Goal: Task Accomplishment & Management: Manage account settings

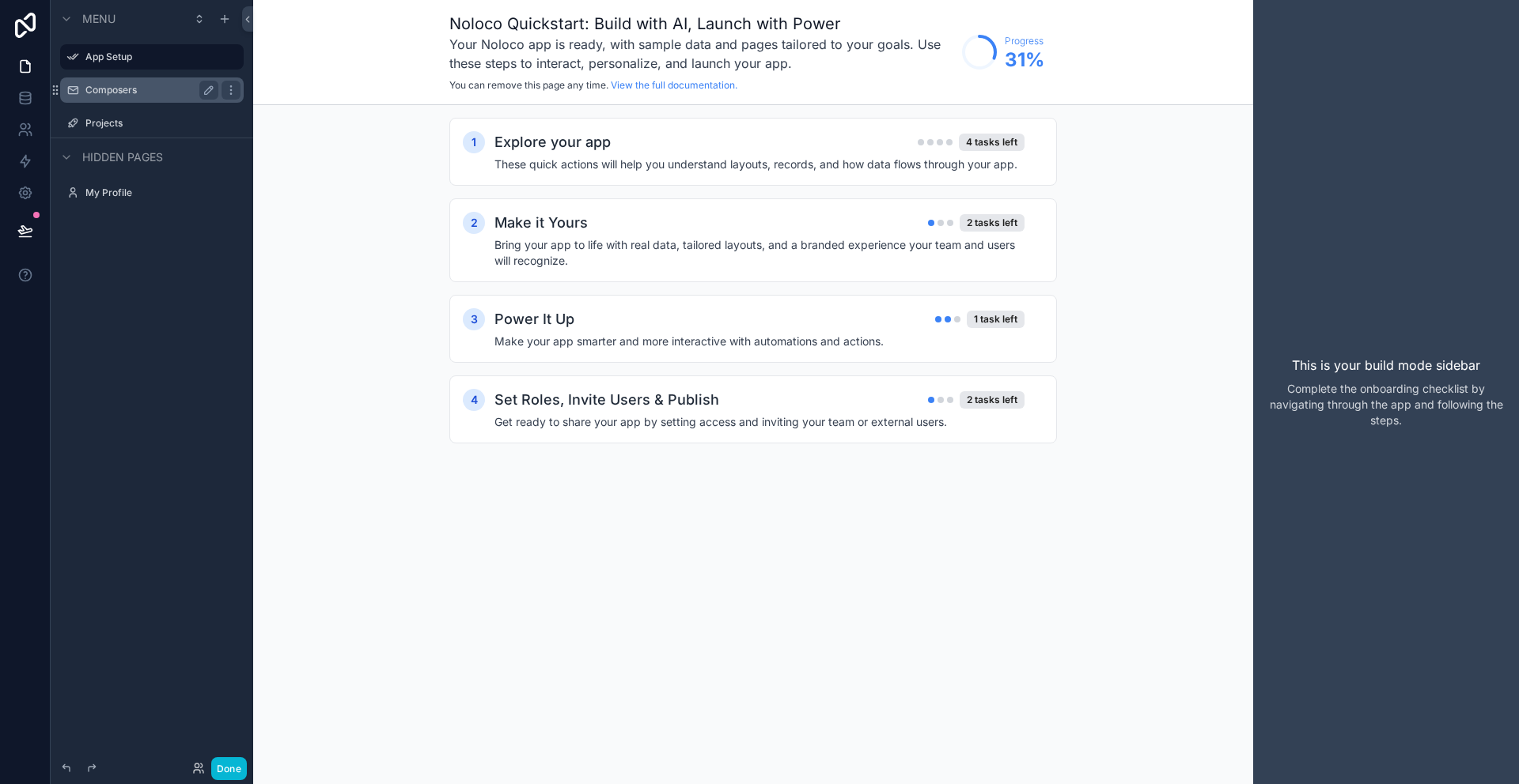
click at [147, 98] on div "Composers" at bounding box center [151, 90] width 133 height 19
click at [127, 90] on label "Composers" at bounding box center [149, 89] width 127 height 12
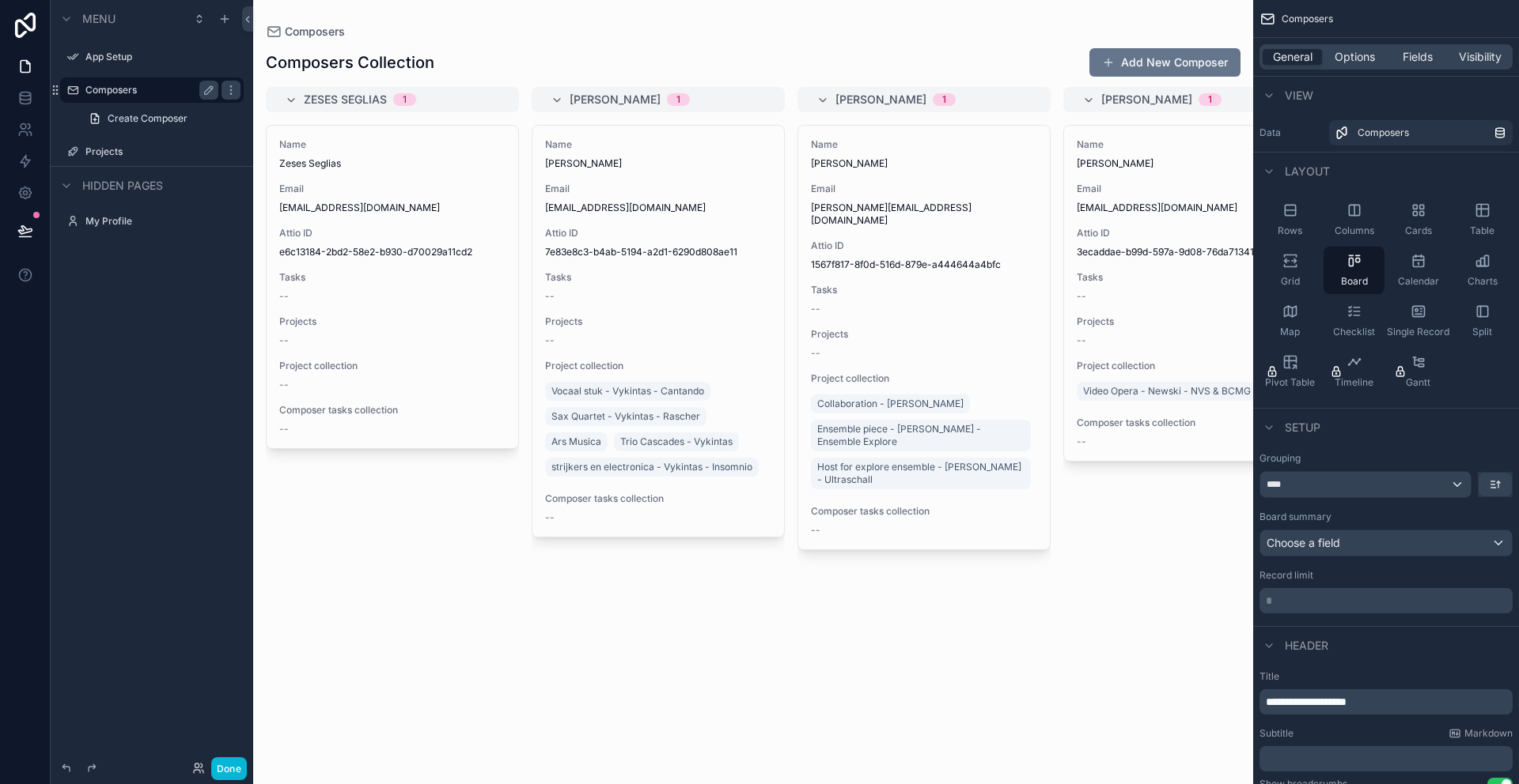
click at [638, 167] on div "scrollable content" at bounding box center [752, 392] width 1000 height 784
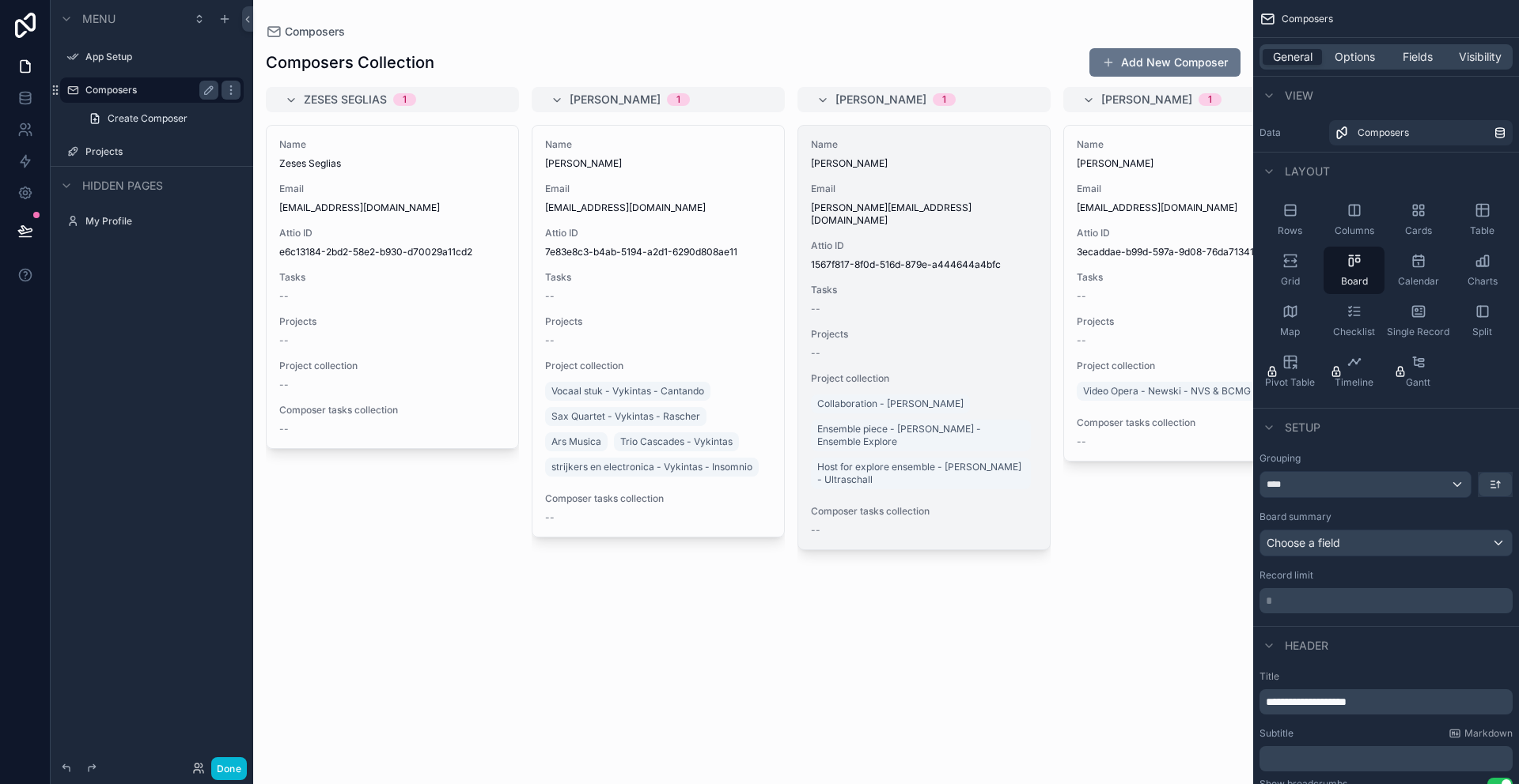
click at [964, 177] on div "Name Steven Daverson Email stevendaverson@stevendaverson.com Attio ID 1567f817-…" at bounding box center [924, 337] width 251 height 424
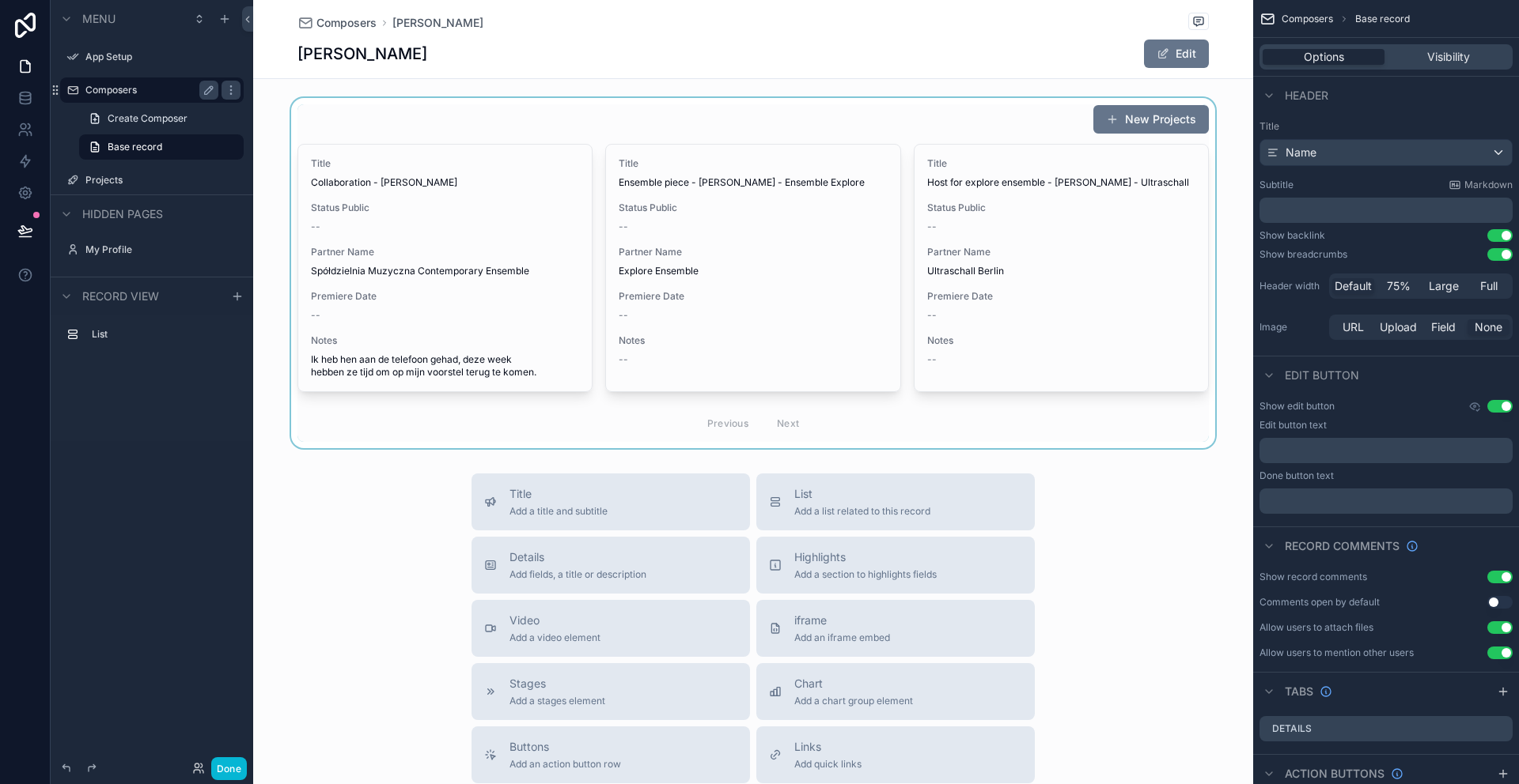
click at [311, 225] on div "scrollable content" at bounding box center [752, 273] width 1000 height 351
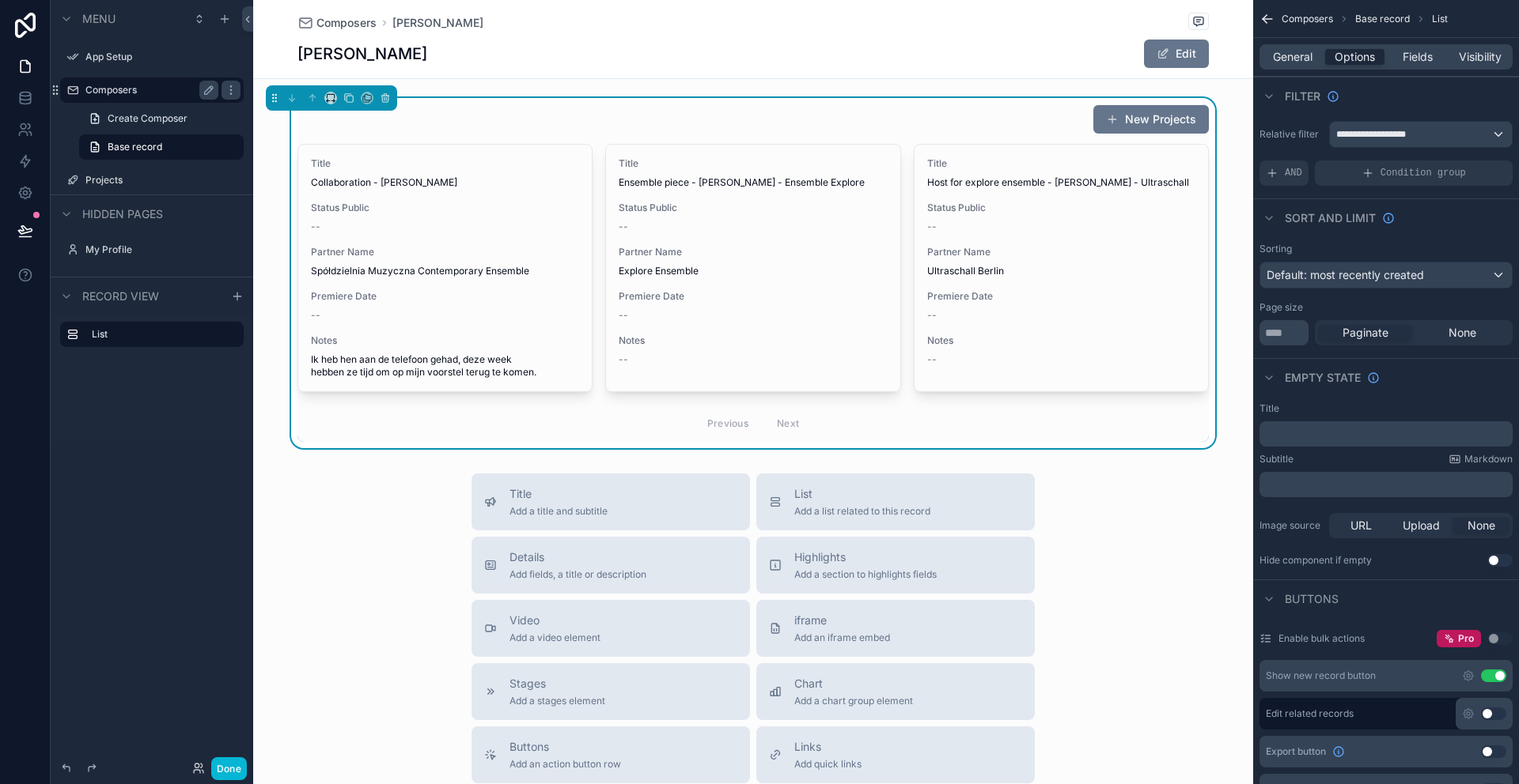
click at [609, 57] on div "Steven Daverson Edit" at bounding box center [752, 54] width 911 height 30
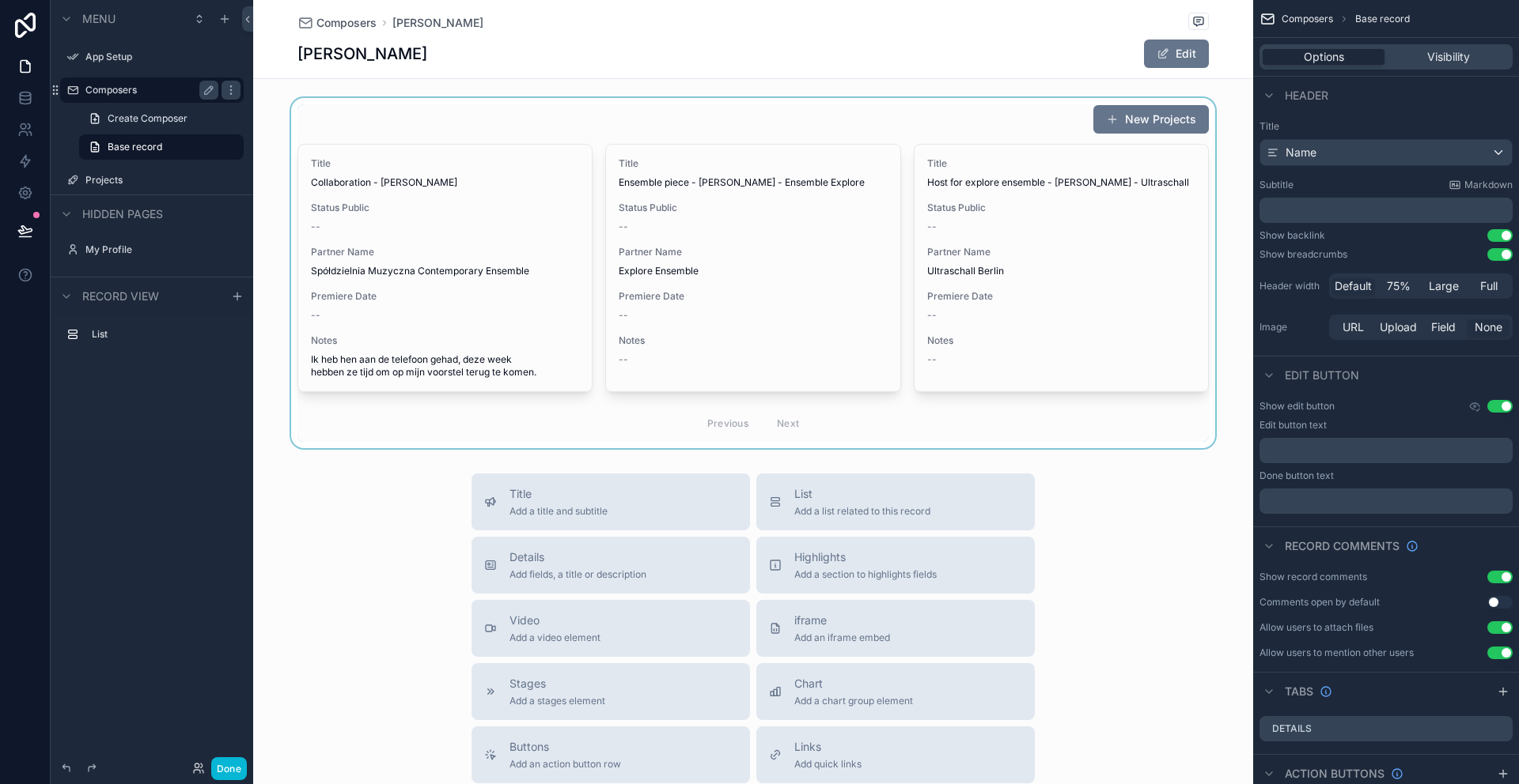
click at [489, 233] on div "scrollable content" at bounding box center [752, 273] width 1000 height 351
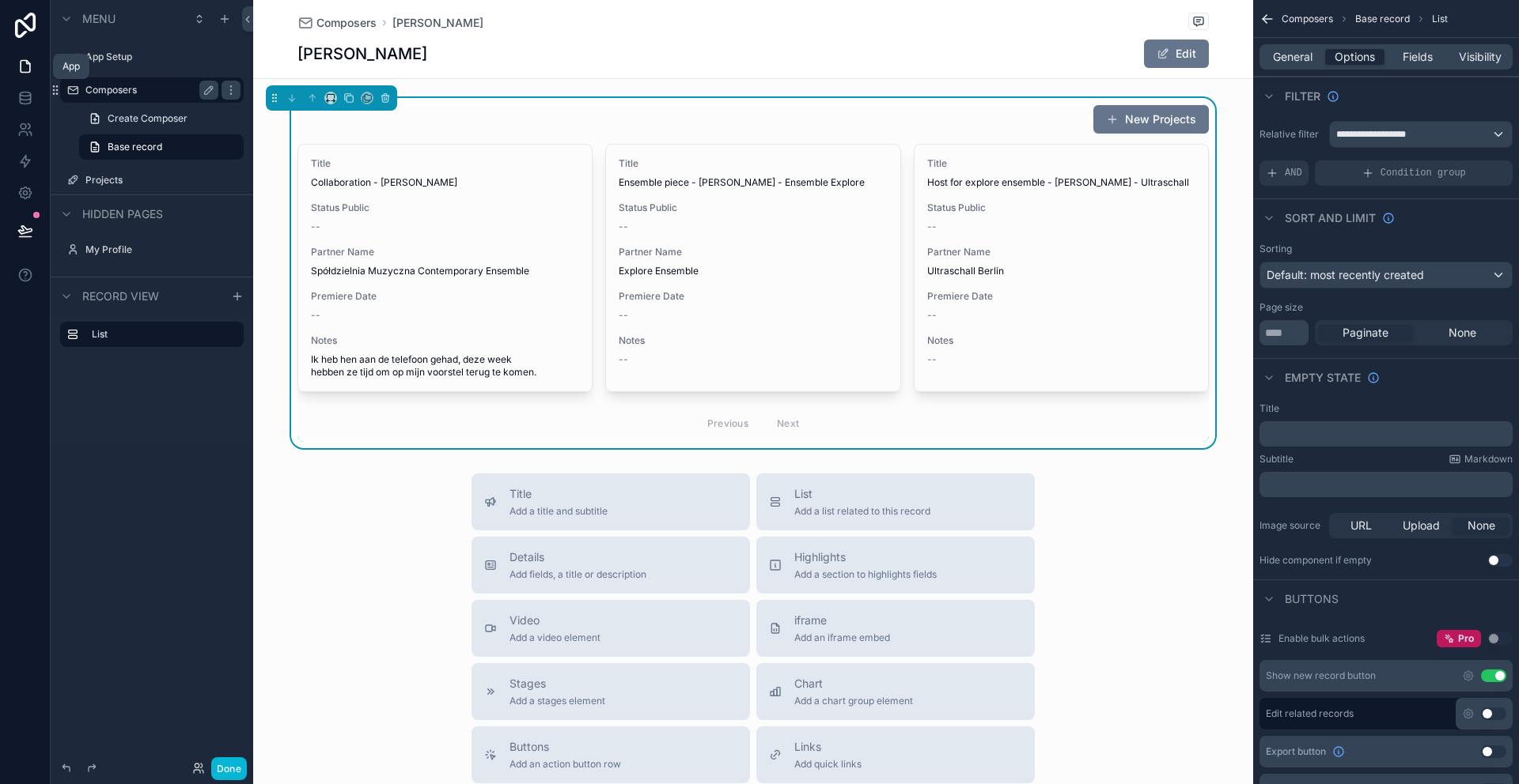
click at [26, 69] on icon at bounding box center [25, 66] width 16 height 16
click at [24, 101] on icon at bounding box center [25, 98] width 16 height 16
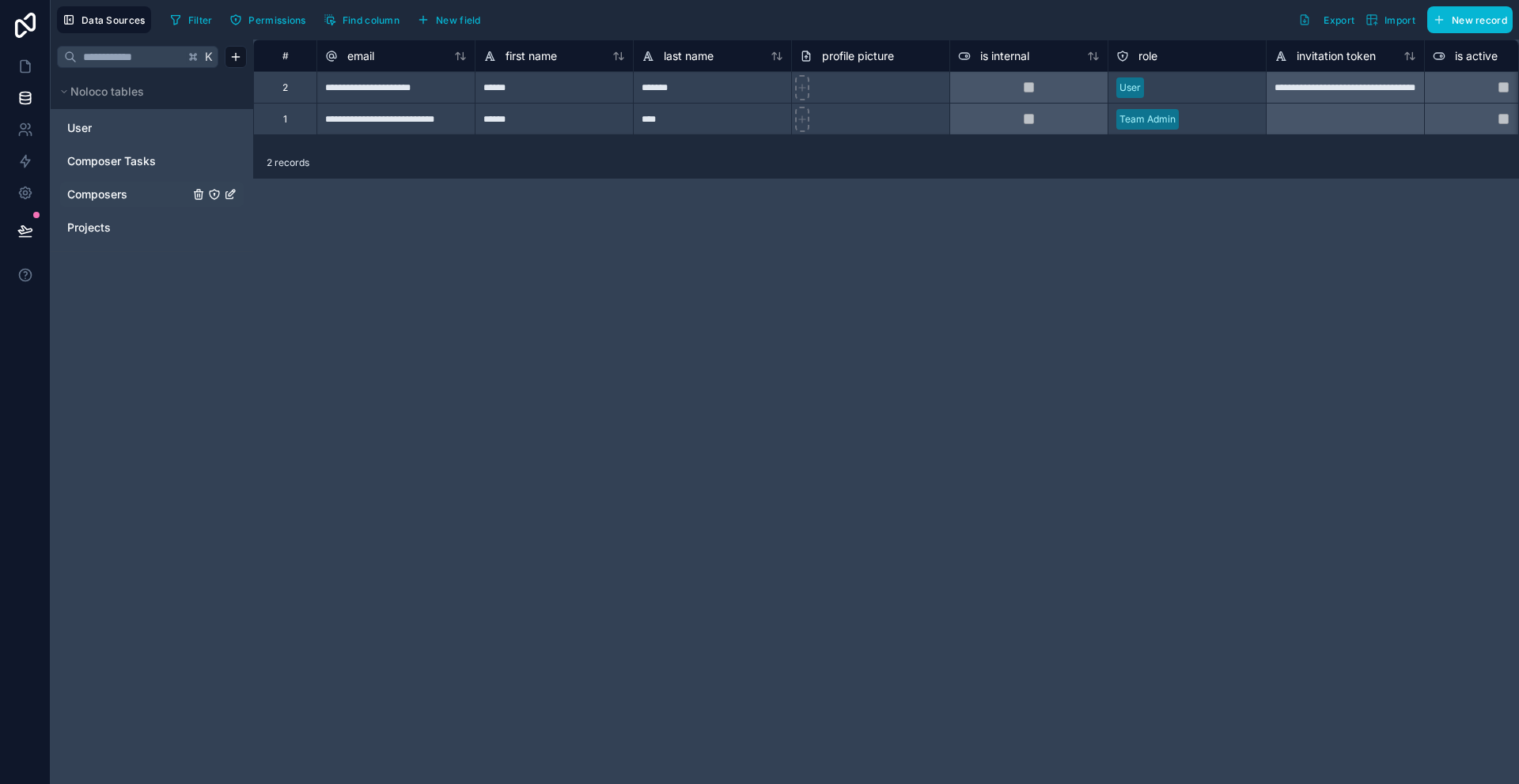
click at [112, 192] on span "Composers" at bounding box center [98, 195] width 60 height 16
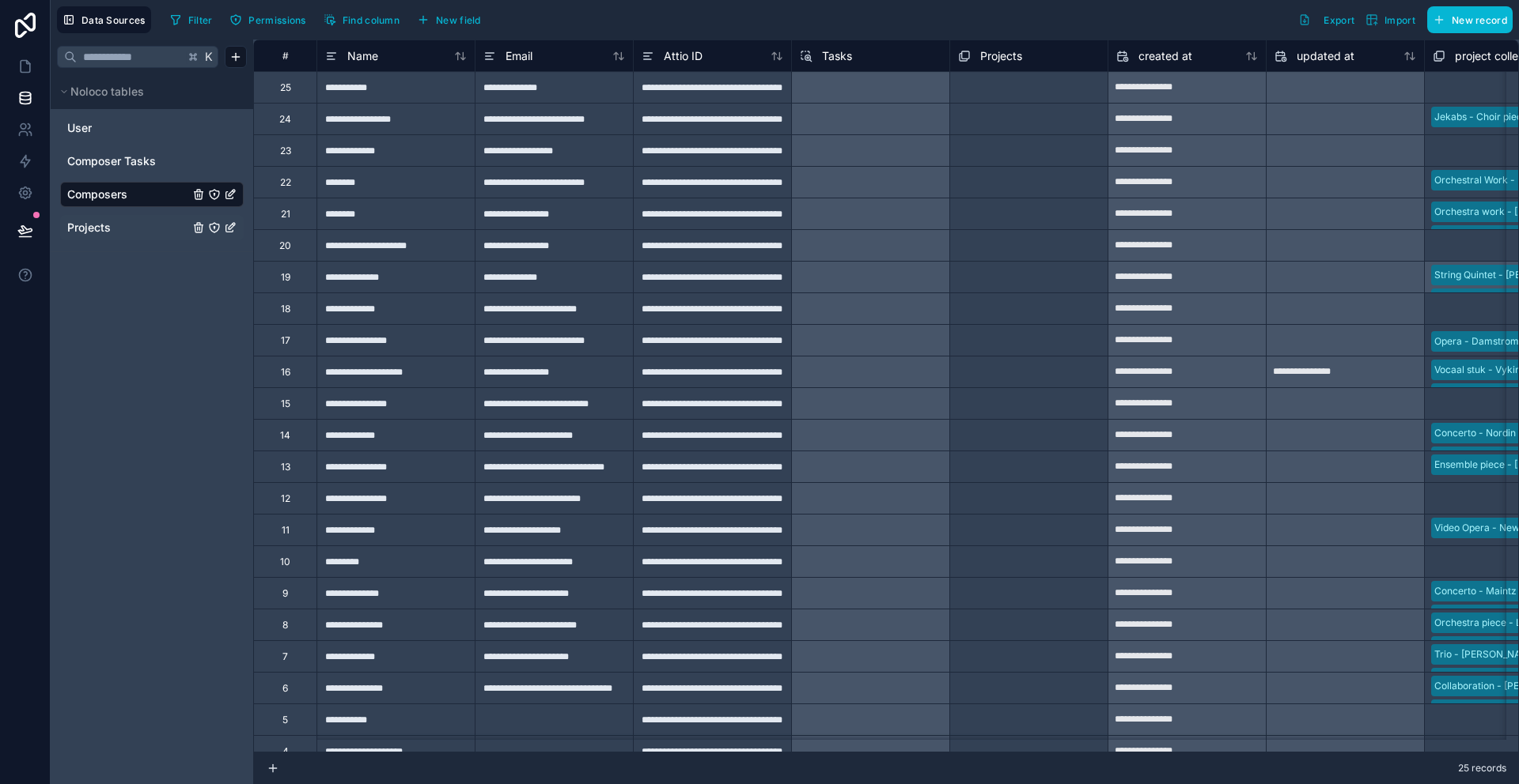
click at [112, 227] on link "Projects" at bounding box center [129, 227] width 122 height 16
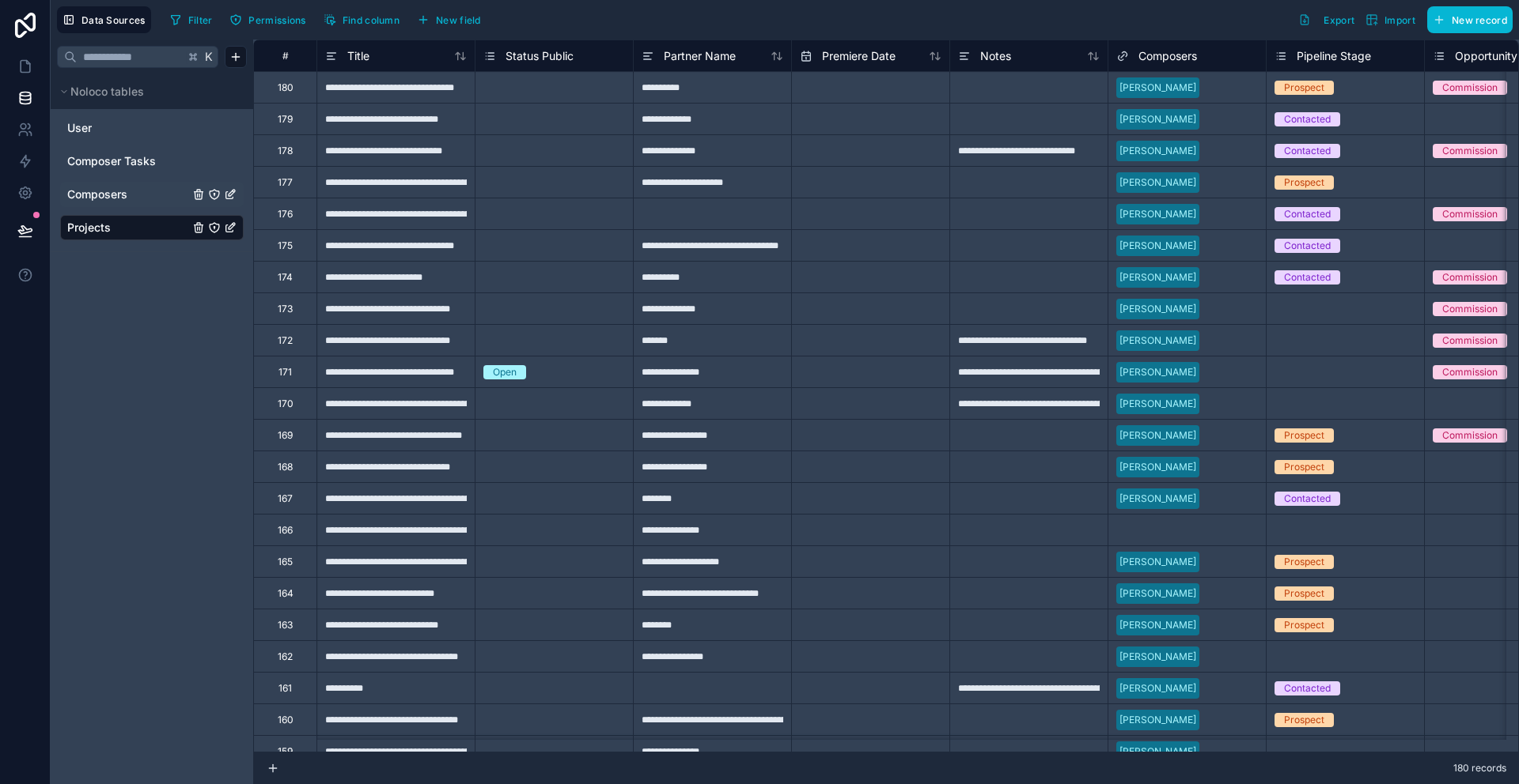
click at [953, 237] on div at bounding box center [1028, 245] width 158 height 32
click at [575, 63] on div "Status Public" at bounding box center [554, 56] width 142 height 19
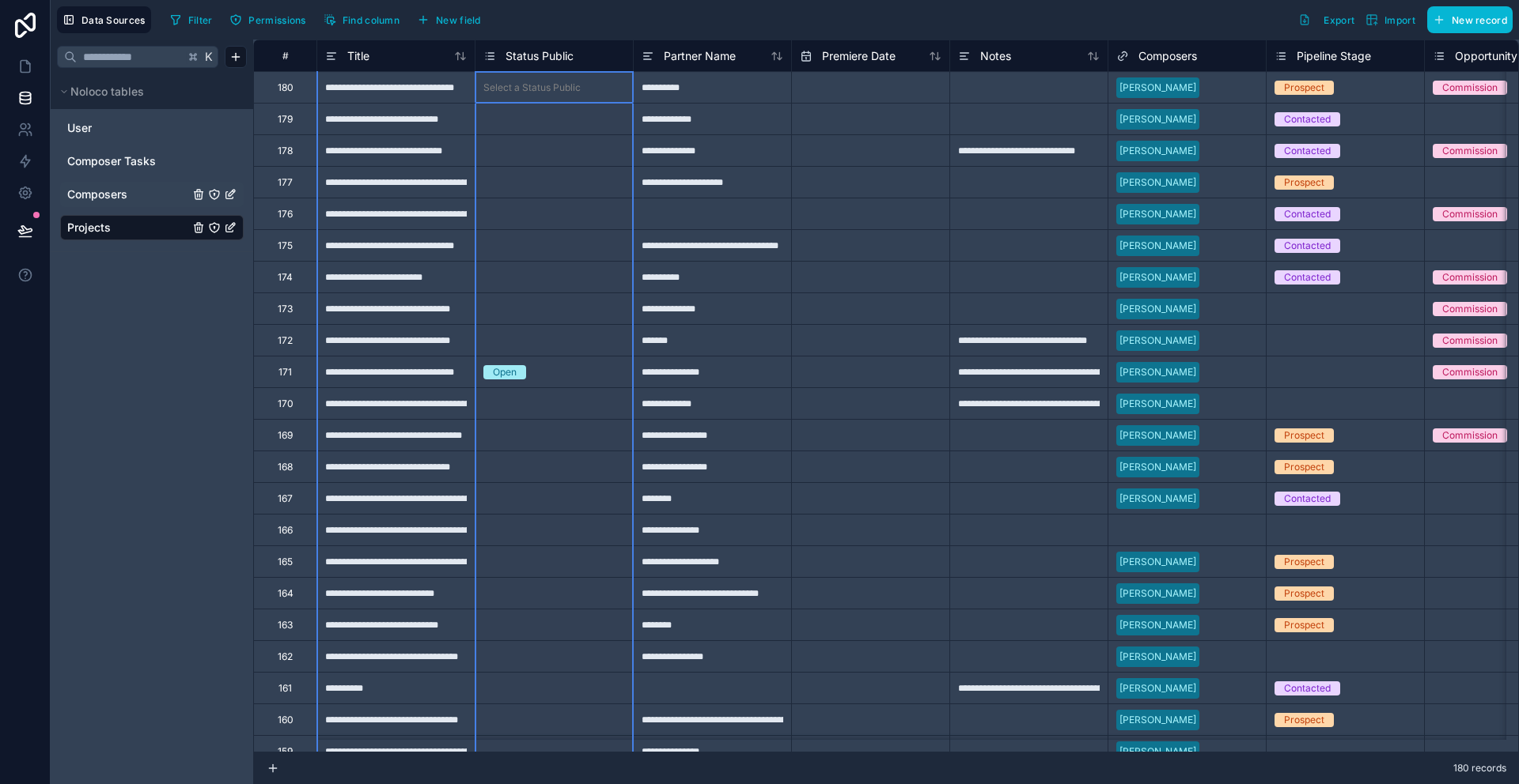
click at [565, 58] on span "Status Public" at bounding box center [540, 55] width 68 height 16
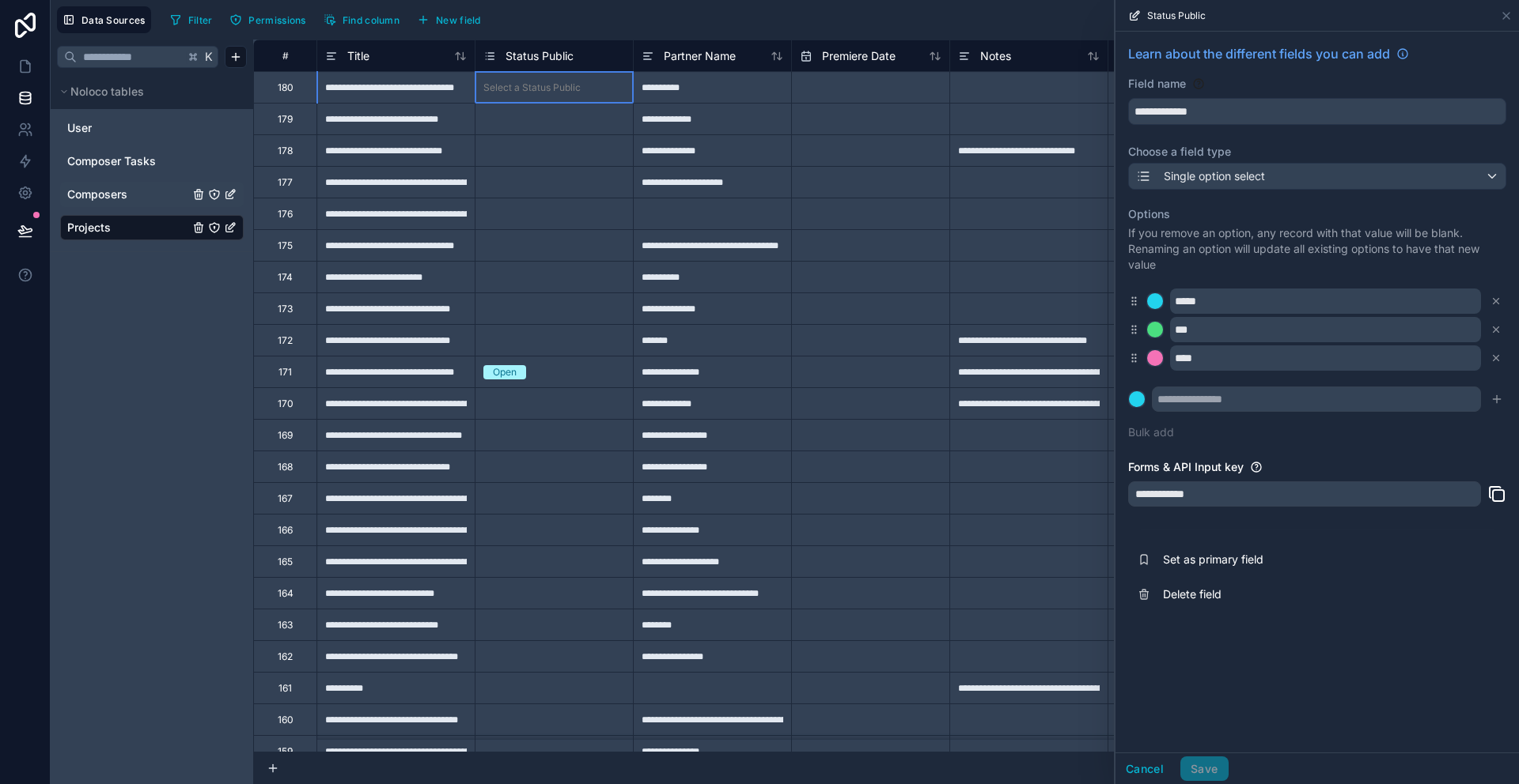
click at [552, 93] on div "Select a Status Public" at bounding box center [554, 87] width 157 height 16
click at [550, 166] on div "Select a Status Public" at bounding box center [554, 182] width 158 height 32
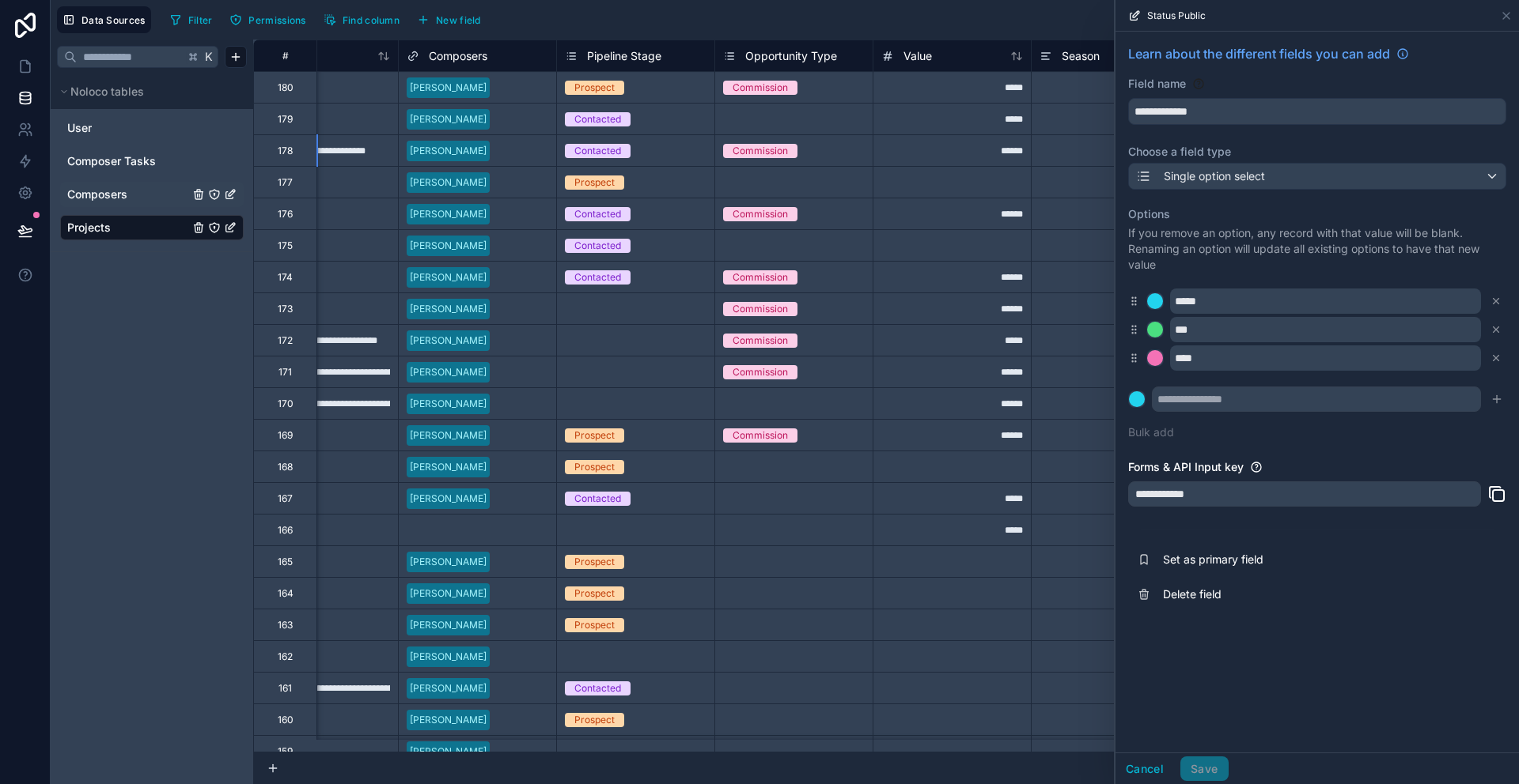
scroll to position [0, 868]
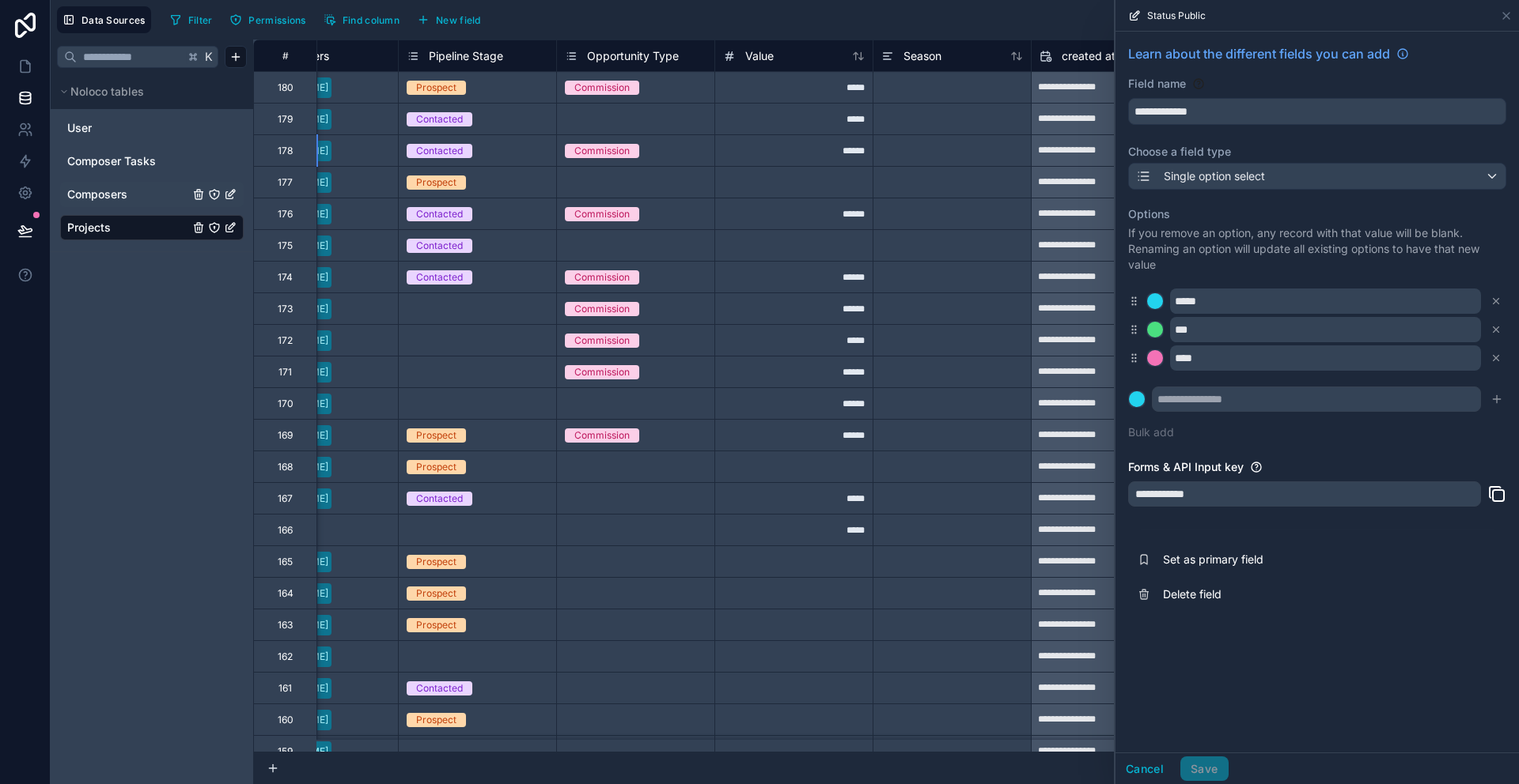
click at [635, 63] on div "Opportunity Type" at bounding box center [622, 56] width 114 height 19
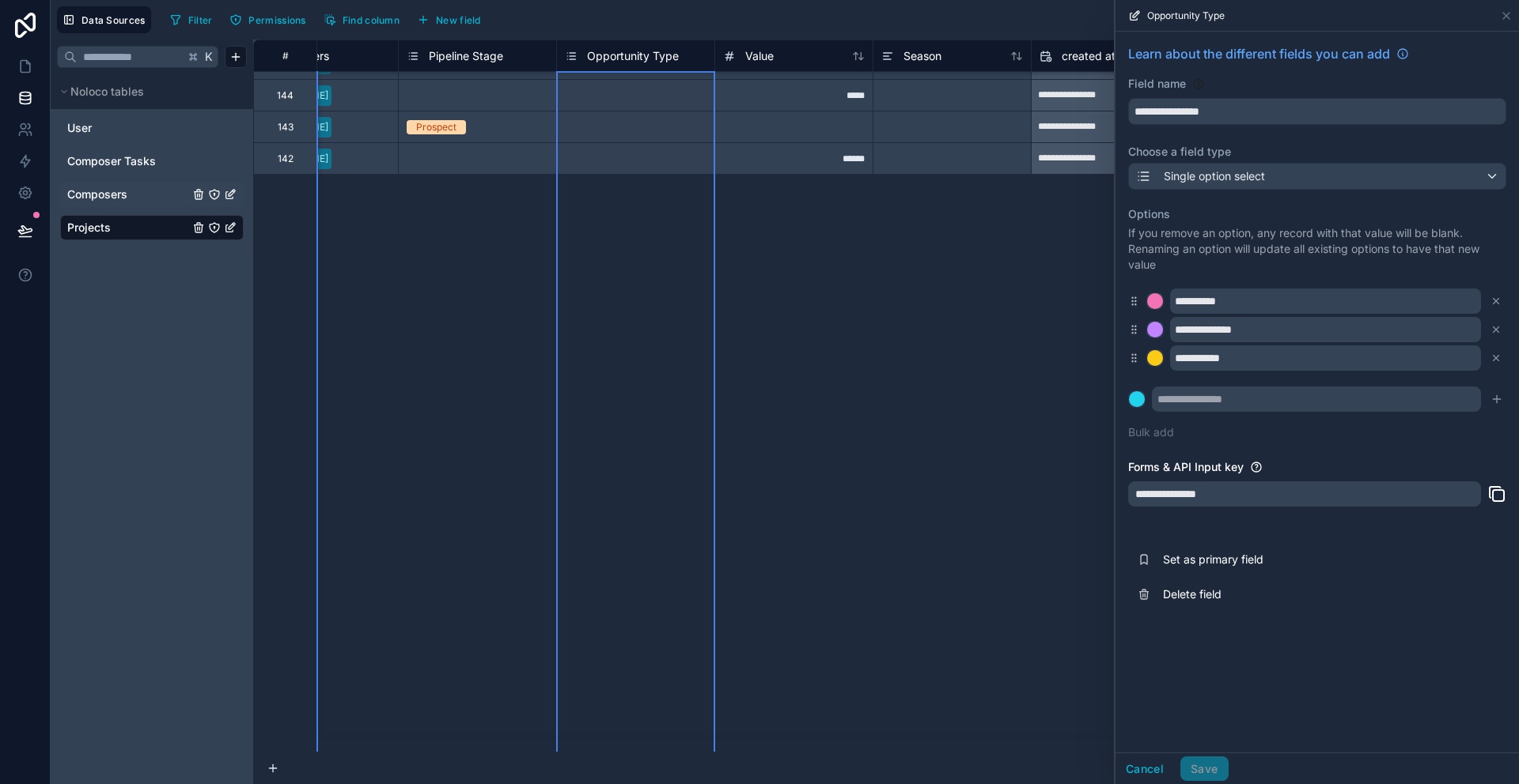
scroll to position [0, 868]
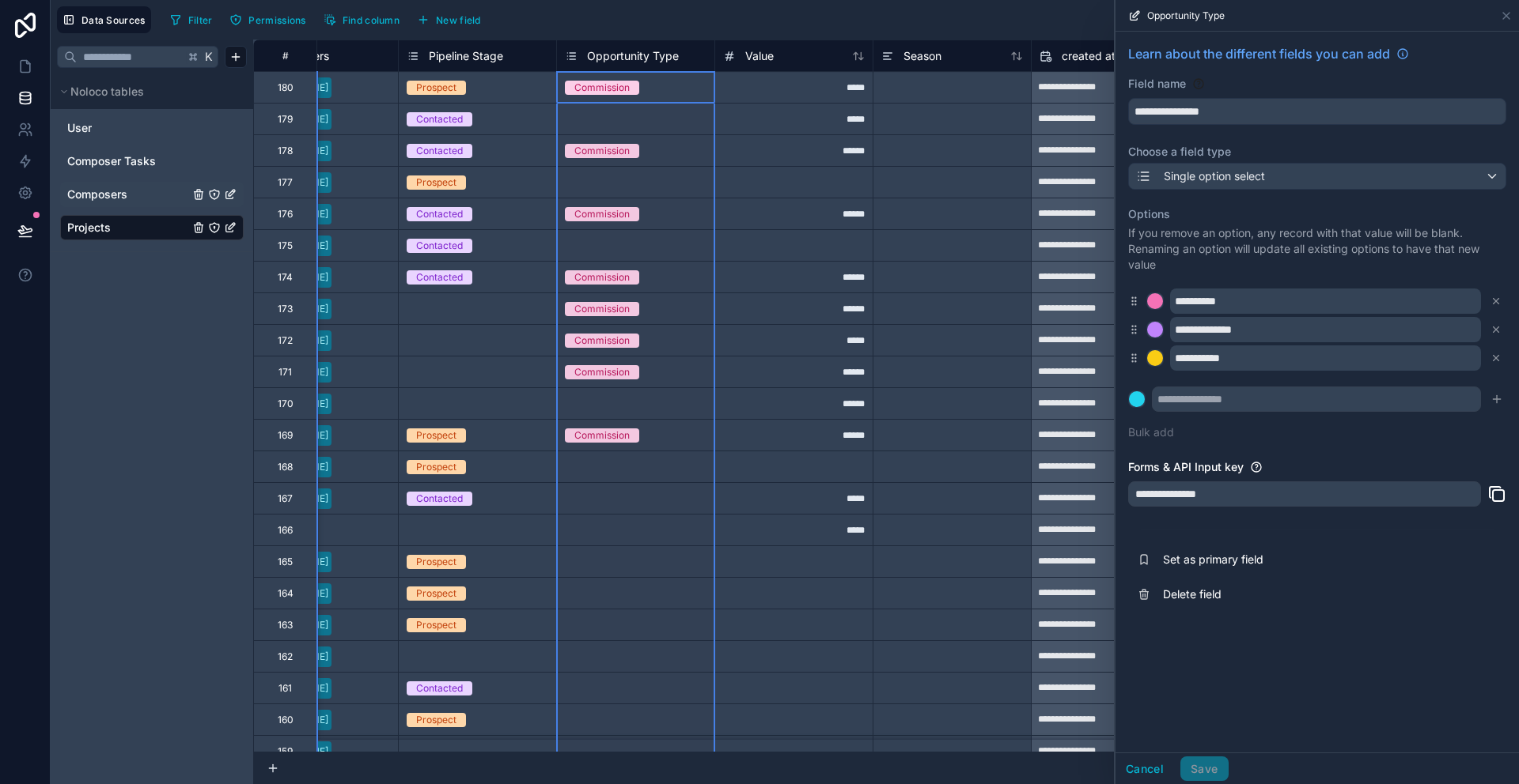
click at [151, 333] on div "K Noloco tables User Composer Tasks Composers Projects" at bounding box center [151, 412] width 202 height 745
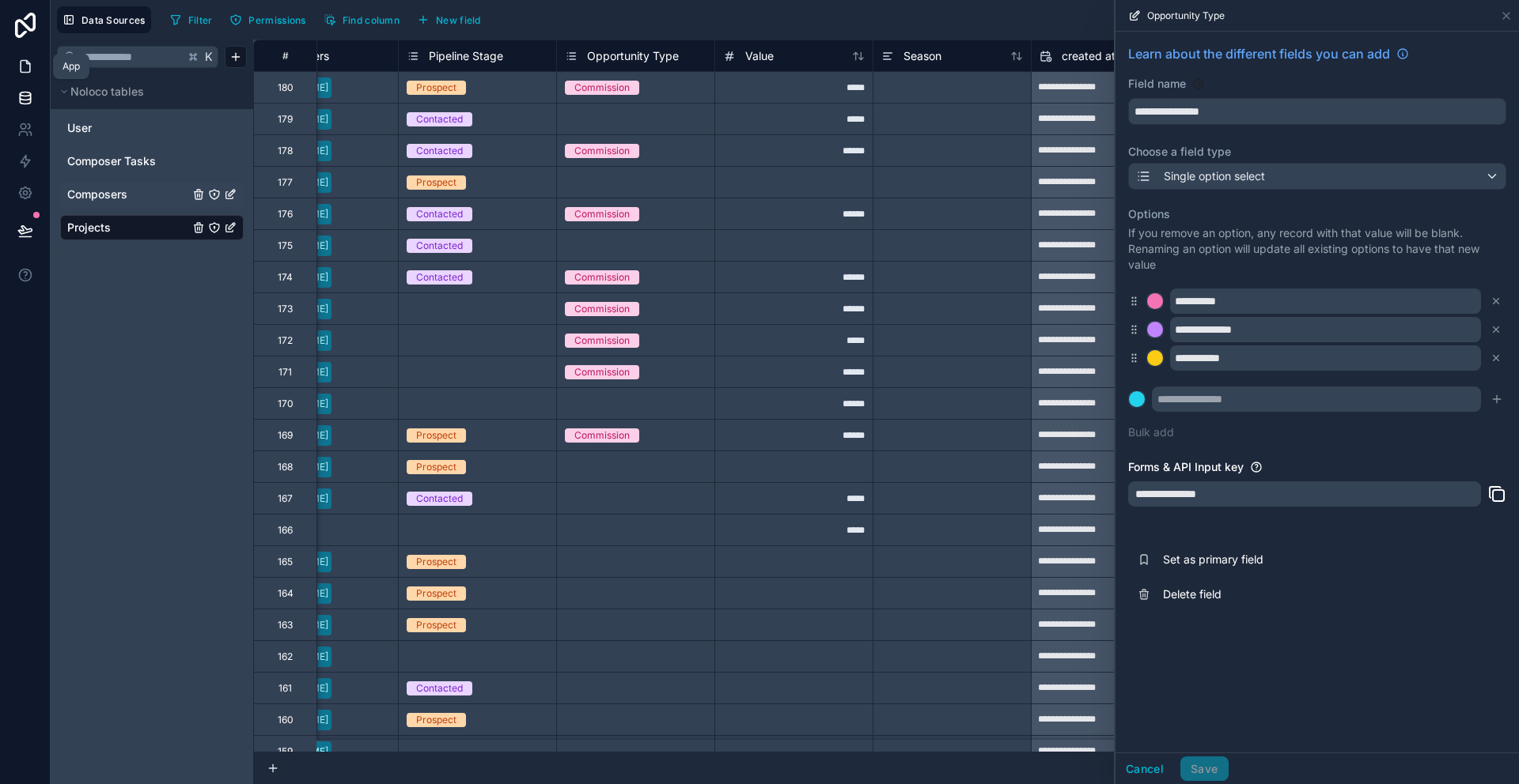
click at [27, 68] on icon at bounding box center [25, 66] width 16 height 16
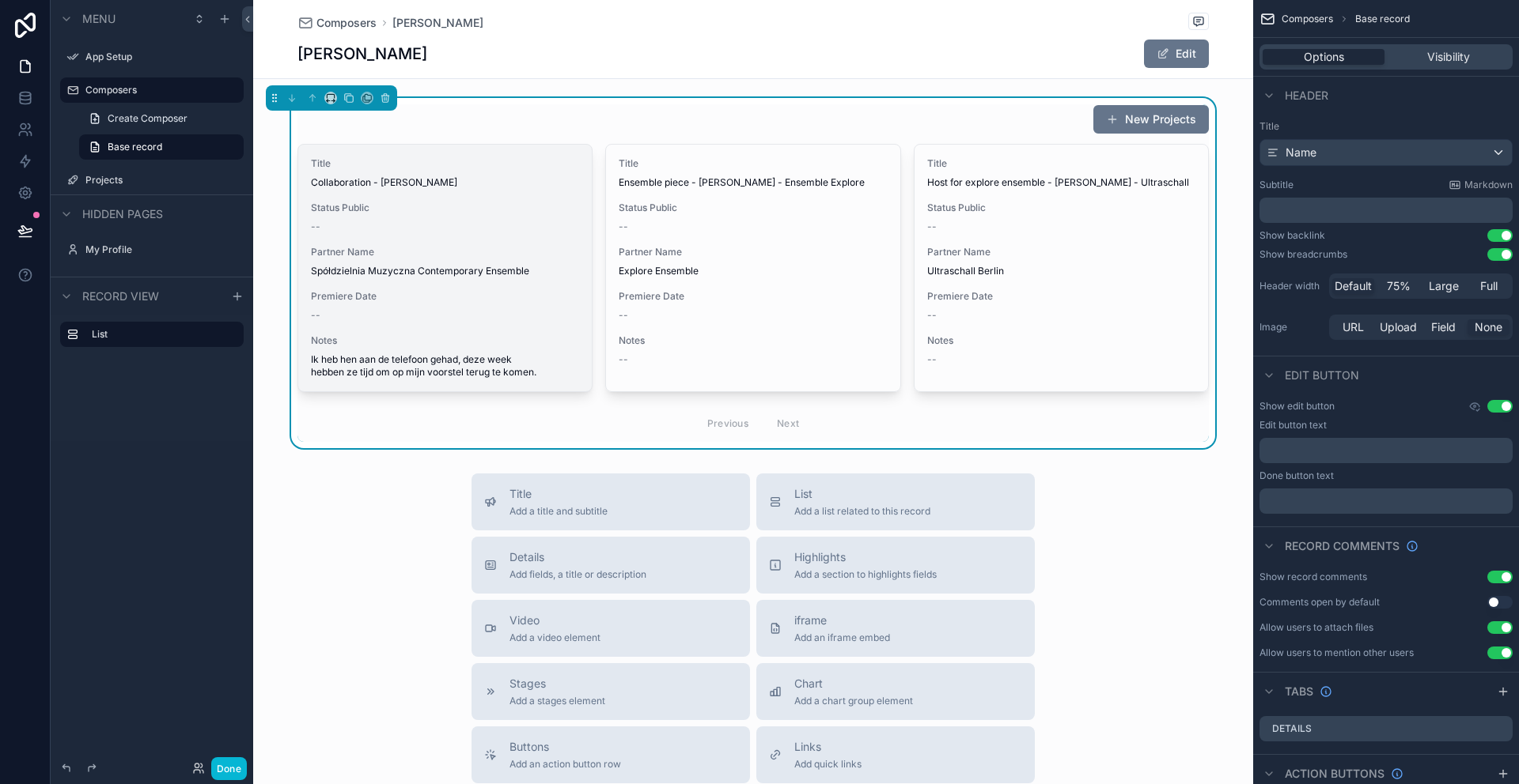
click at [476, 203] on span "Status Public" at bounding box center [445, 208] width 268 height 12
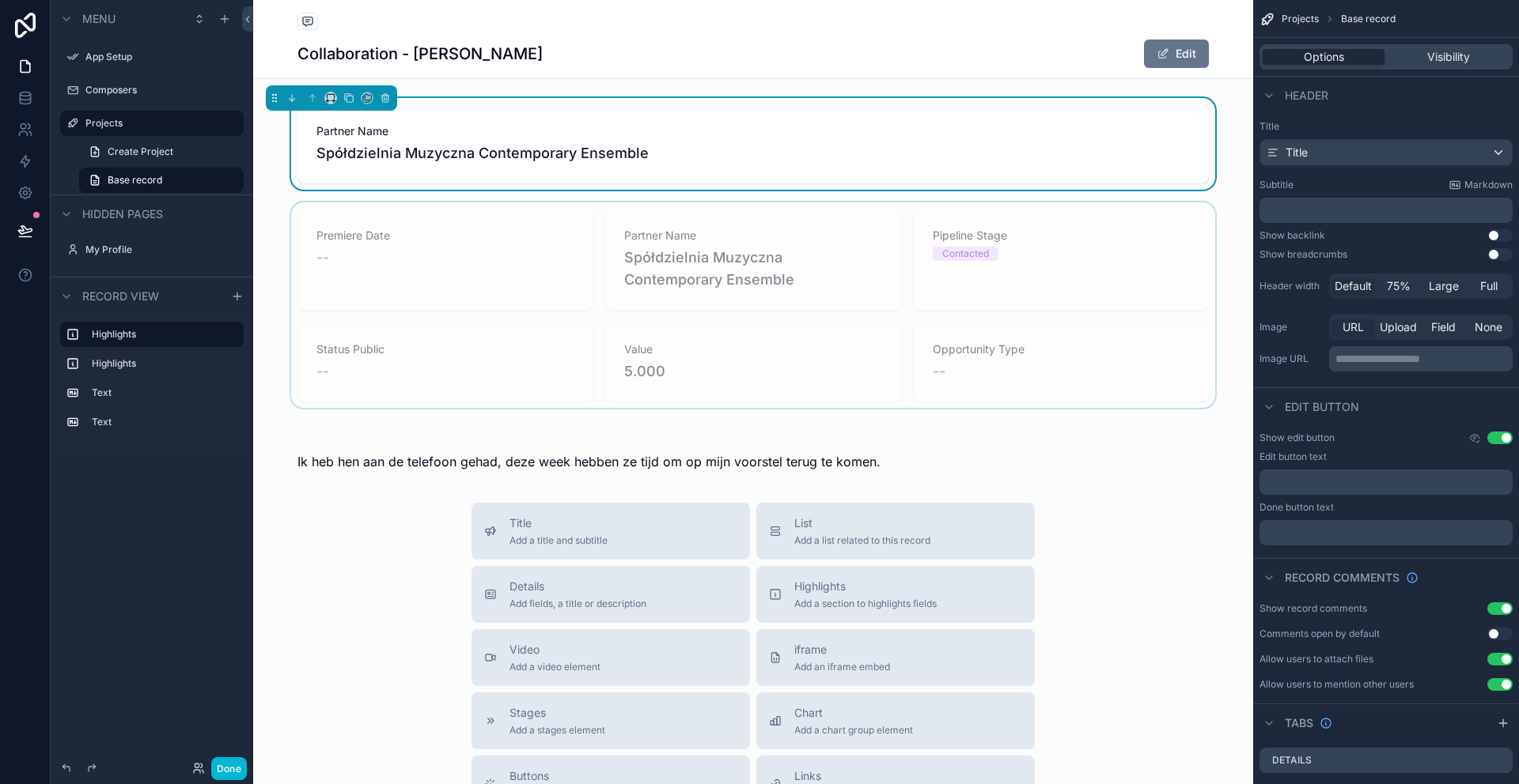
click at [972, 346] on div "scrollable content" at bounding box center [752, 305] width 1000 height 206
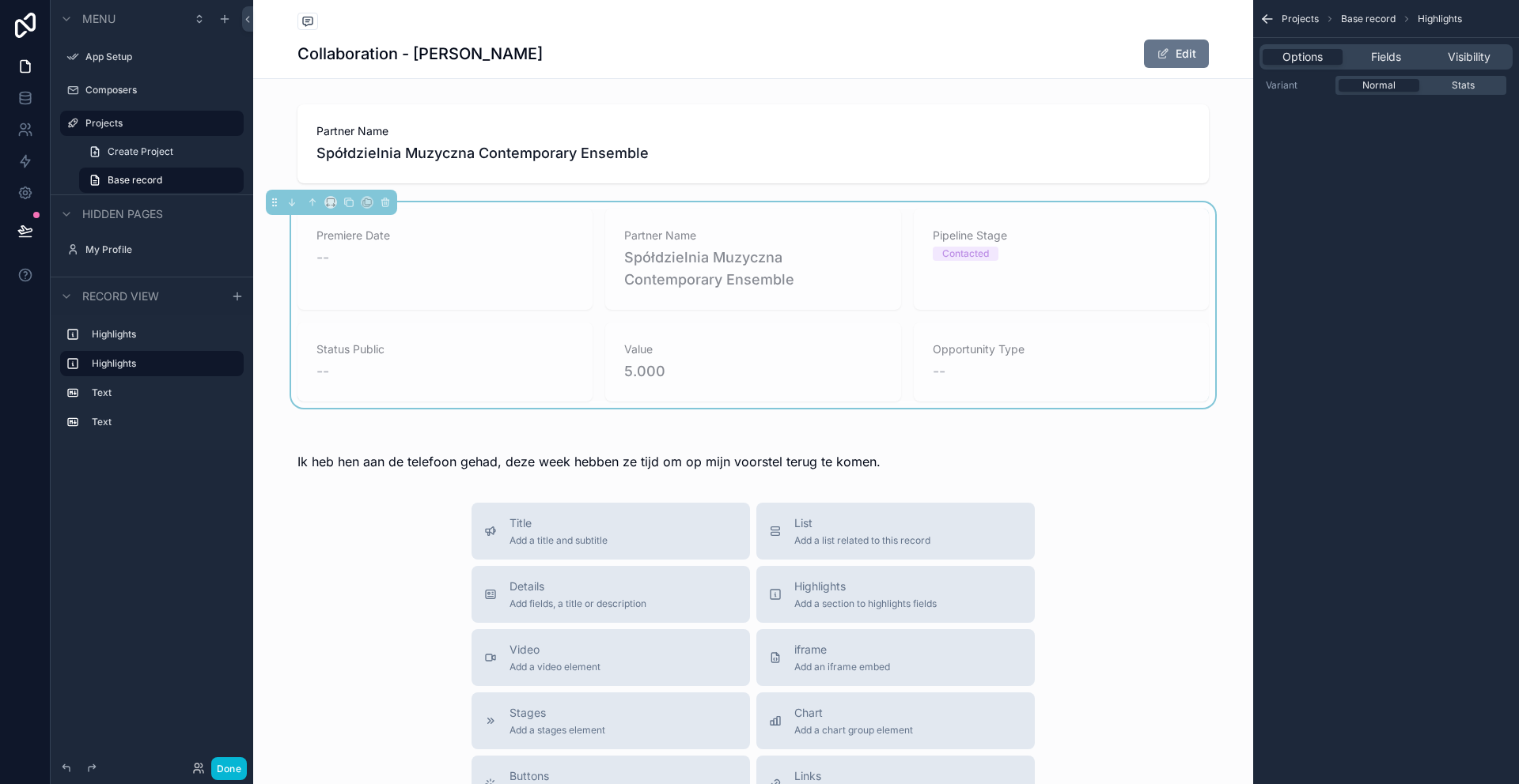
click at [954, 376] on div "--" at bounding box center [1061, 372] width 257 height 23
click at [953, 345] on span "Opportunity Type" at bounding box center [1061, 349] width 257 height 16
click at [934, 371] on span "--" at bounding box center [939, 372] width 12 height 23
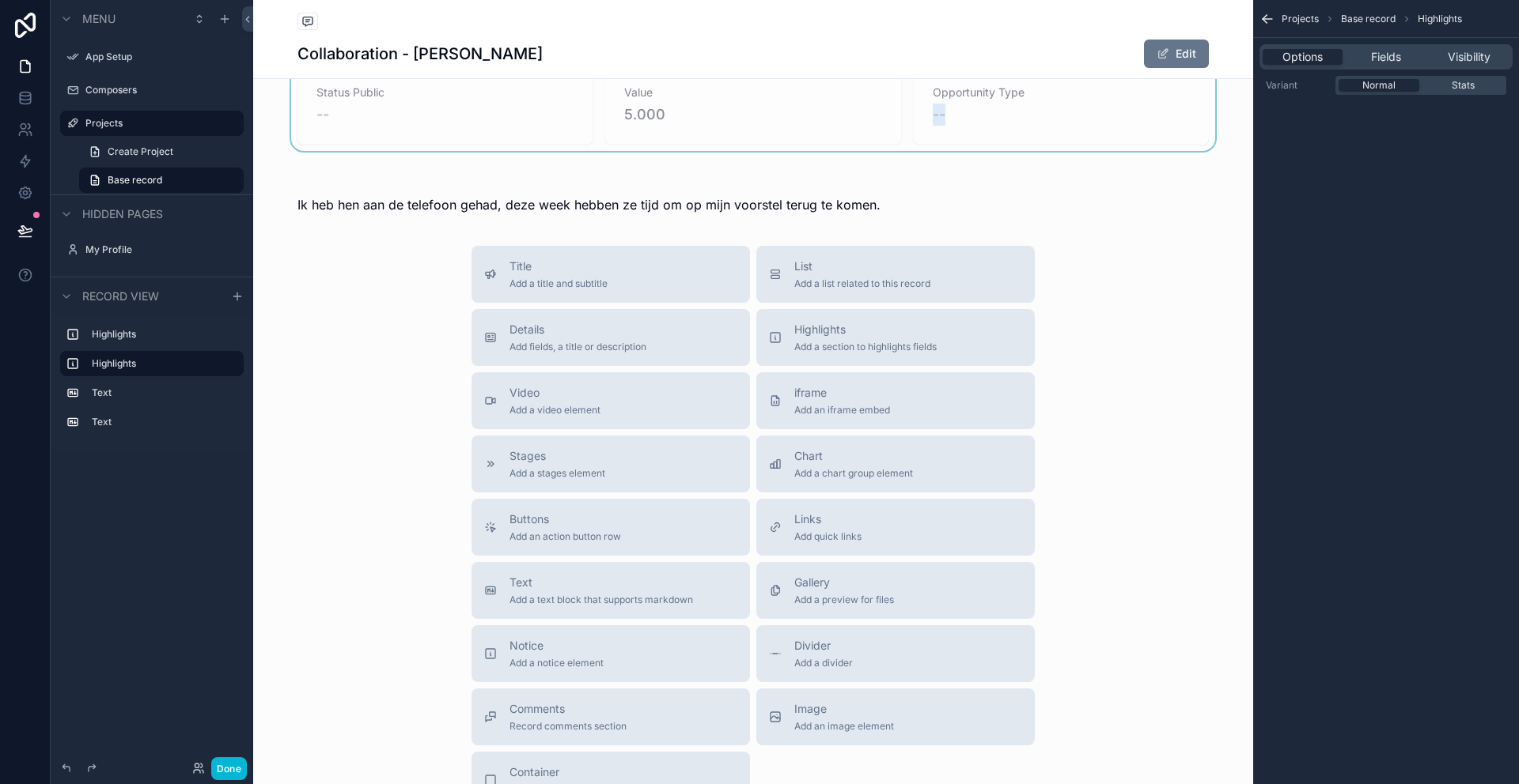
scroll to position [408, 0]
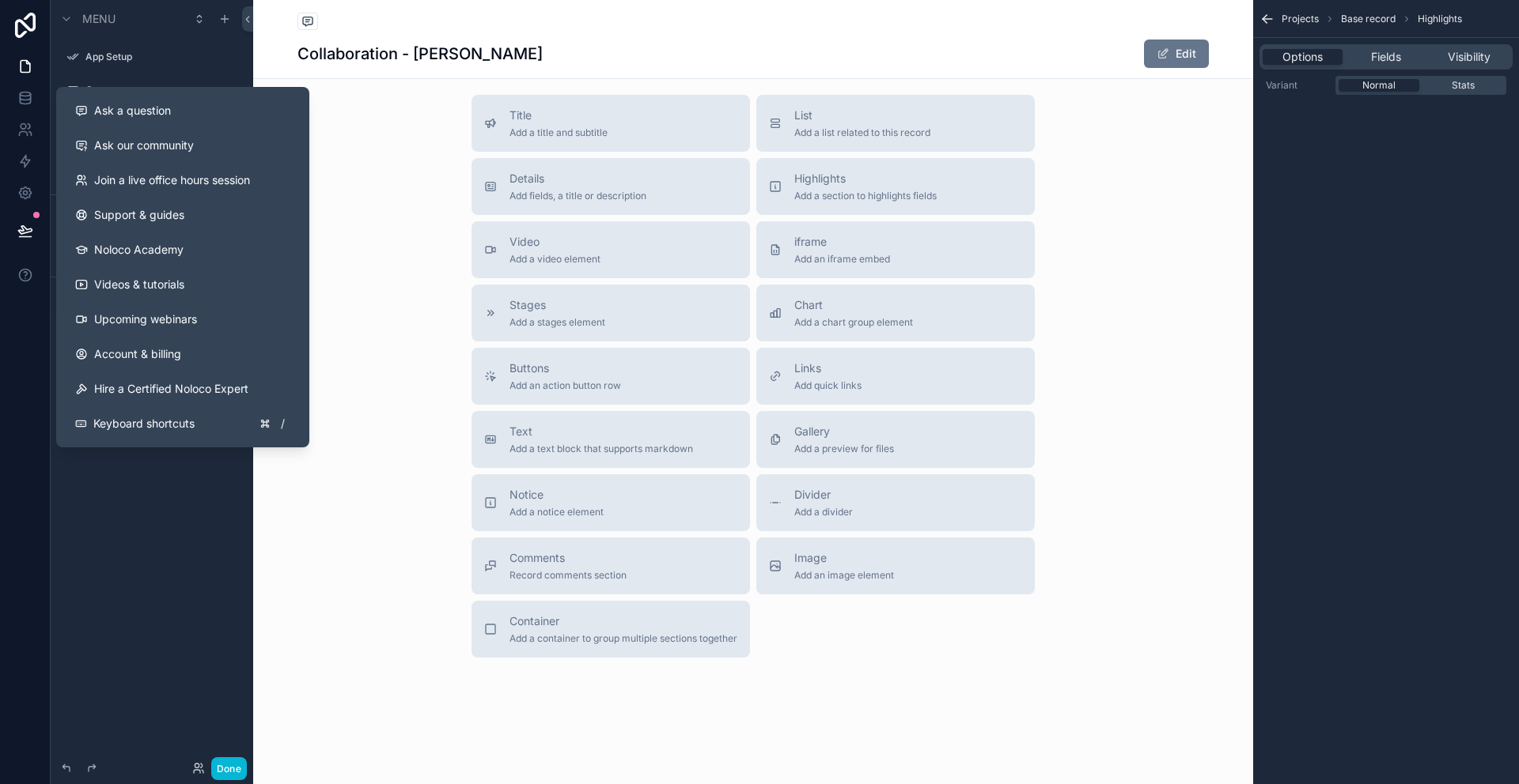
click at [345, 185] on div "Title Add a title and subtitle List Add a list related to this record Details A…" at bounding box center [752, 376] width 1000 height 563
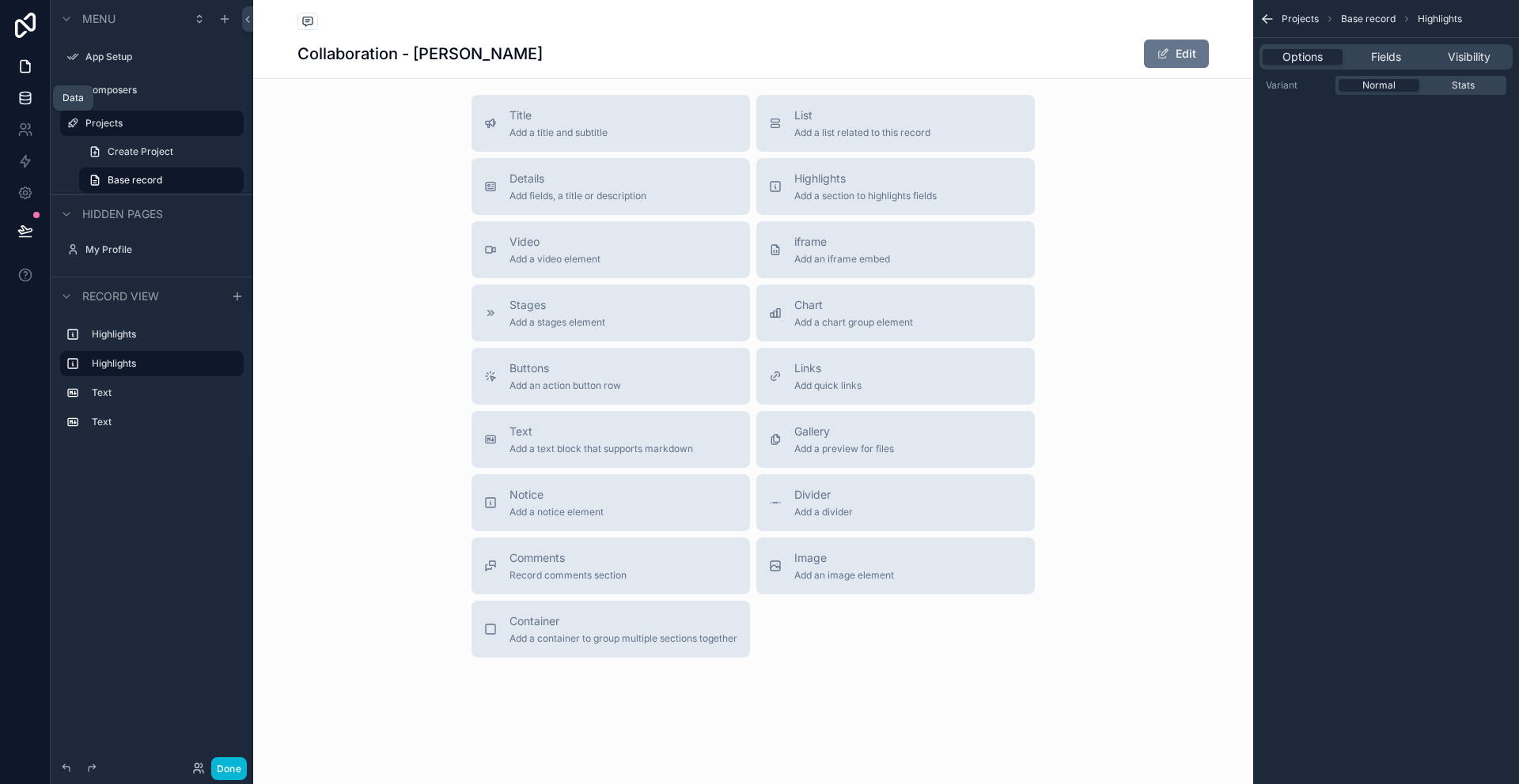
click at [25, 100] on icon at bounding box center [24, 97] width 10 height 7
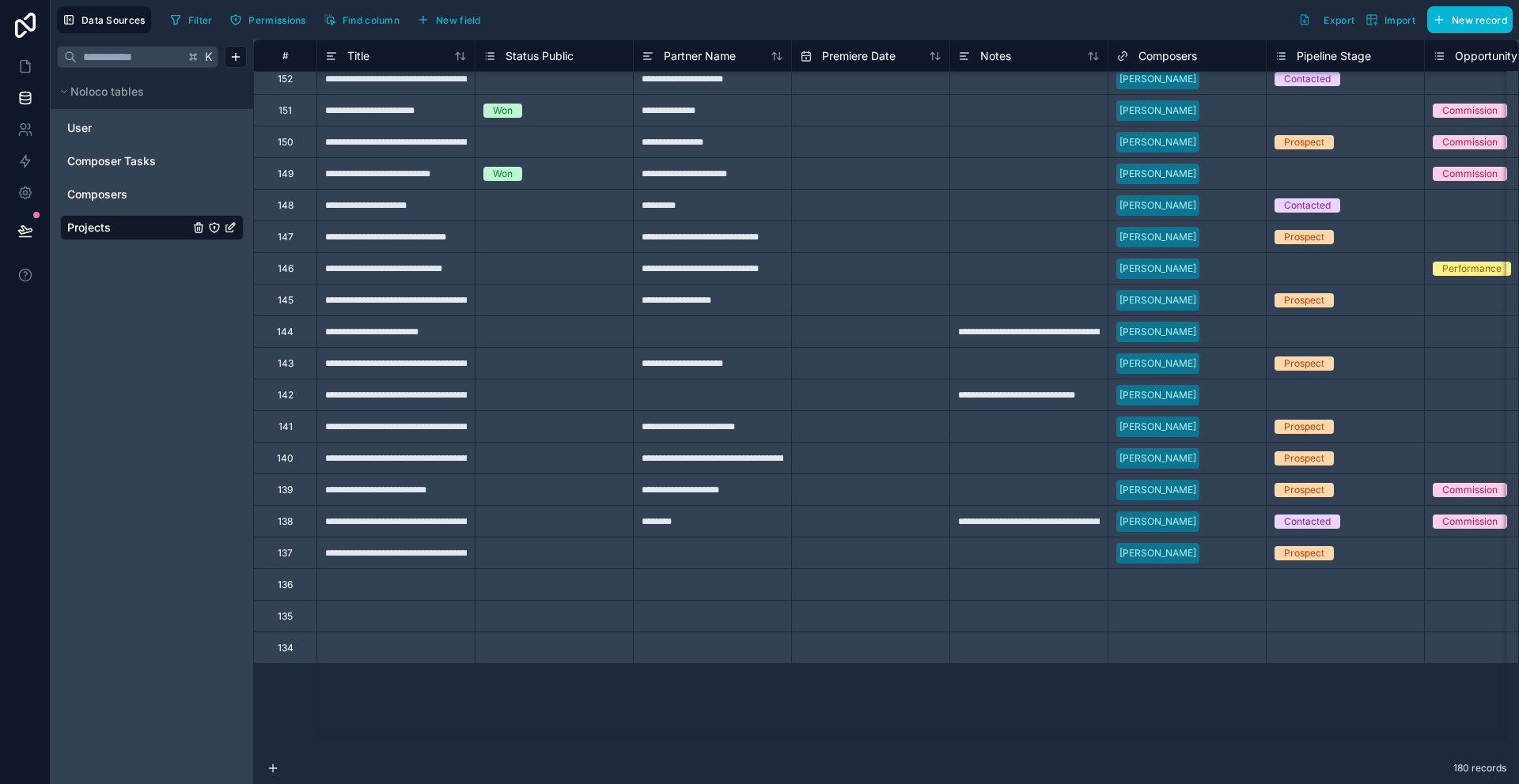
scroll to position [625, 0]
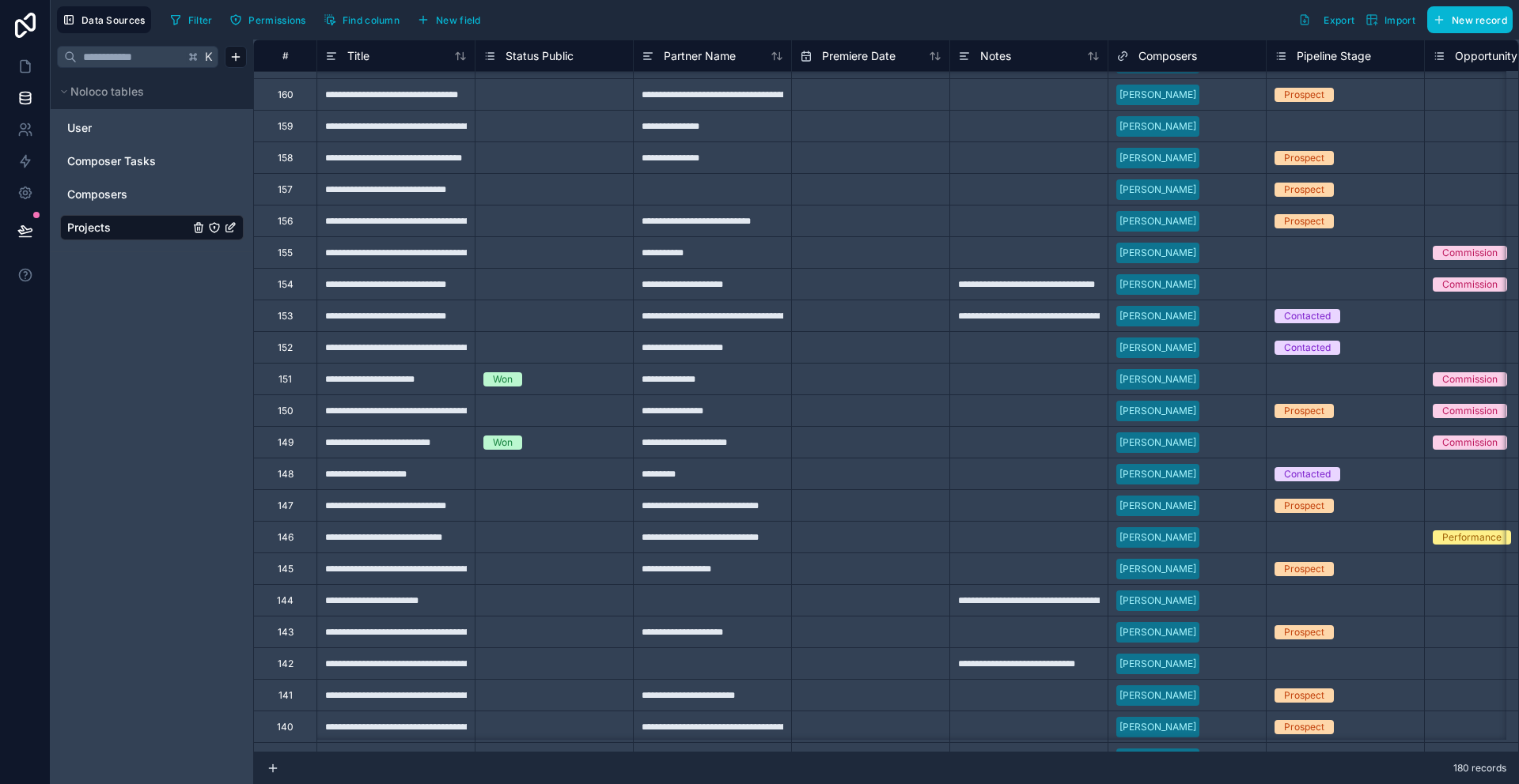
click at [394, 574] on div "**********" at bounding box center [395, 569] width 158 height 32
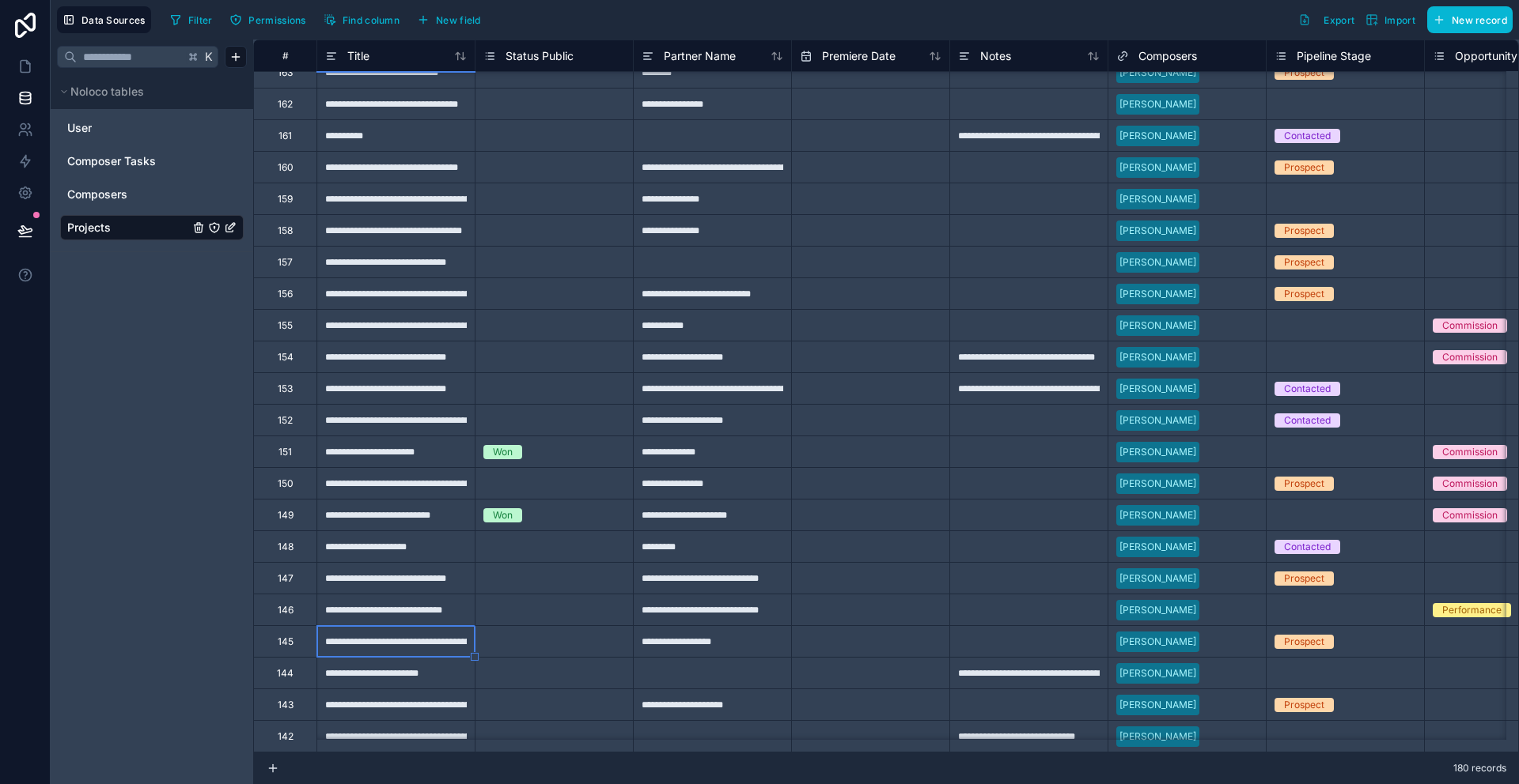
scroll to position [595, 0]
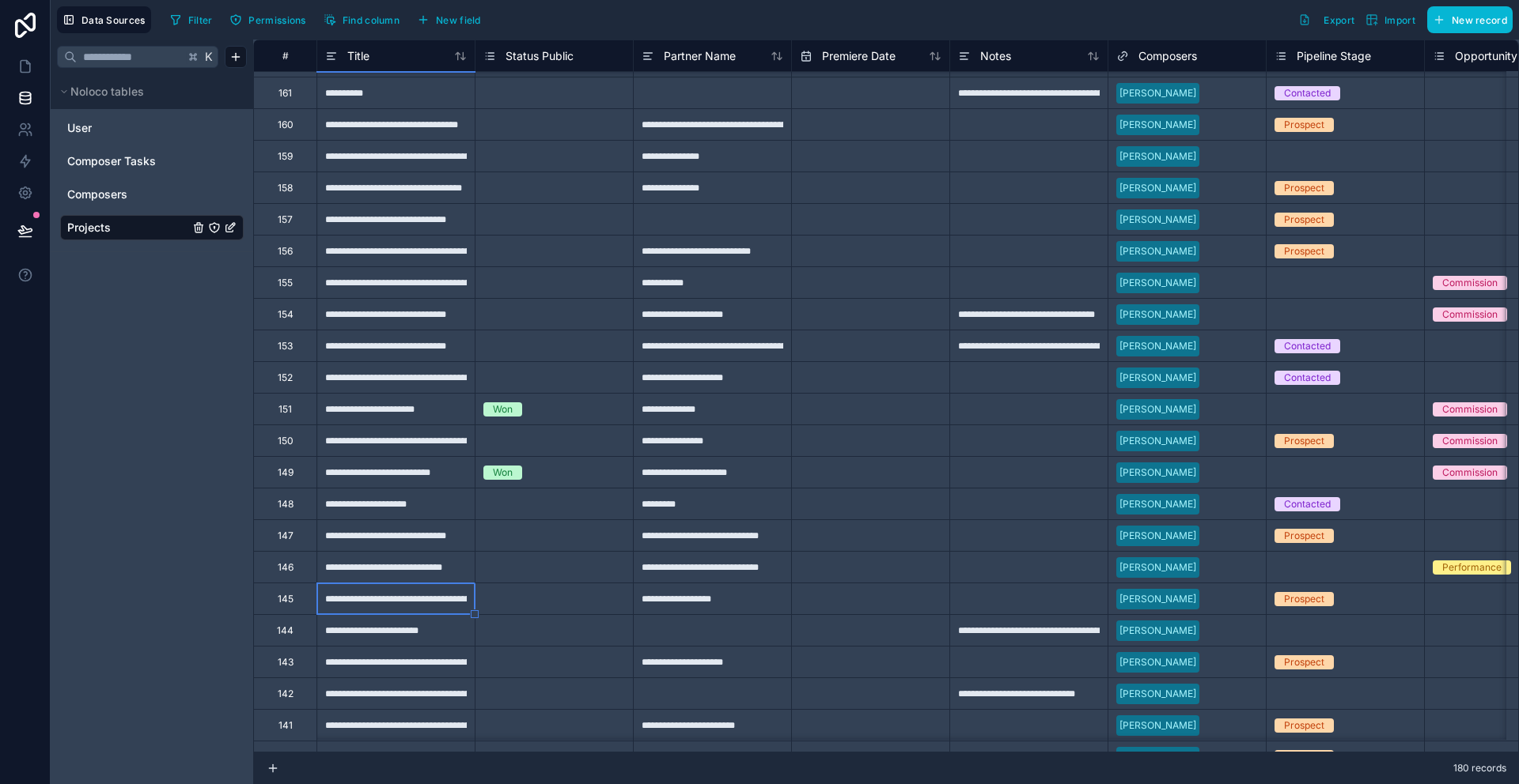
click at [1503, 342] on div "Select a Opportunity Type" at bounding box center [1503, 346] width 157 height 16
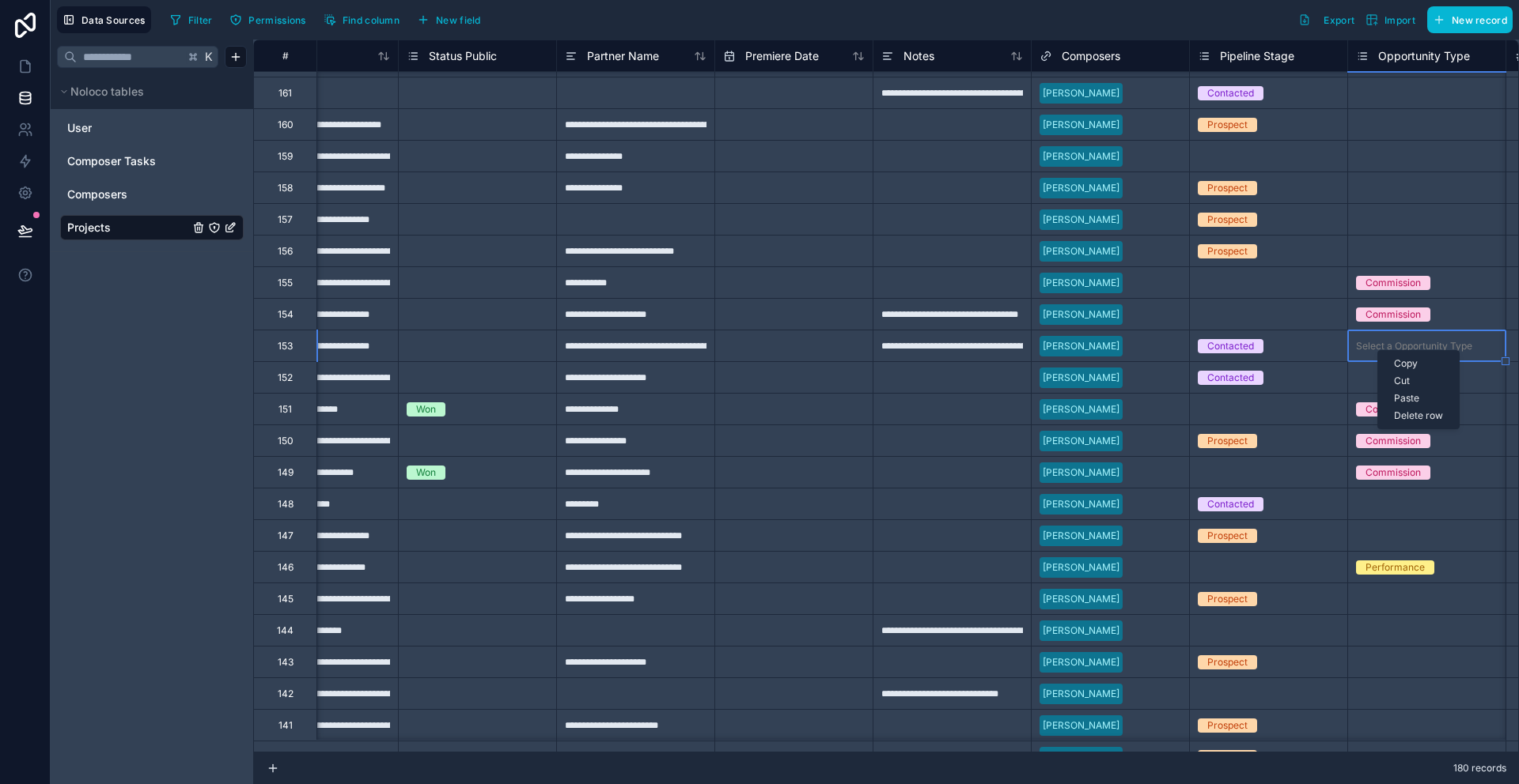
click at [1360, 344] on div "Select a Opportunity Type" at bounding box center [1415, 346] width 117 height 12
click at [1361, 344] on div "Select a Opportunity Type" at bounding box center [1415, 346] width 117 height 12
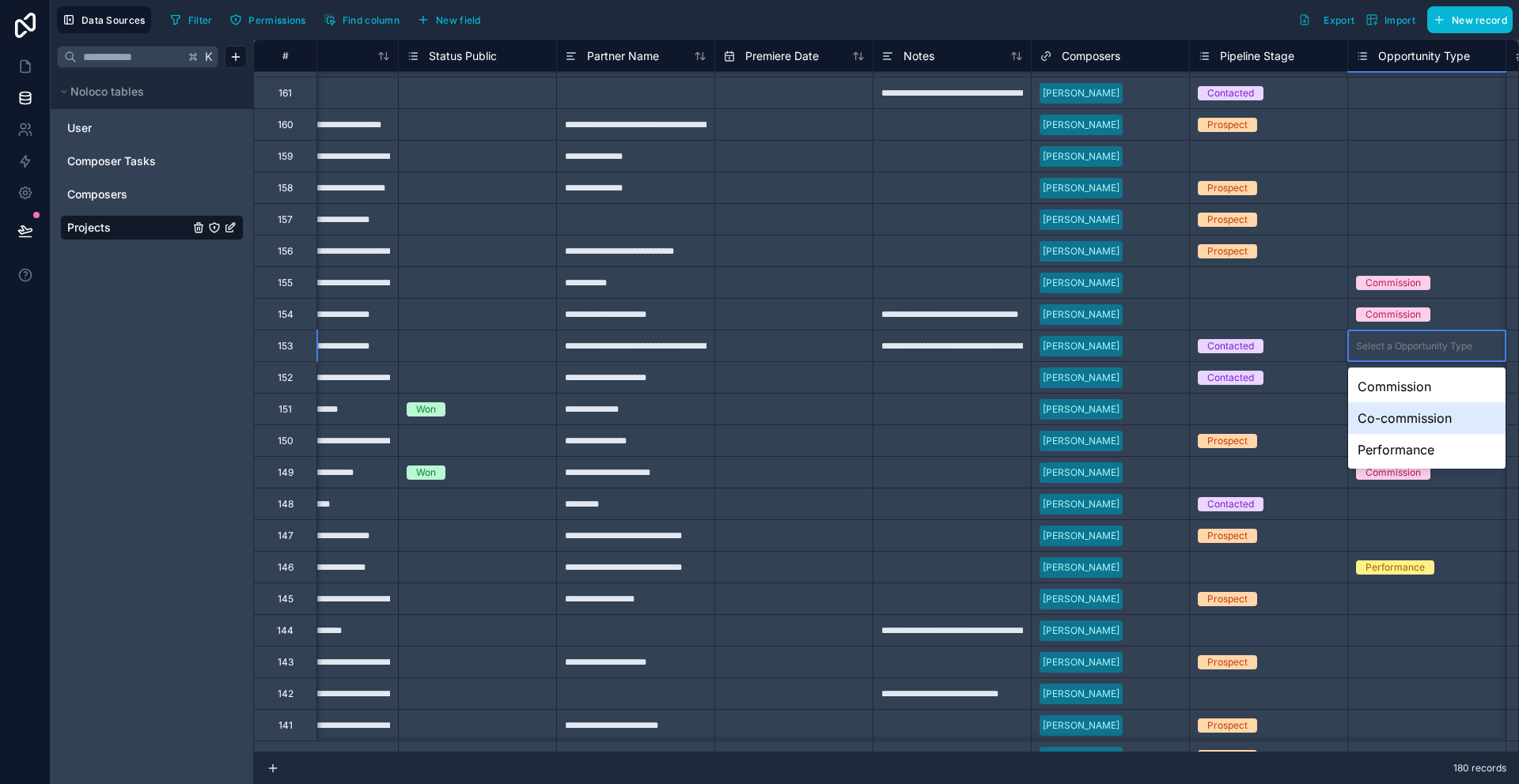
click at [1404, 421] on div "Co-commission" at bounding box center [1426, 418] width 157 height 32
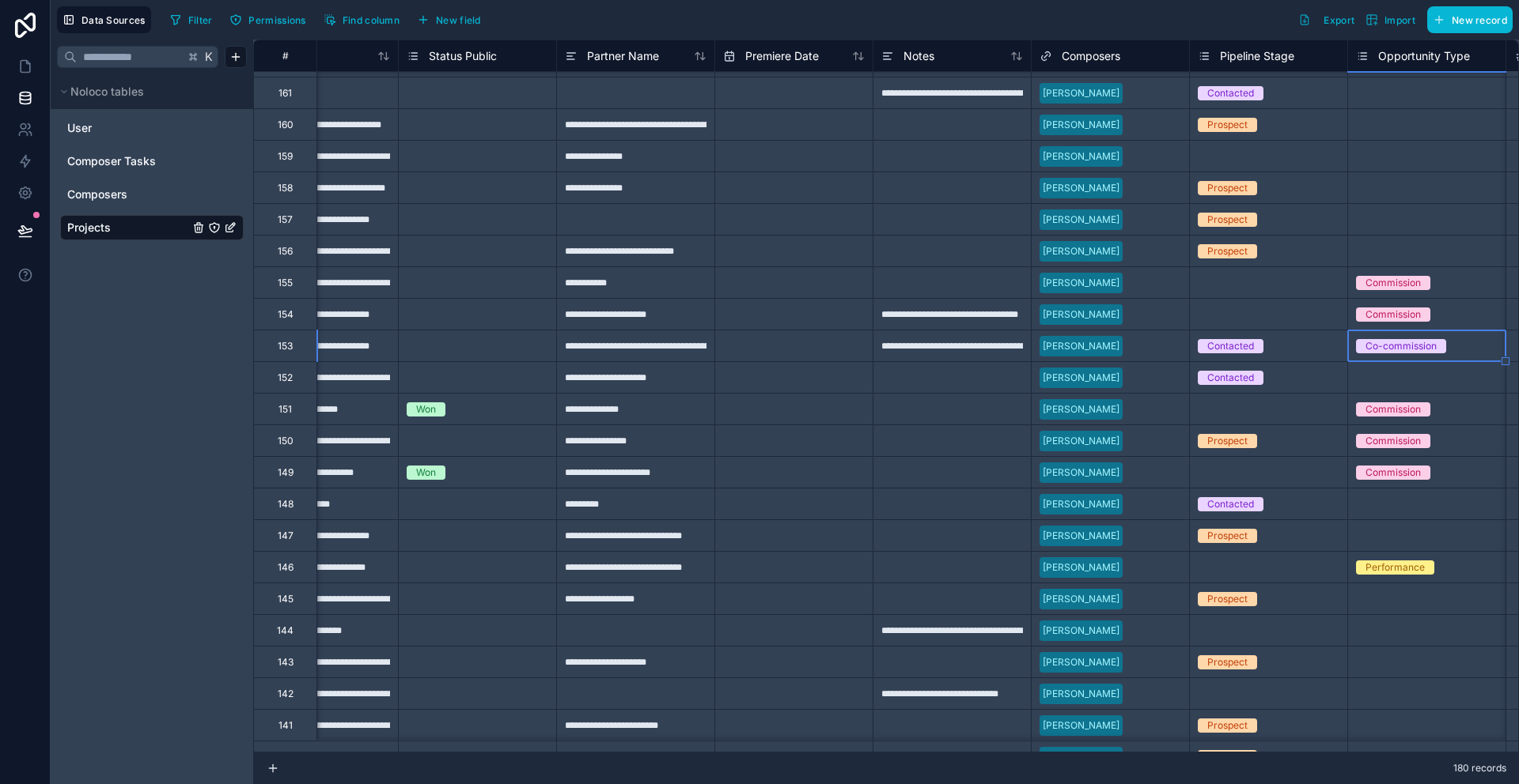
click at [784, 331] on div at bounding box center [794, 346] width 158 height 32
click at [25, 69] on icon at bounding box center [25, 66] width 16 height 16
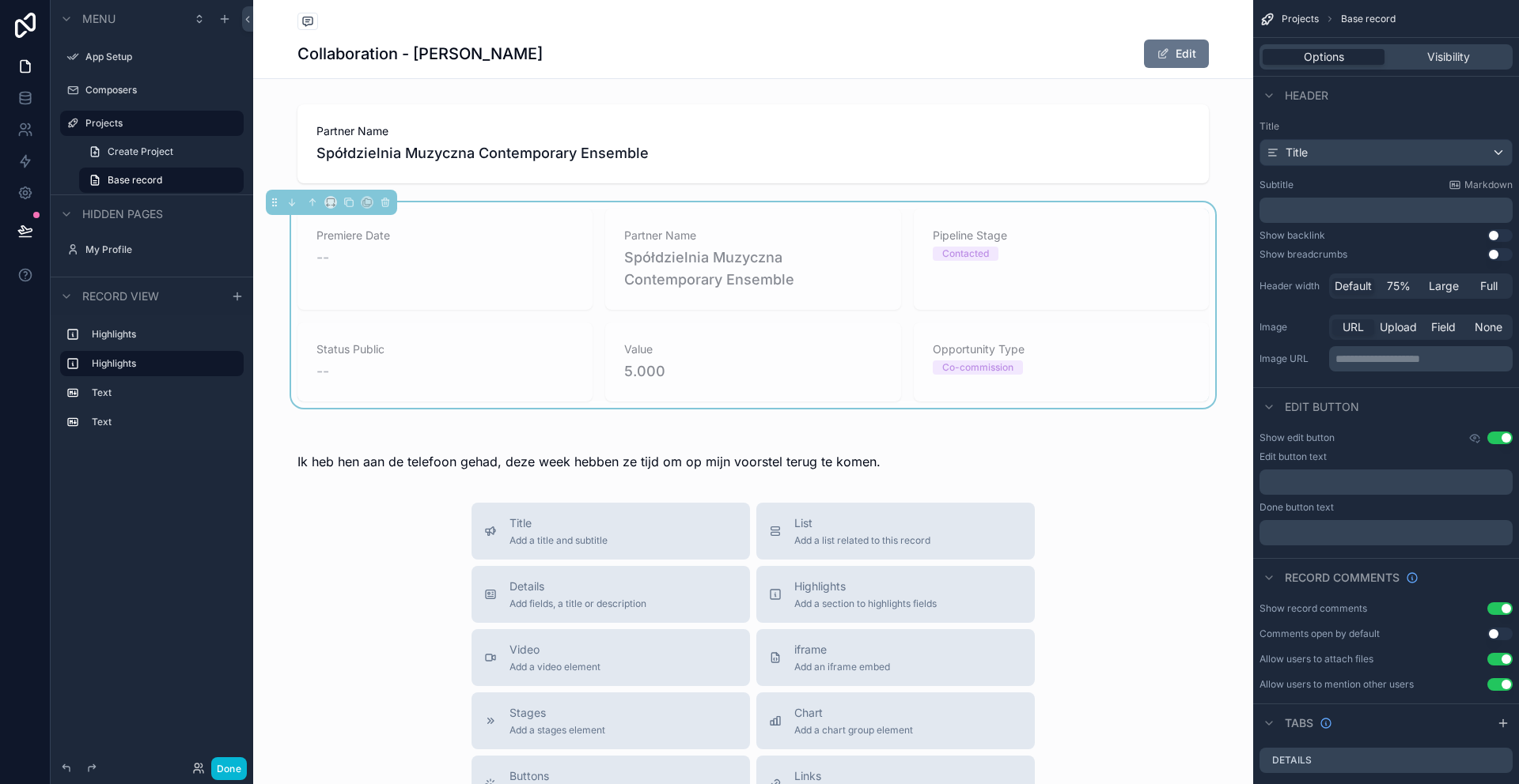
click at [340, 239] on span "Premiere Date" at bounding box center [444, 235] width 257 height 16
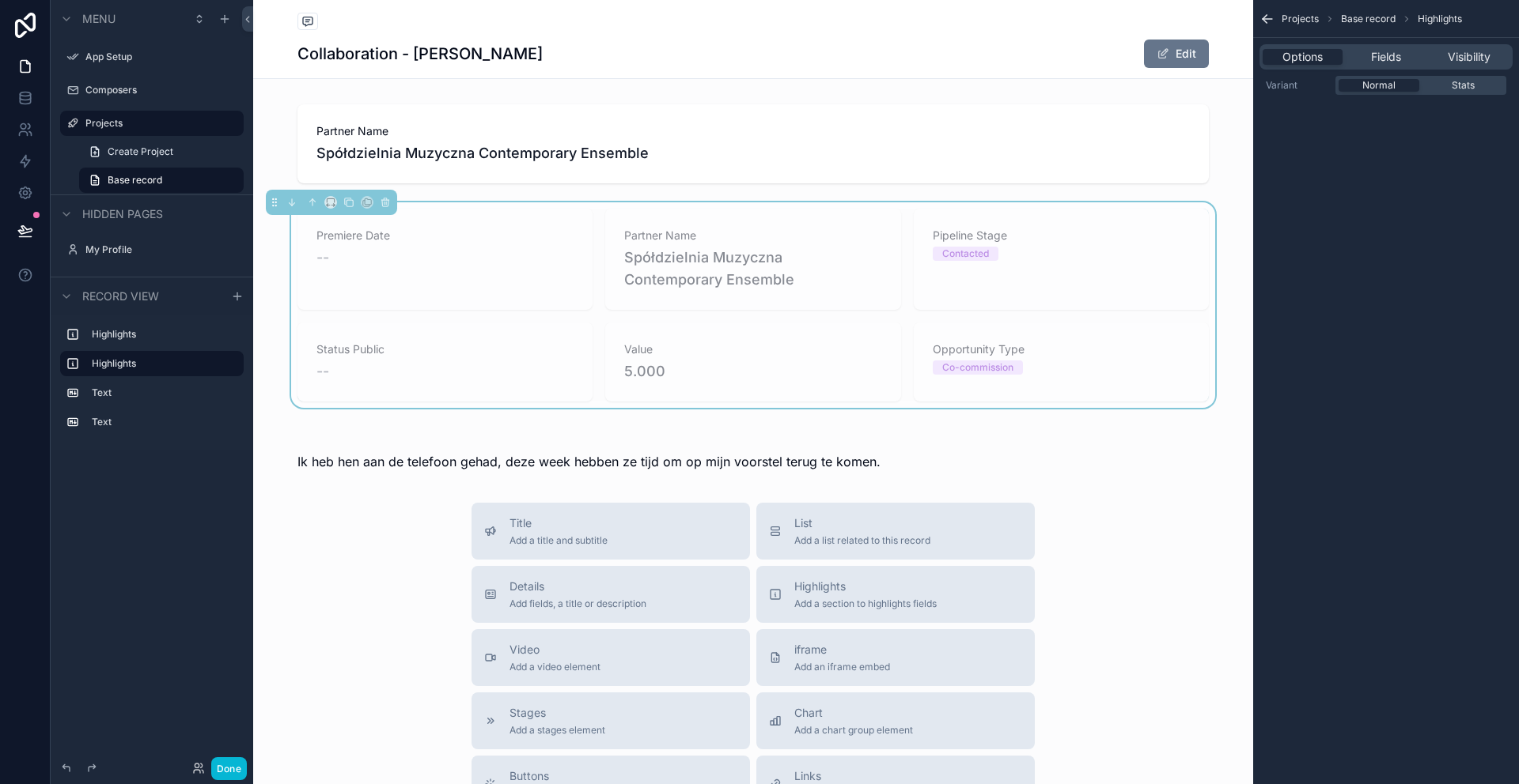
click at [515, 244] on div "Premiere Date --" at bounding box center [444, 248] width 257 height 41
click at [1404, 42] on div "Options Fields Visibility" at bounding box center [1385, 56] width 266 height 38
click at [1389, 57] on span "Fields" at bounding box center [1386, 56] width 30 height 16
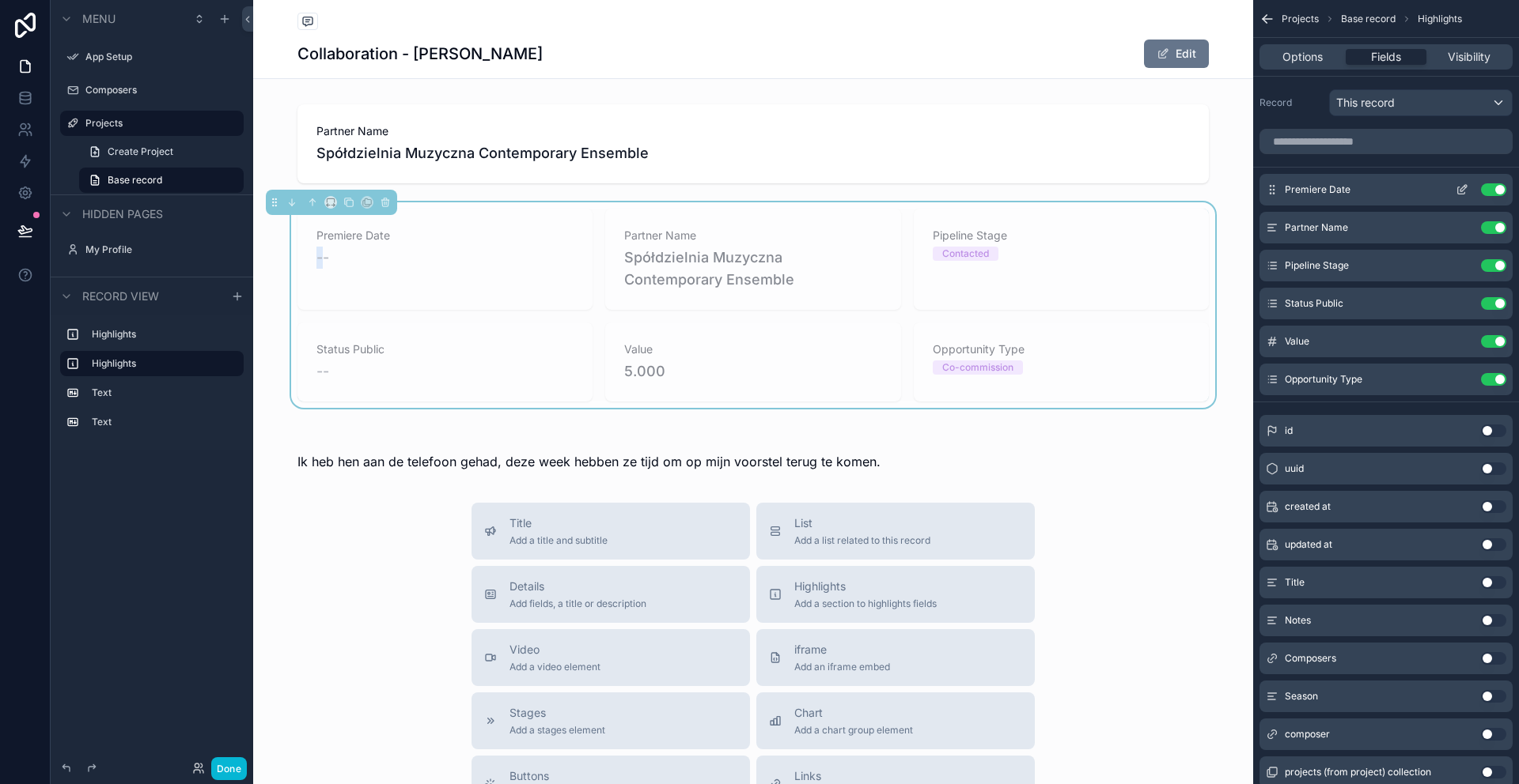
click at [1490, 189] on button "Use setting" at bounding box center [1494, 189] width 25 height 12
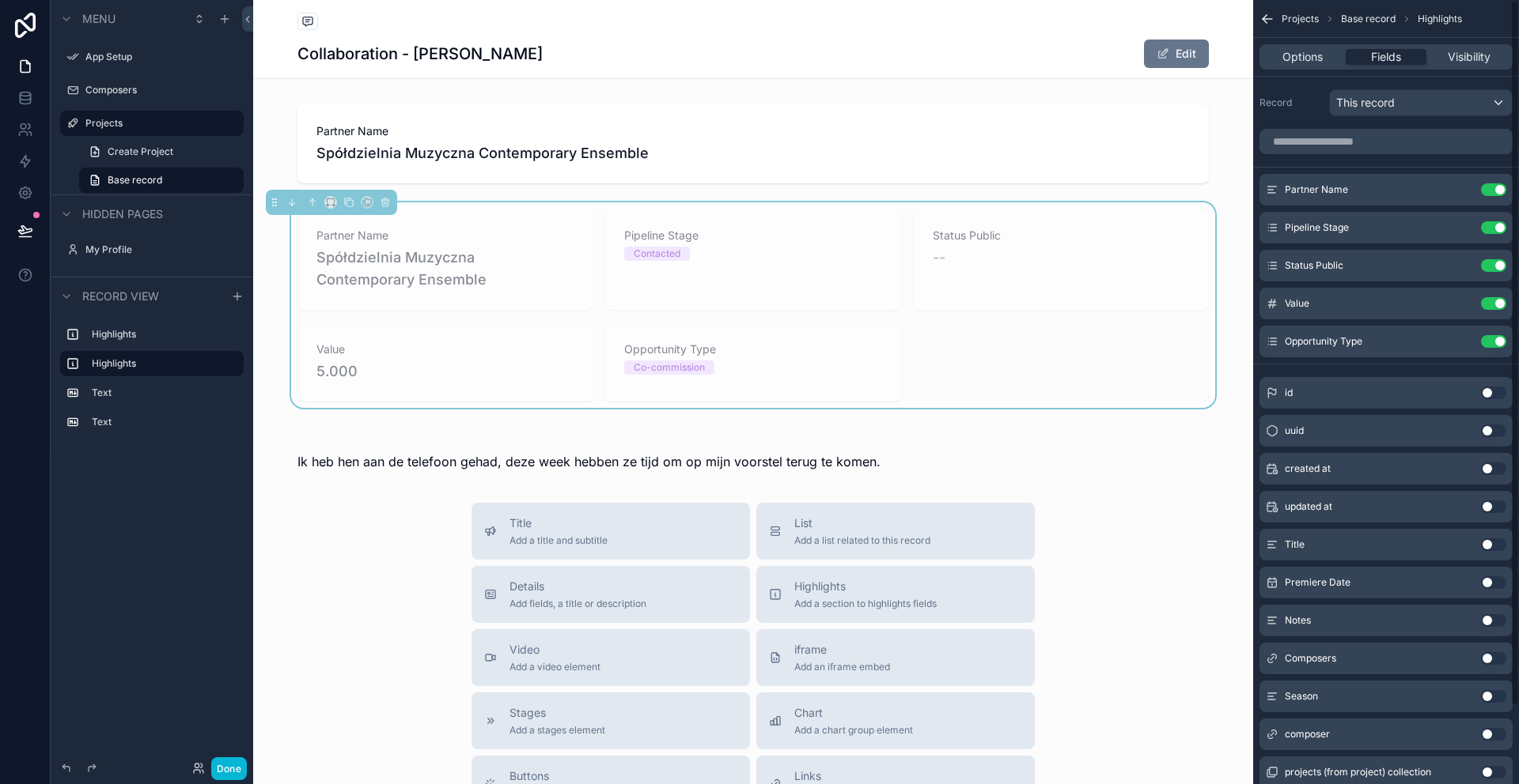
scroll to position [86, 0]
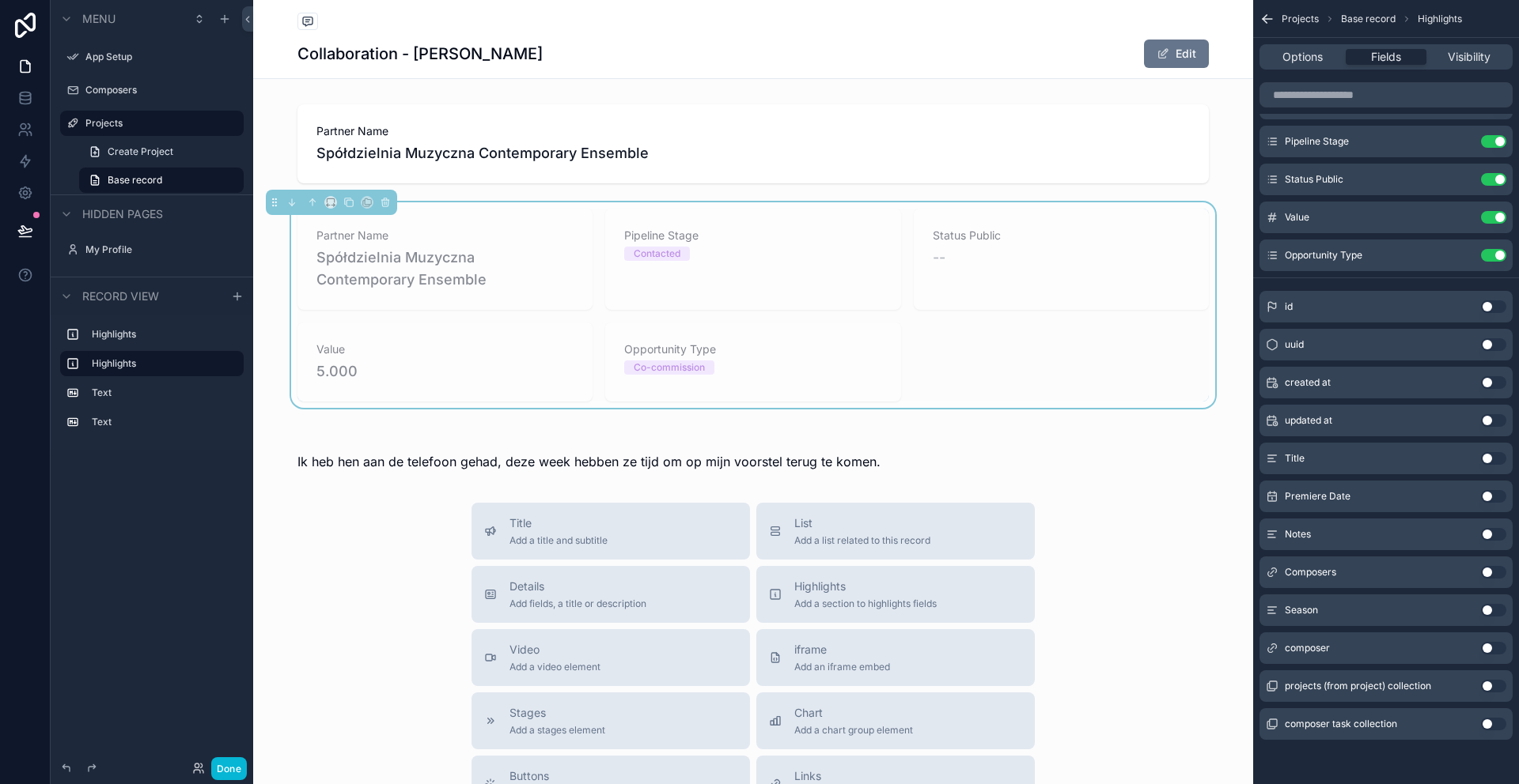
click at [1490, 604] on button "Use setting" at bounding box center [1494, 610] width 25 height 12
click at [1016, 268] on div "--" at bounding box center [1061, 258] width 257 height 23
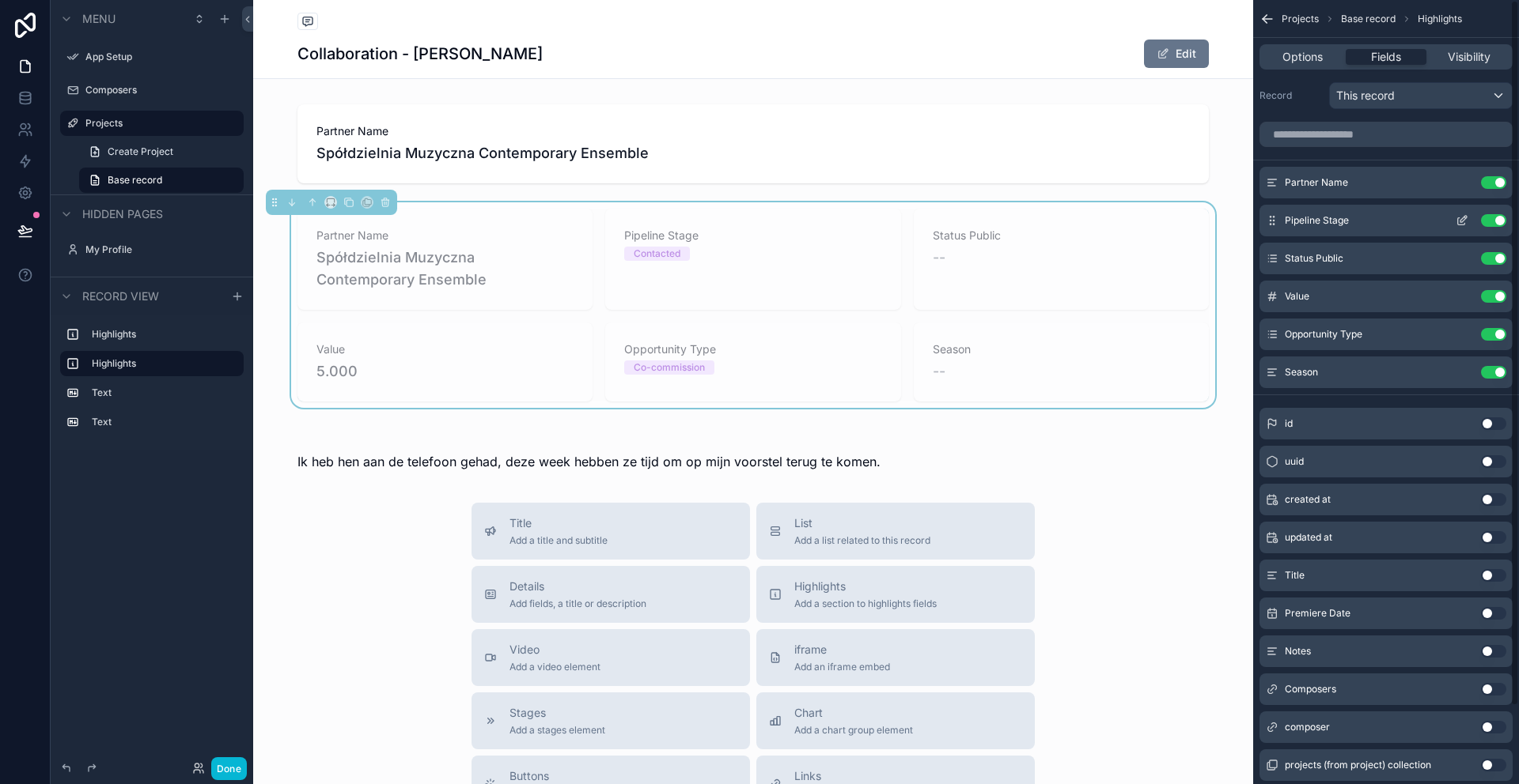
scroll to position [0, 0]
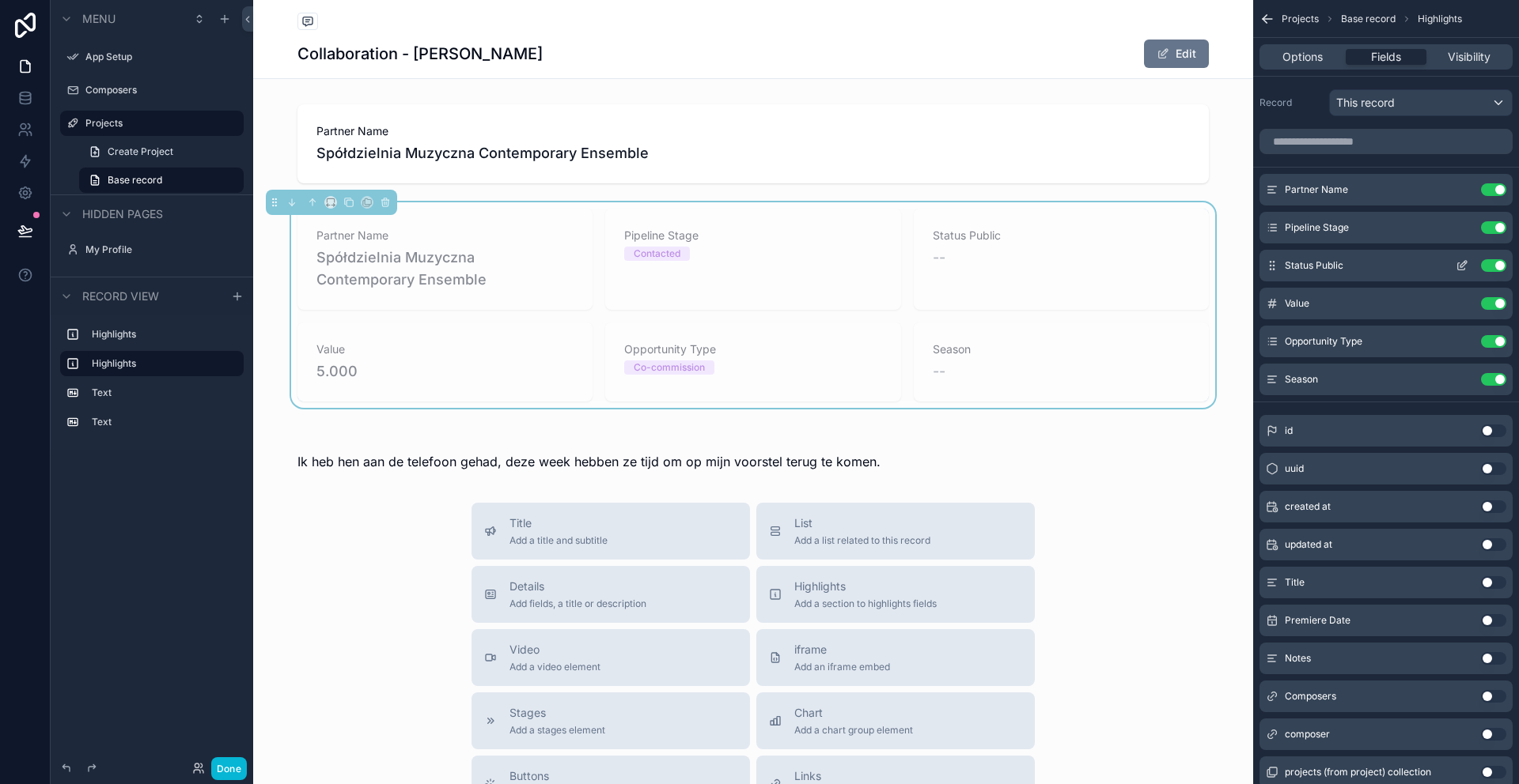
click at [1488, 263] on button "Use setting" at bounding box center [1494, 265] width 25 height 12
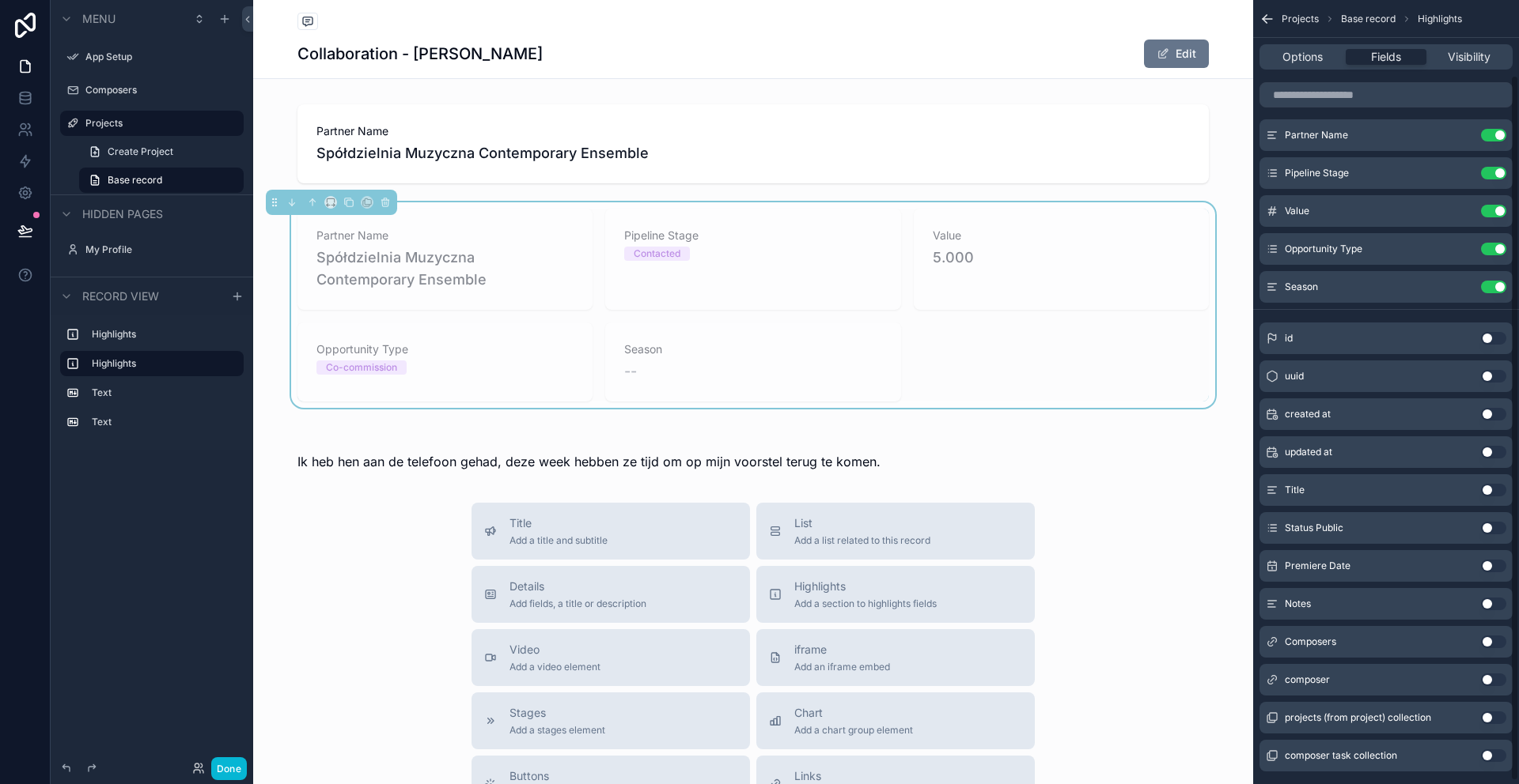
scroll to position [86, 0]
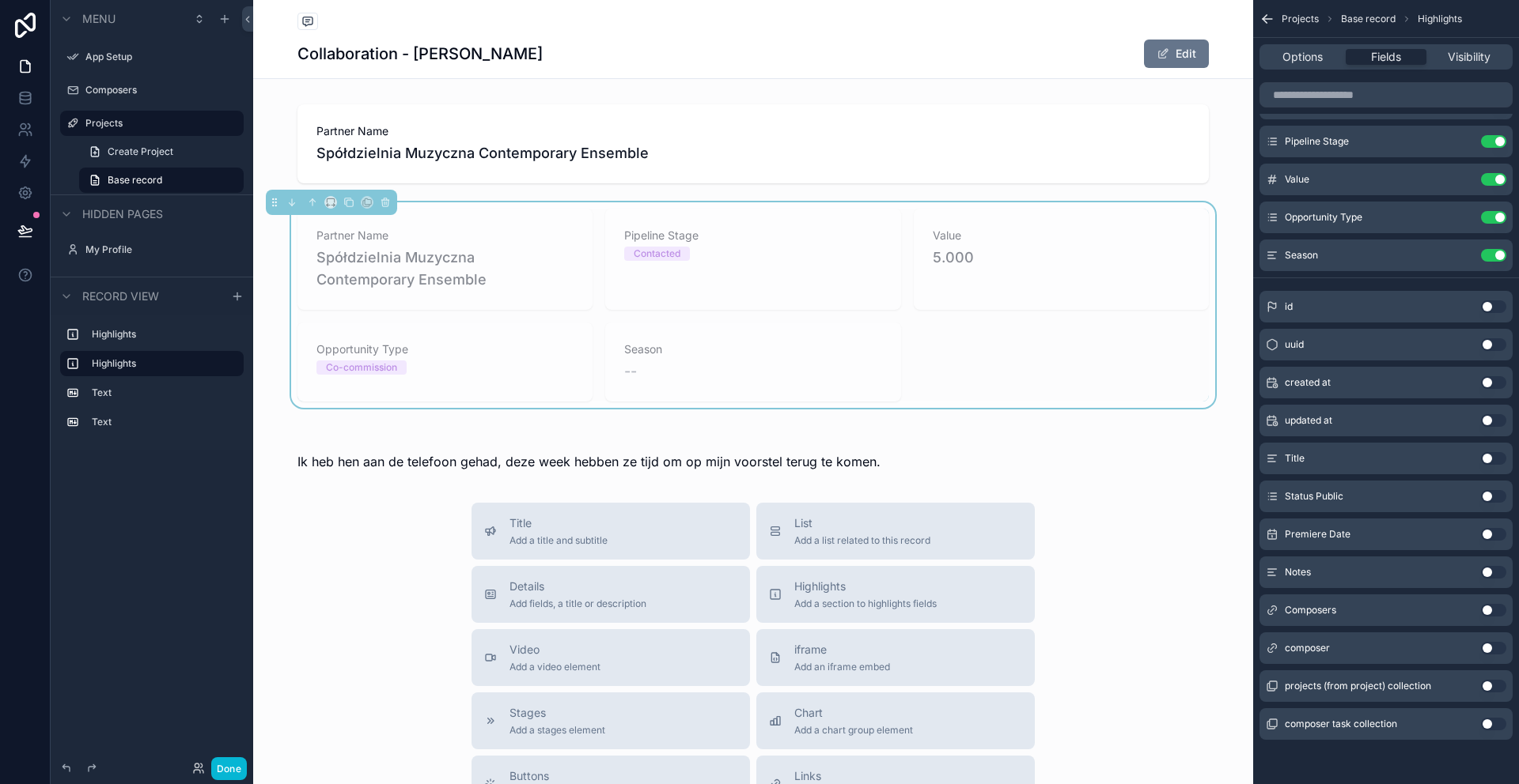
click at [1497, 572] on button "Use setting" at bounding box center [1494, 572] width 25 height 12
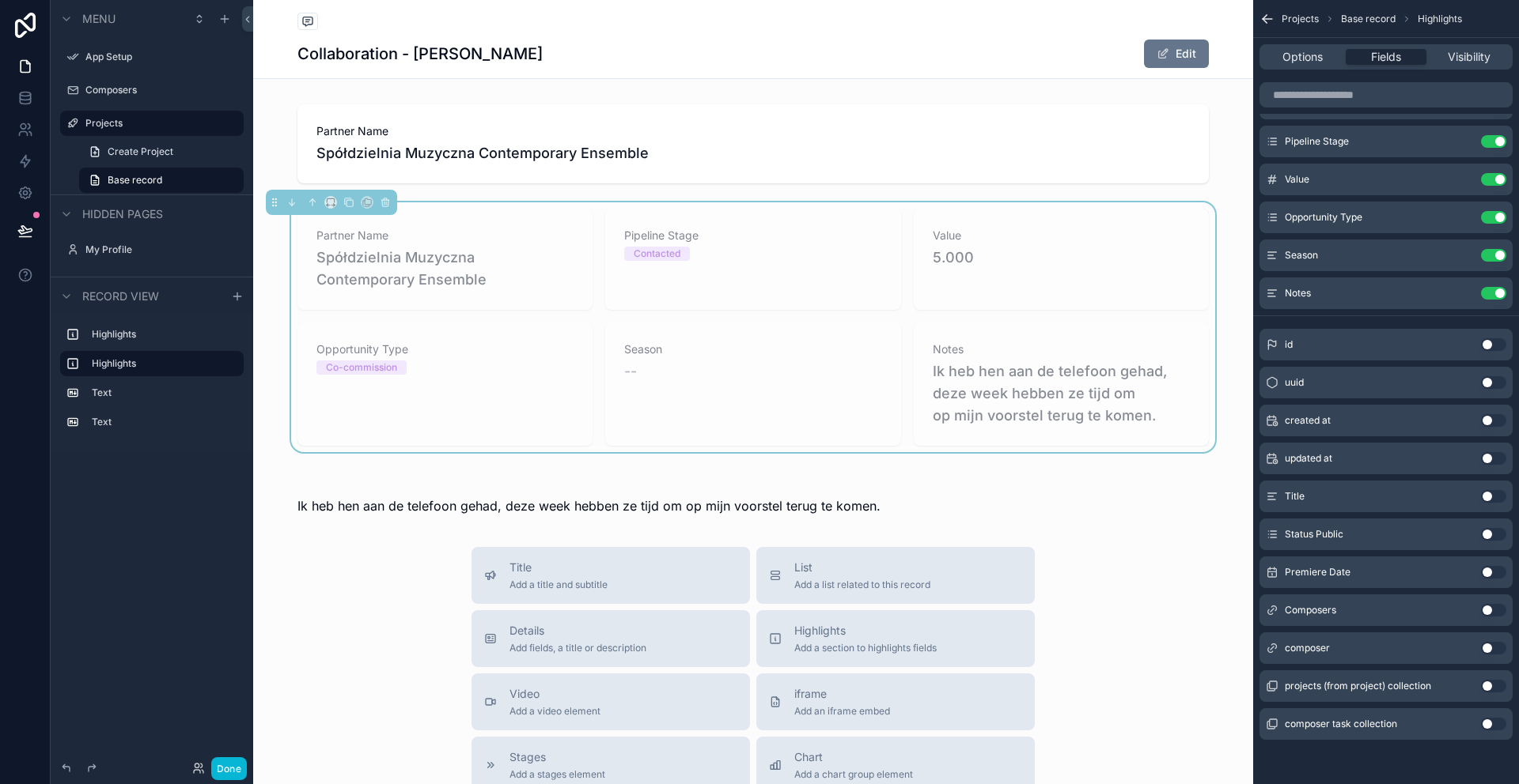
click at [1040, 402] on span "Ik heb hen aan de telefoon gehad, deze week hebben ze tijd om op mijn voorstel …" at bounding box center [1061, 394] width 257 height 67
click at [894, 47] on div "Collaboration - Steven Daverson Edit" at bounding box center [752, 54] width 911 height 30
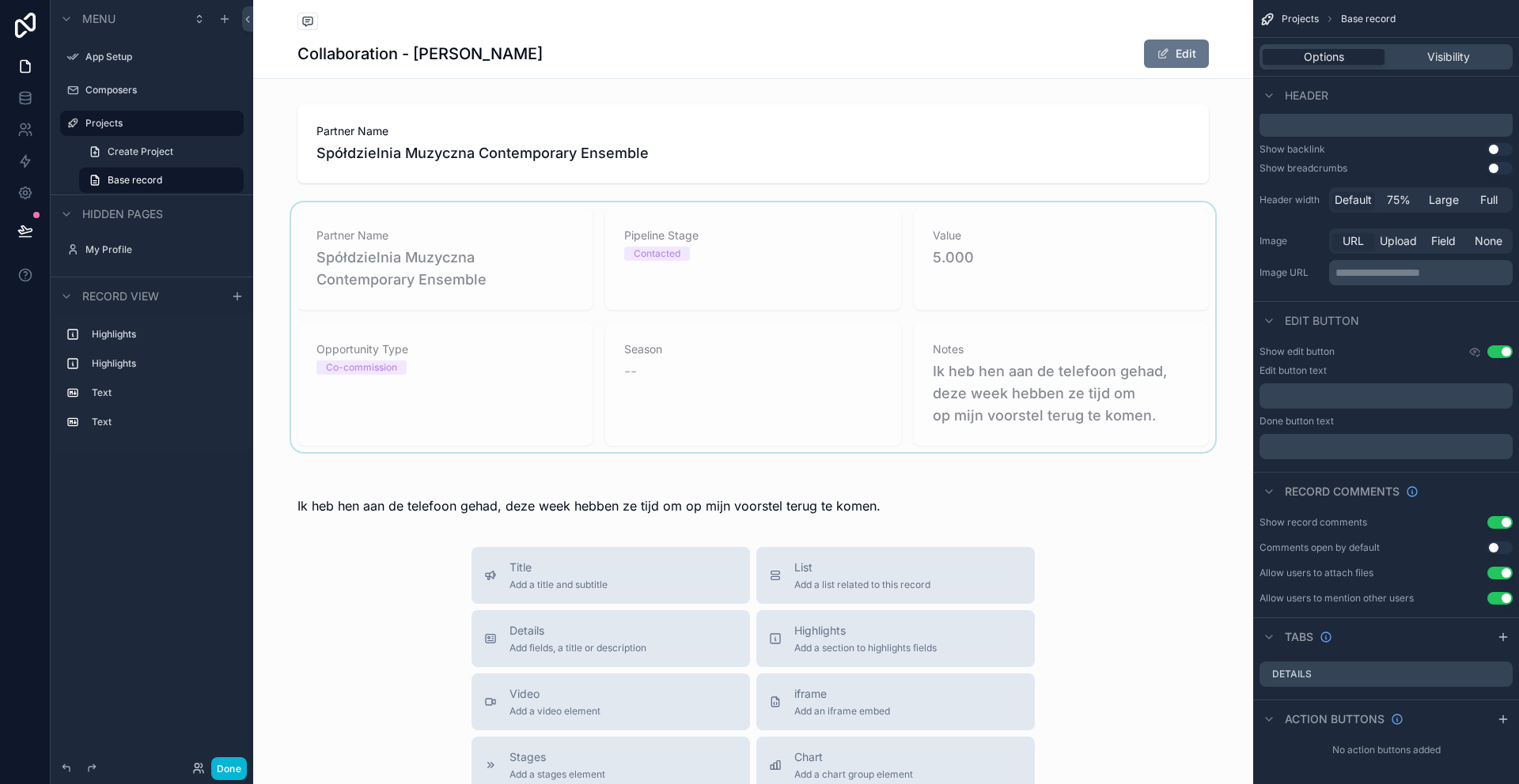
click at [752, 359] on div "scrollable content" at bounding box center [752, 327] width 1000 height 250
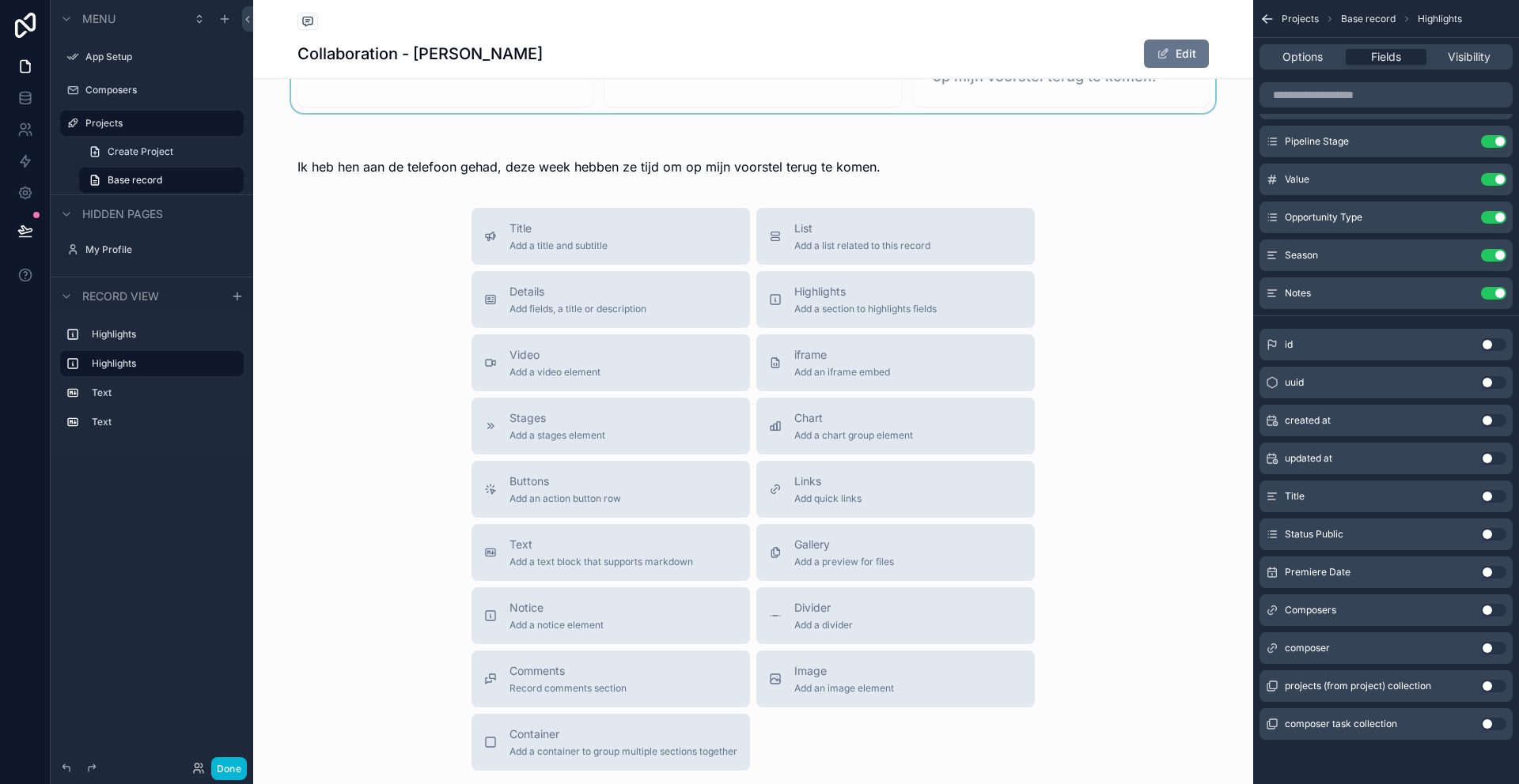
scroll to position [452, 0]
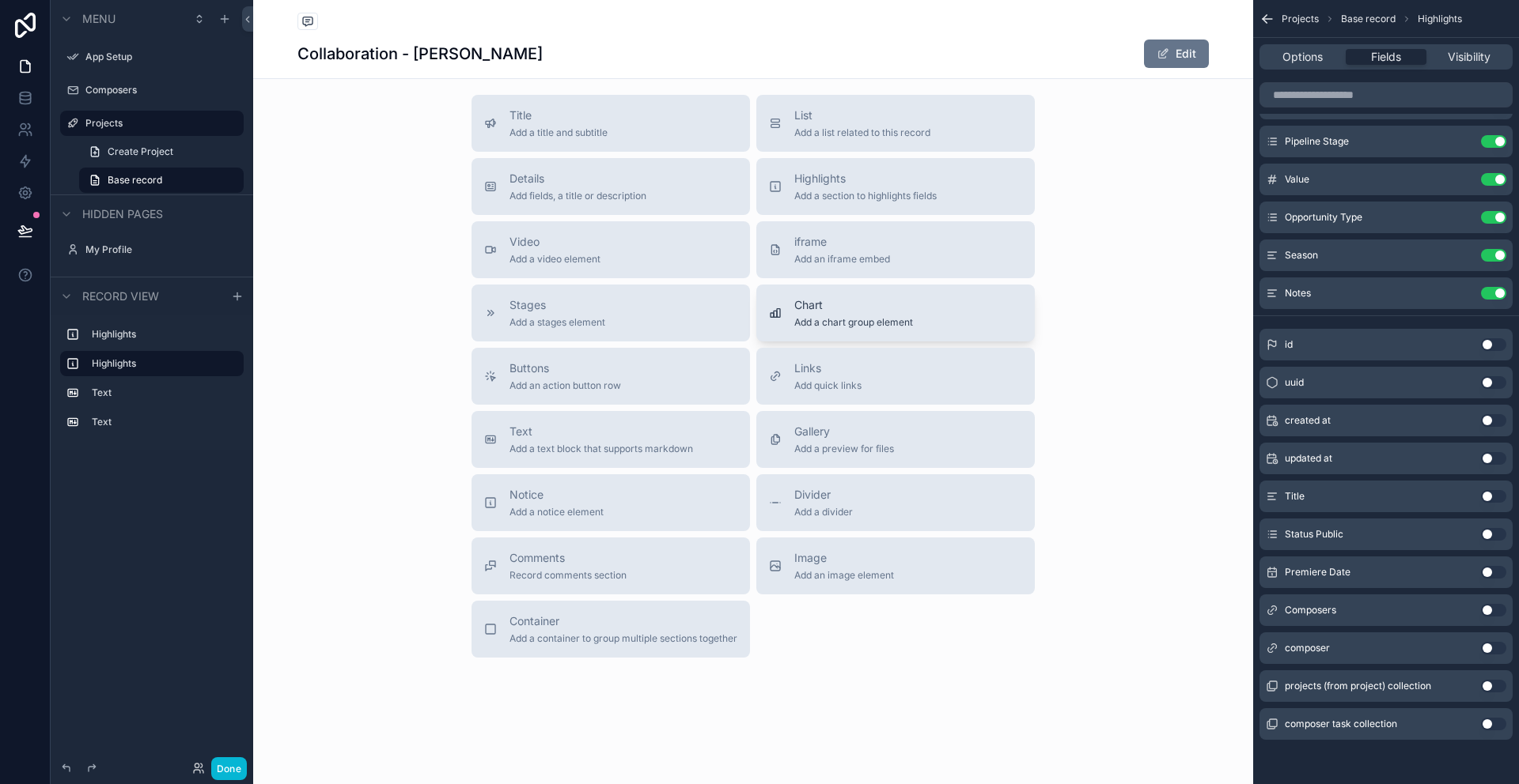
click at [816, 329] on button "Chart Add a chart group element" at bounding box center [895, 313] width 278 height 57
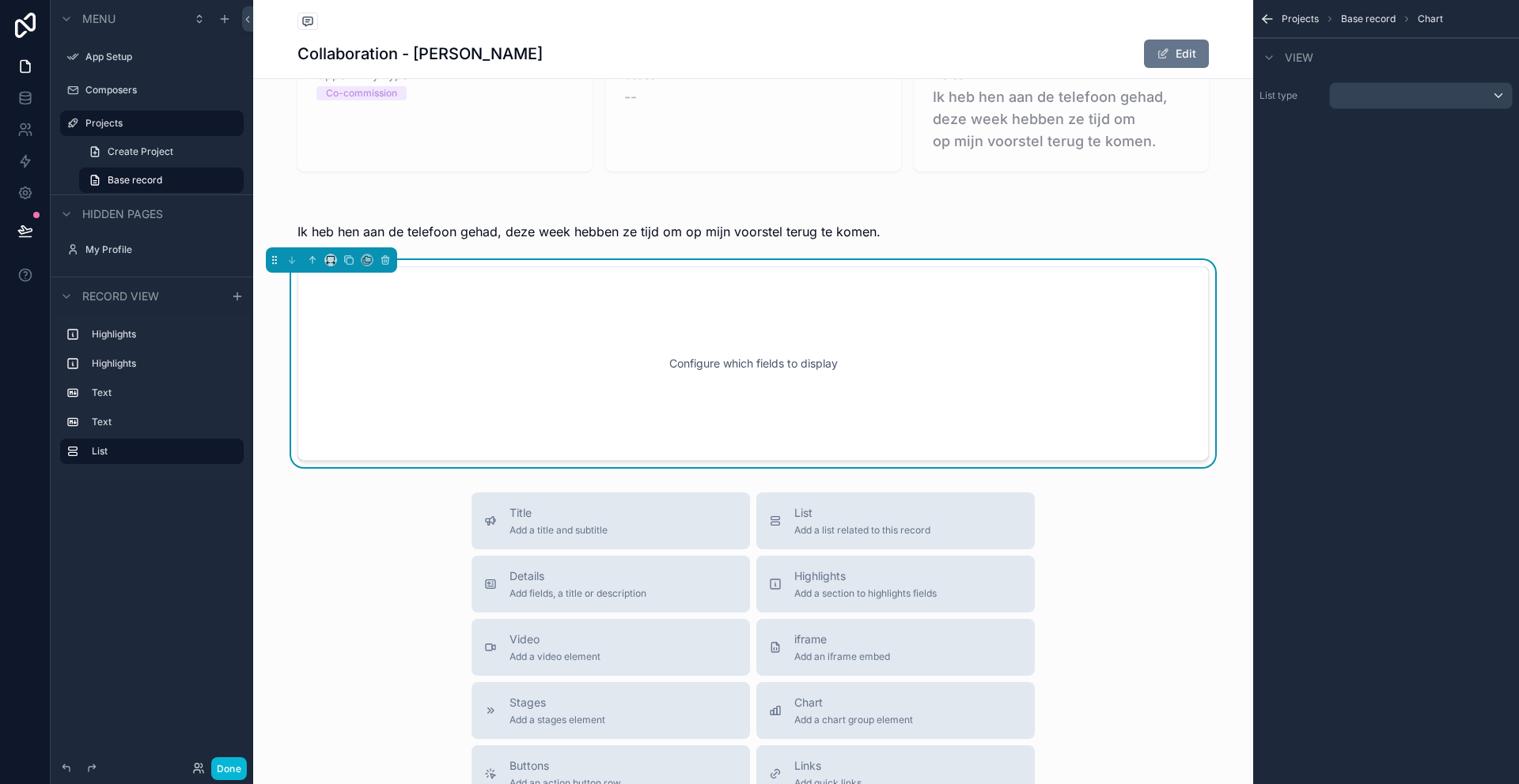
scroll to position [246, 0]
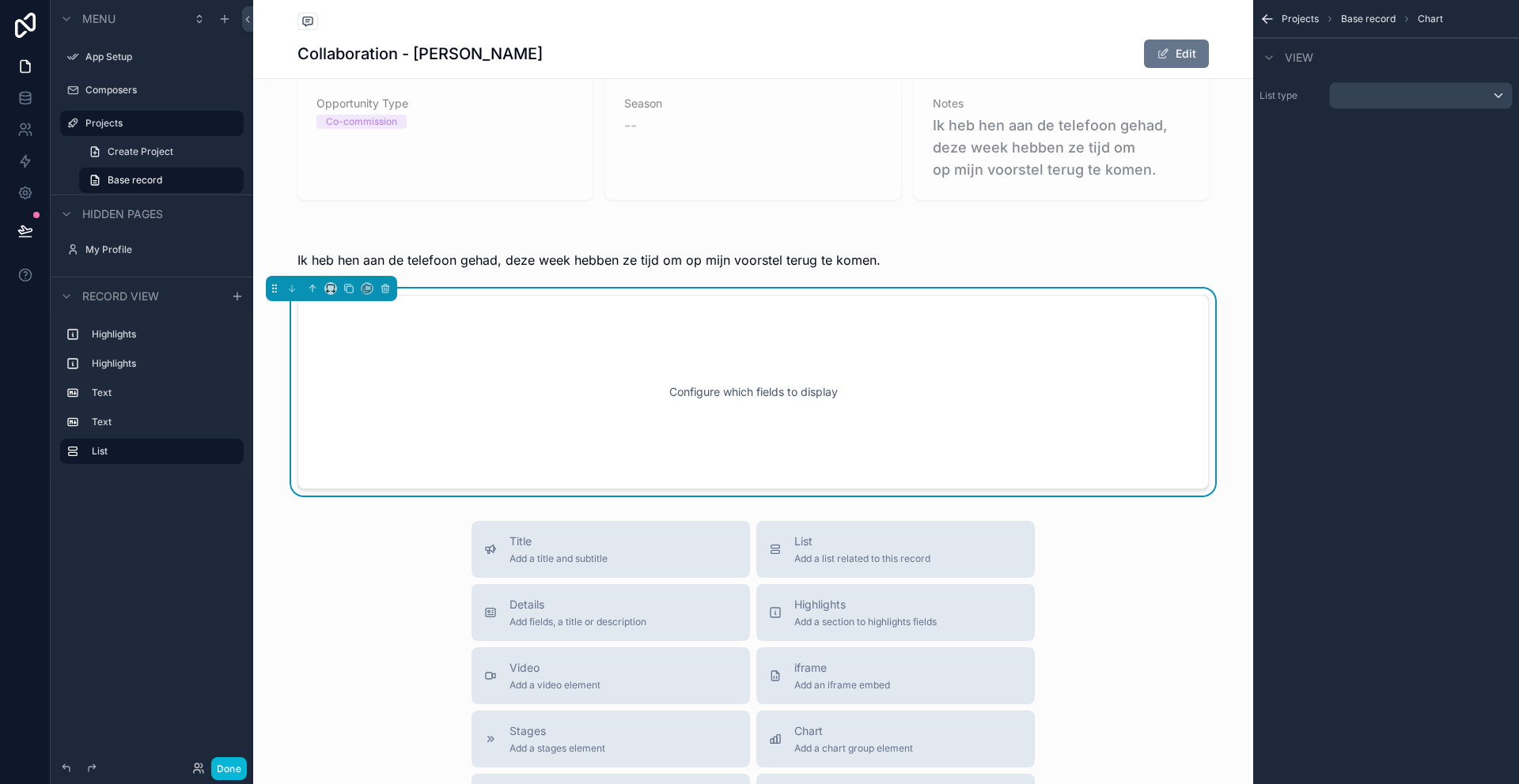
click at [779, 389] on div "Configure which fields to display" at bounding box center [753, 392] width 860 height 142
click at [740, 366] on div "Configure which fields to display" at bounding box center [753, 392] width 860 height 142
click at [386, 295] on button "scrollable content" at bounding box center [385, 289] width 18 height 18
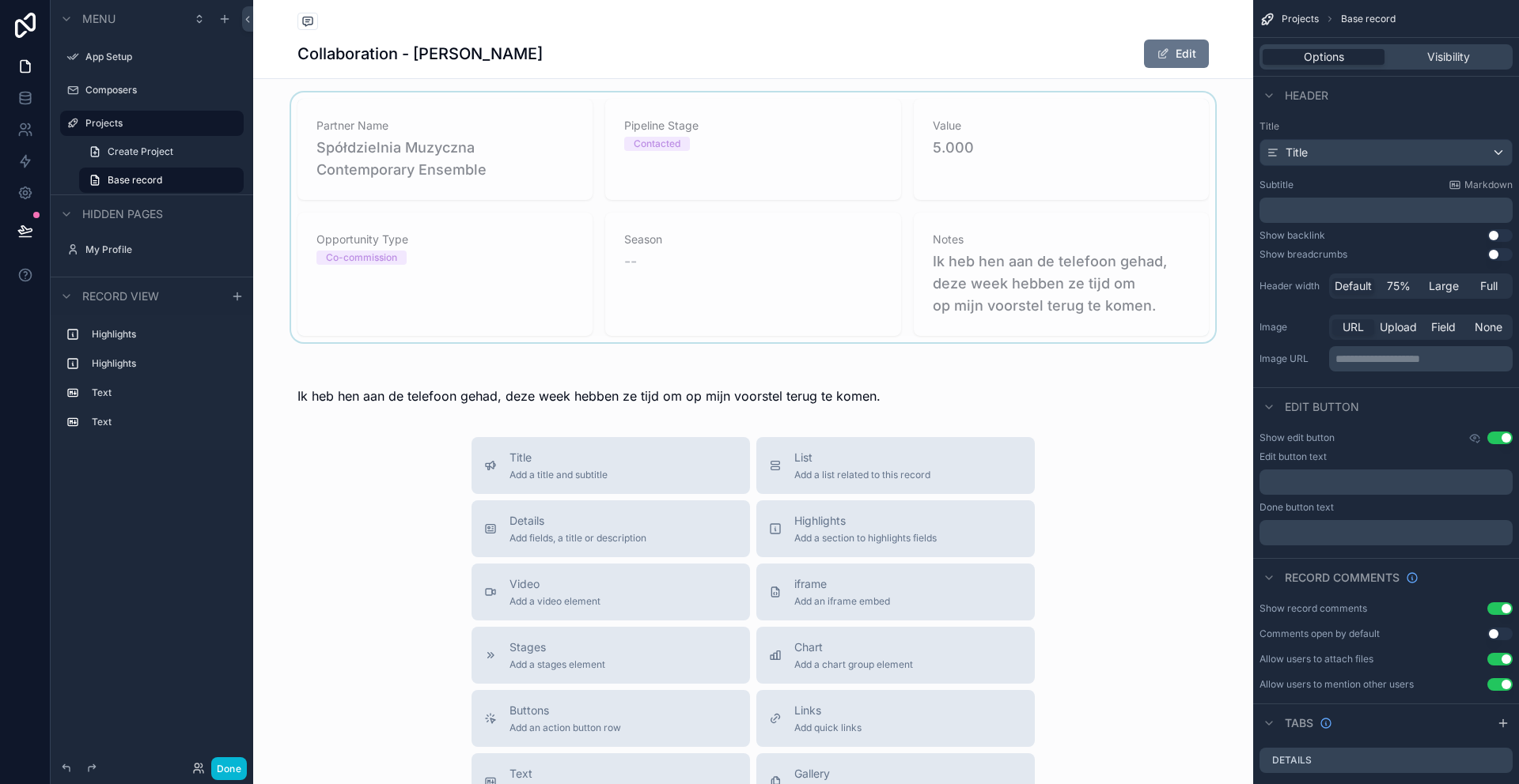
scroll to position [53, 0]
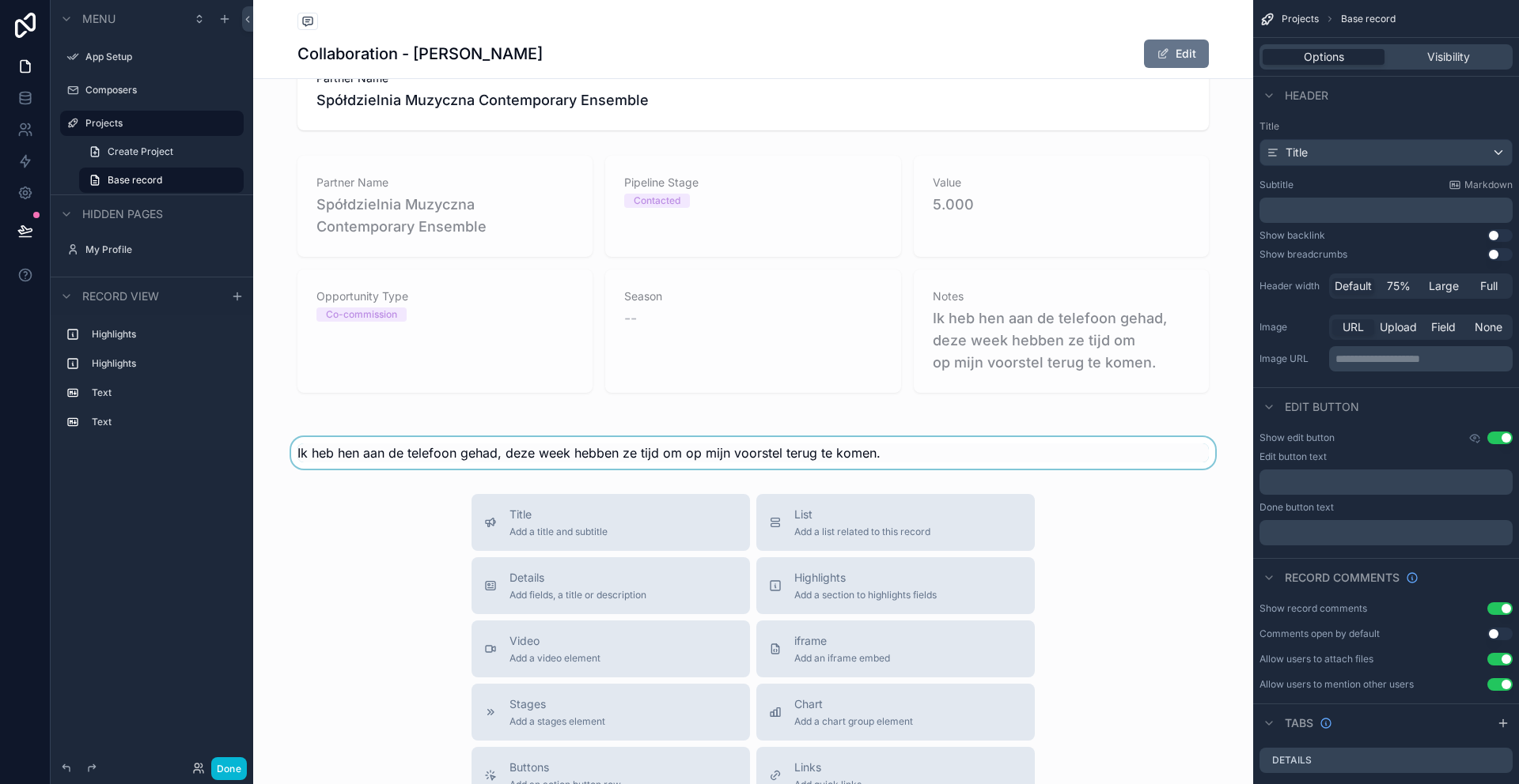
click at [716, 455] on div "scrollable content" at bounding box center [752, 453] width 1000 height 32
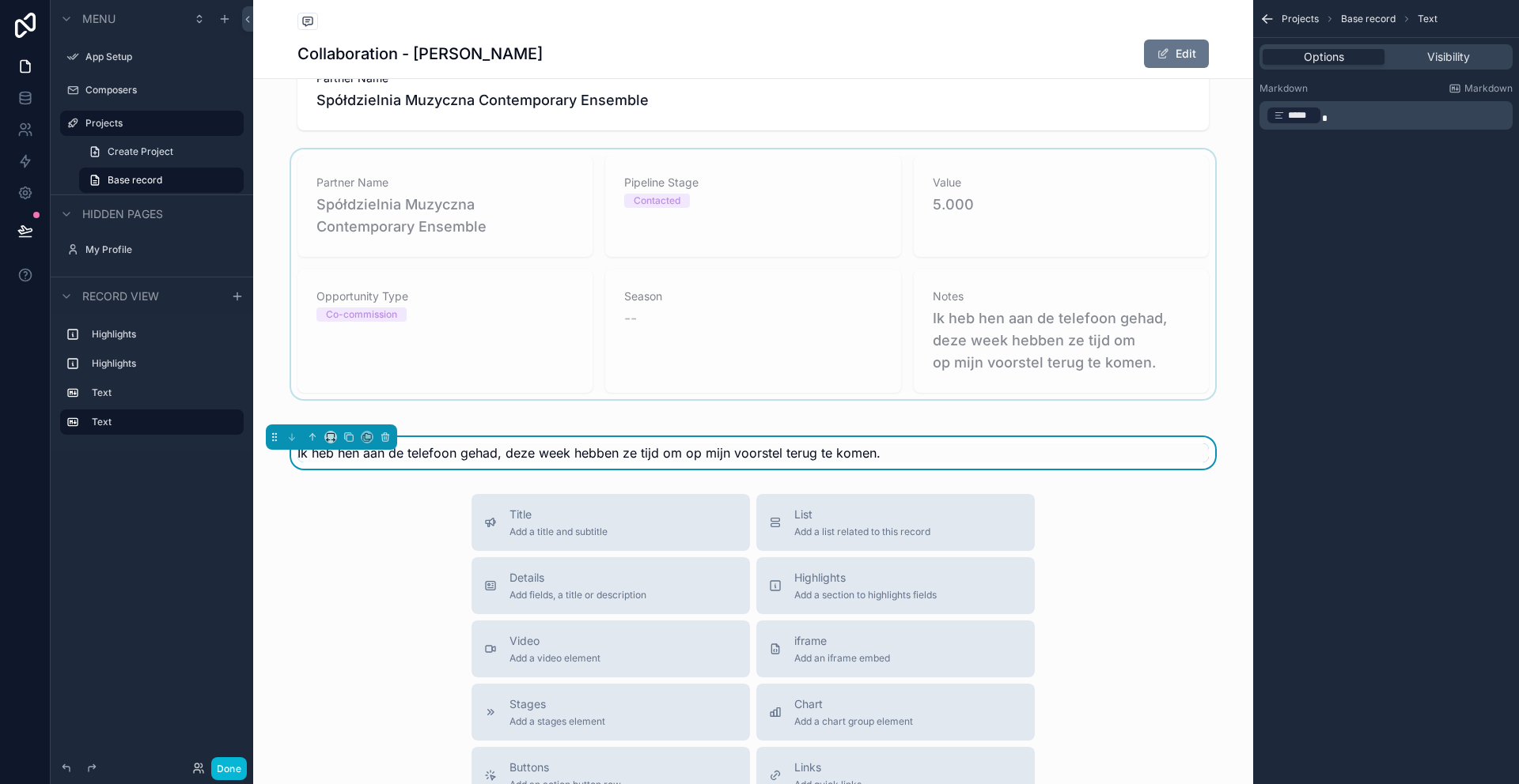
click at [1078, 334] on div "scrollable content" at bounding box center [752, 274] width 1000 height 250
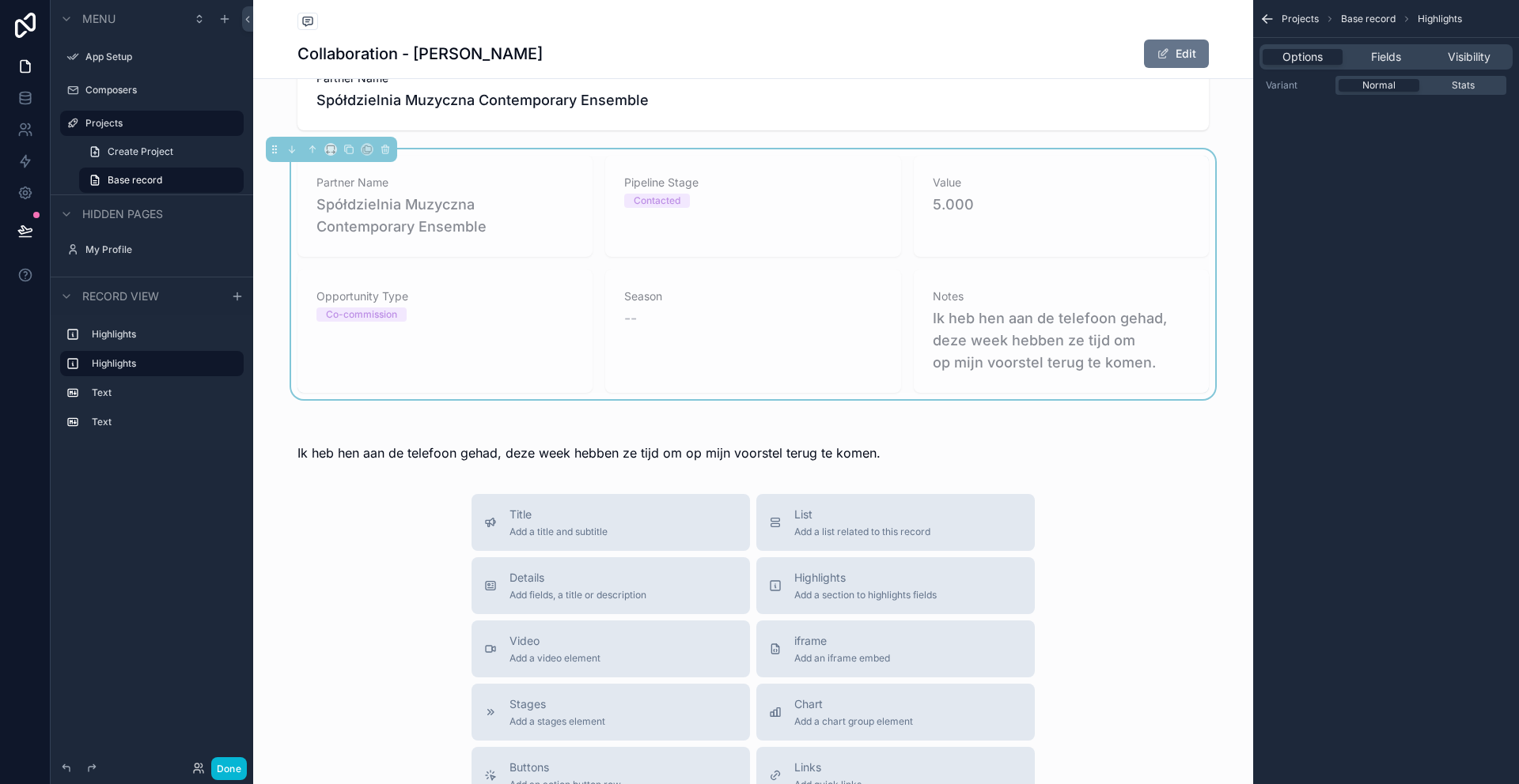
click at [1078, 334] on span "Ik heb hen aan de telefoon gehad, deze week hebben ze tijd om op mijn voorstel …" at bounding box center [1061, 340] width 257 height 67
click at [1377, 63] on span "Fields" at bounding box center [1386, 56] width 30 height 16
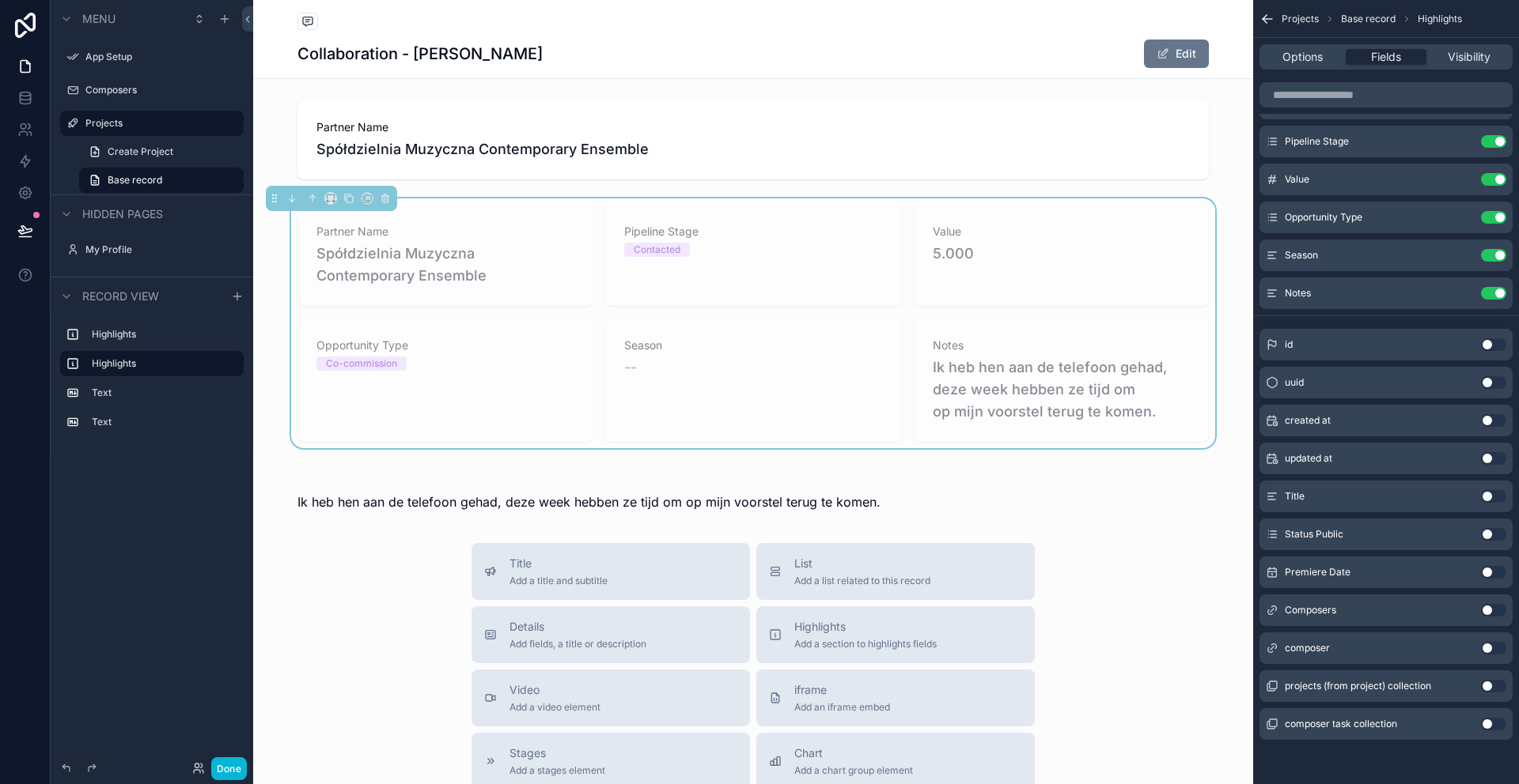
scroll to position [0, 0]
click at [535, 143] on div "scrollable content" at bounding box center [752, 144] width 1000 height 92
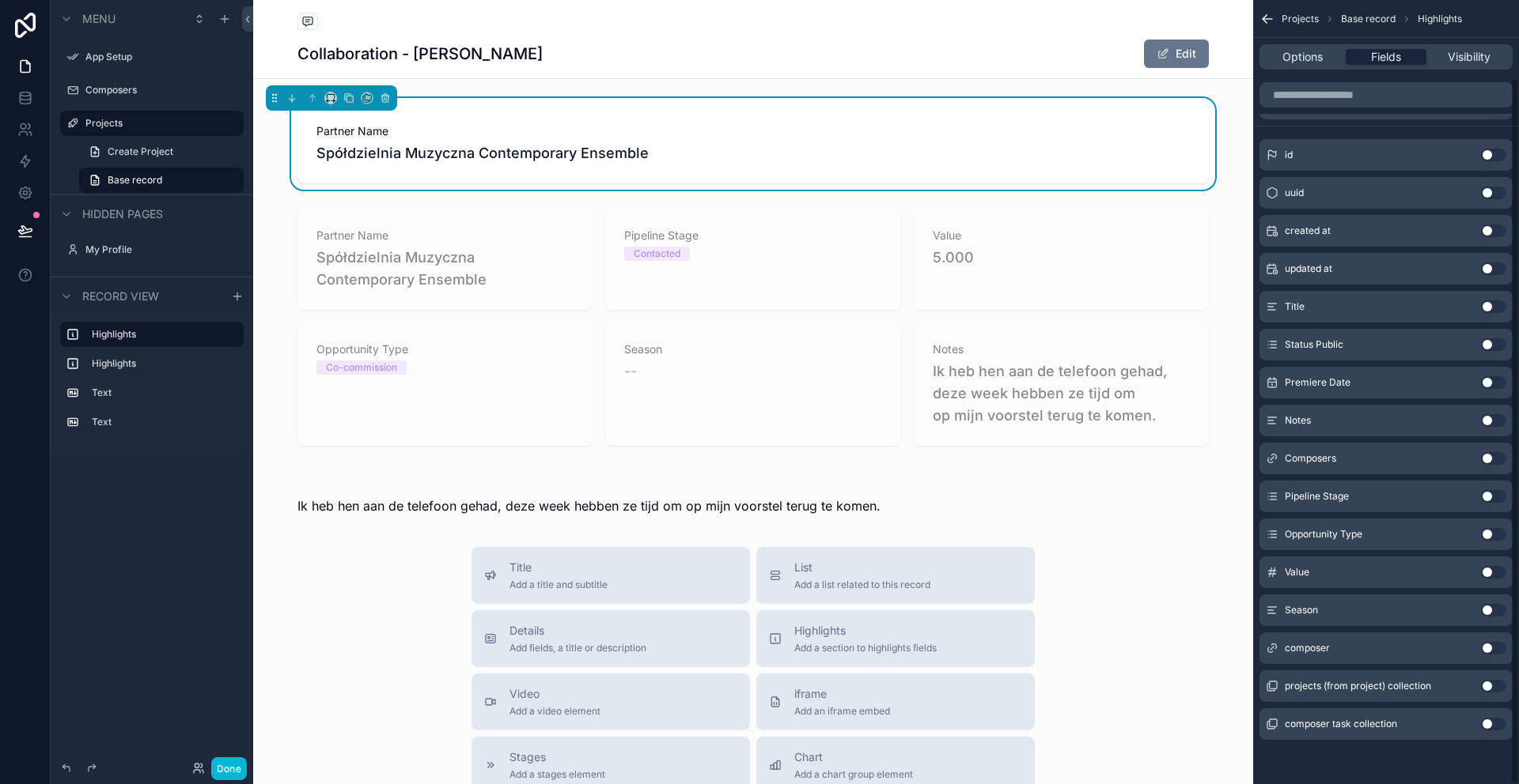
click at [1389, 57] on span "Fields" at bounding box center [1386, 56] width 30 height 16
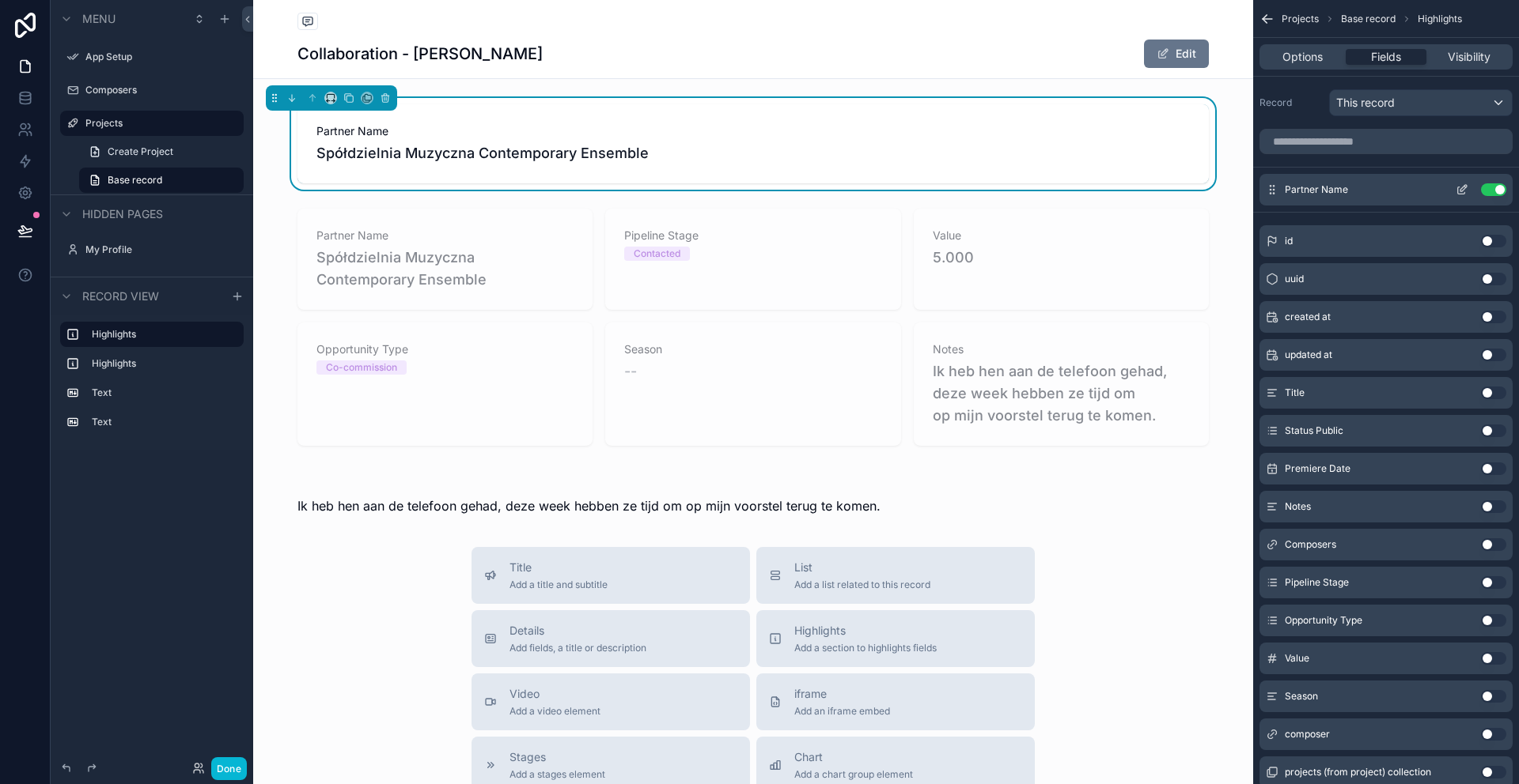
click at [1486, 187] on button "Use setting" at bounding box center [1494, 189] width 25 height 12
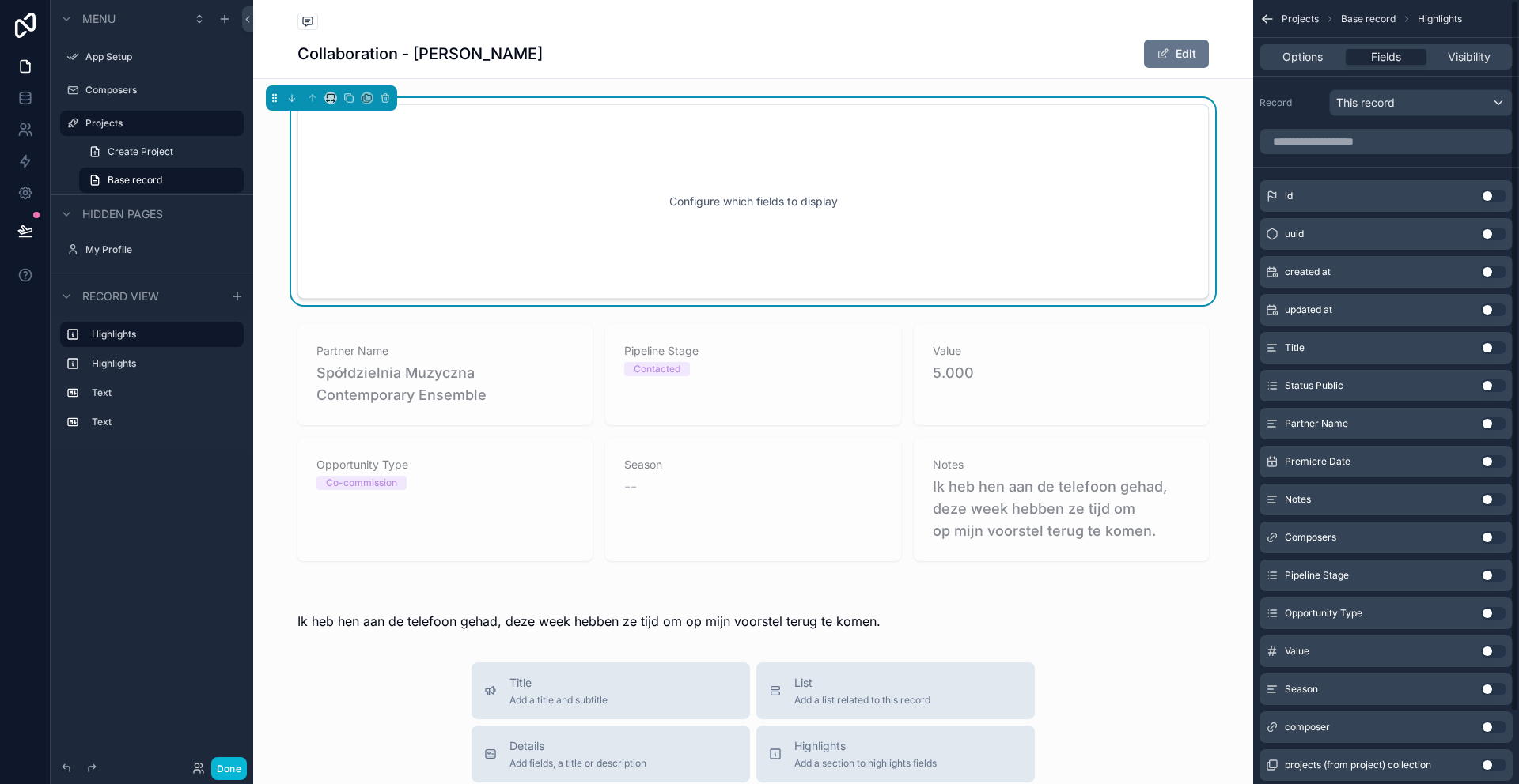
scroll to position [79, 0]
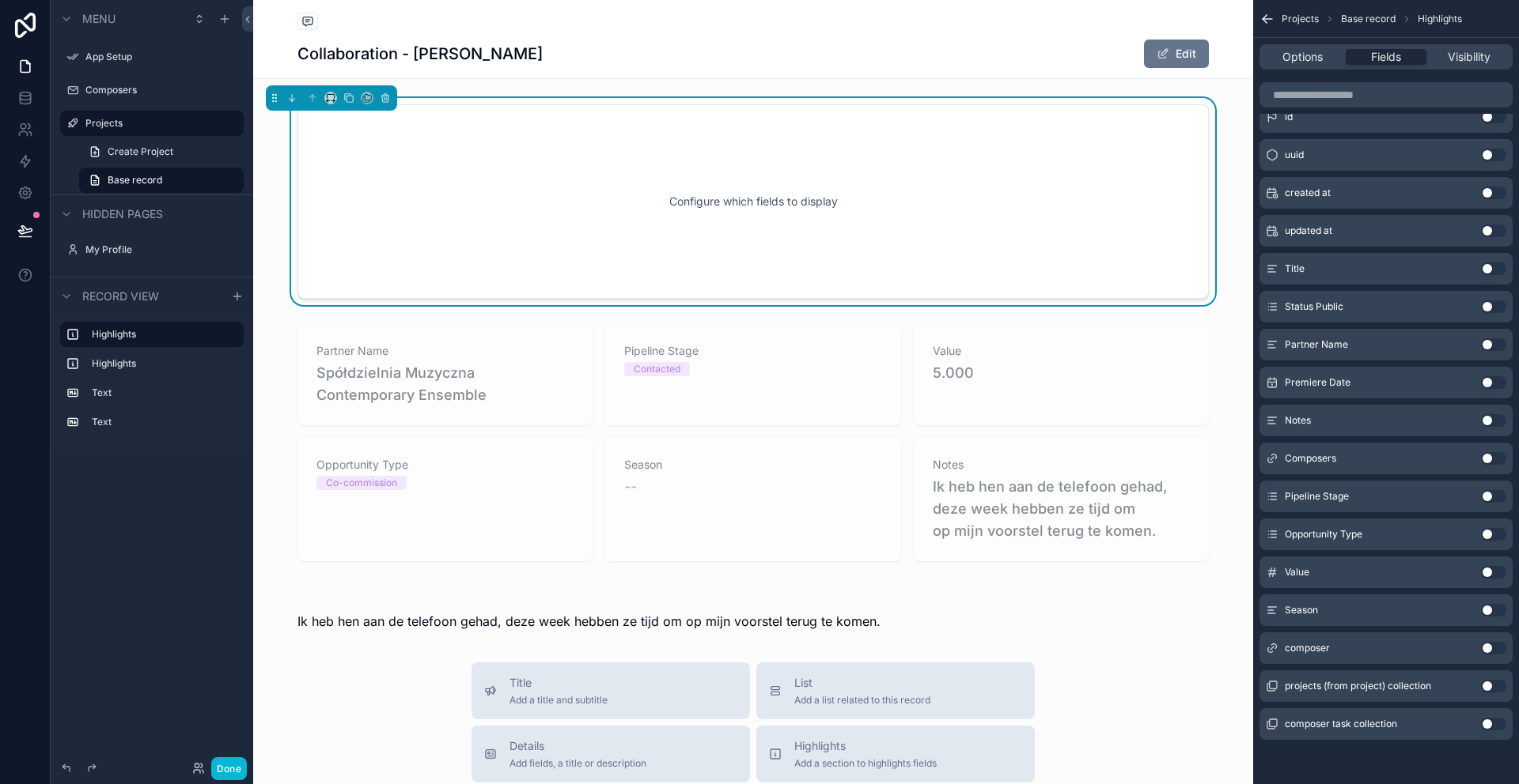
click at [1501, 535] on button "Use setting" at bounding box center [1494, 534] width 25 height 12
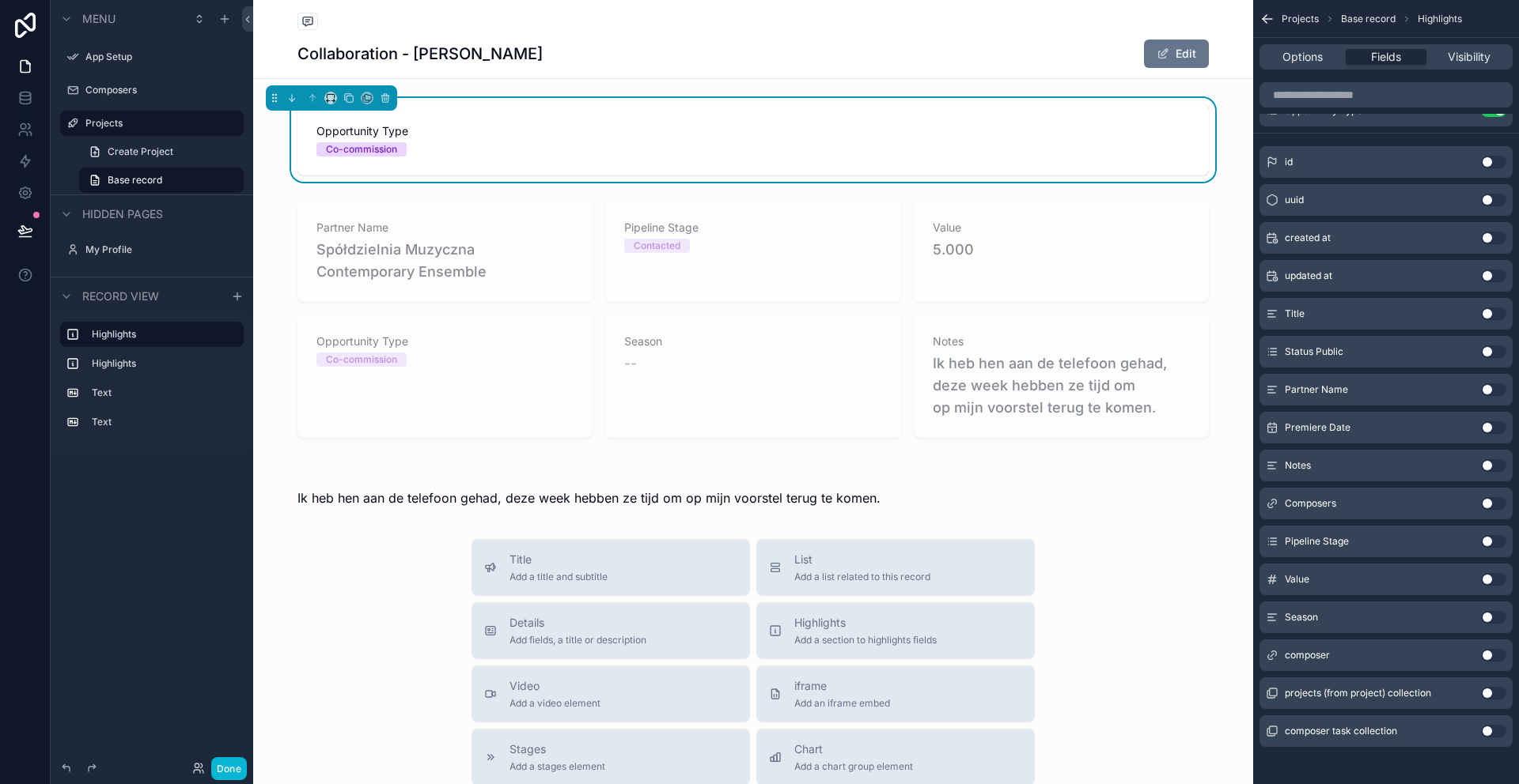
click at [639, 58] on div "Collaboration - Steven Daverson Edit" at bounding box center [752, 54] width 911 height 30
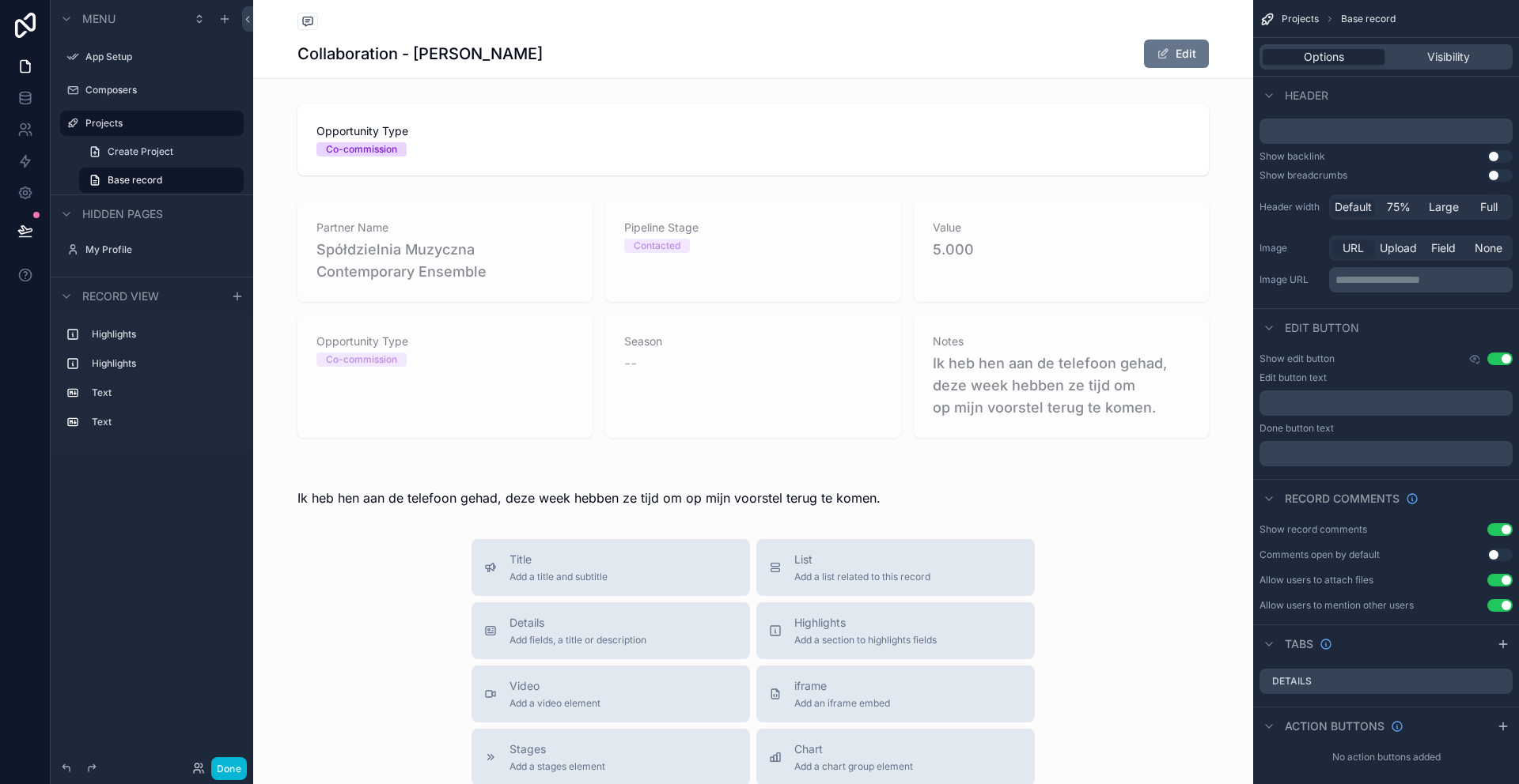
click at [632, 56] on div "Collaboration - Steven Daverson Edit" at bounding box center [752, 54] width 911 height 30
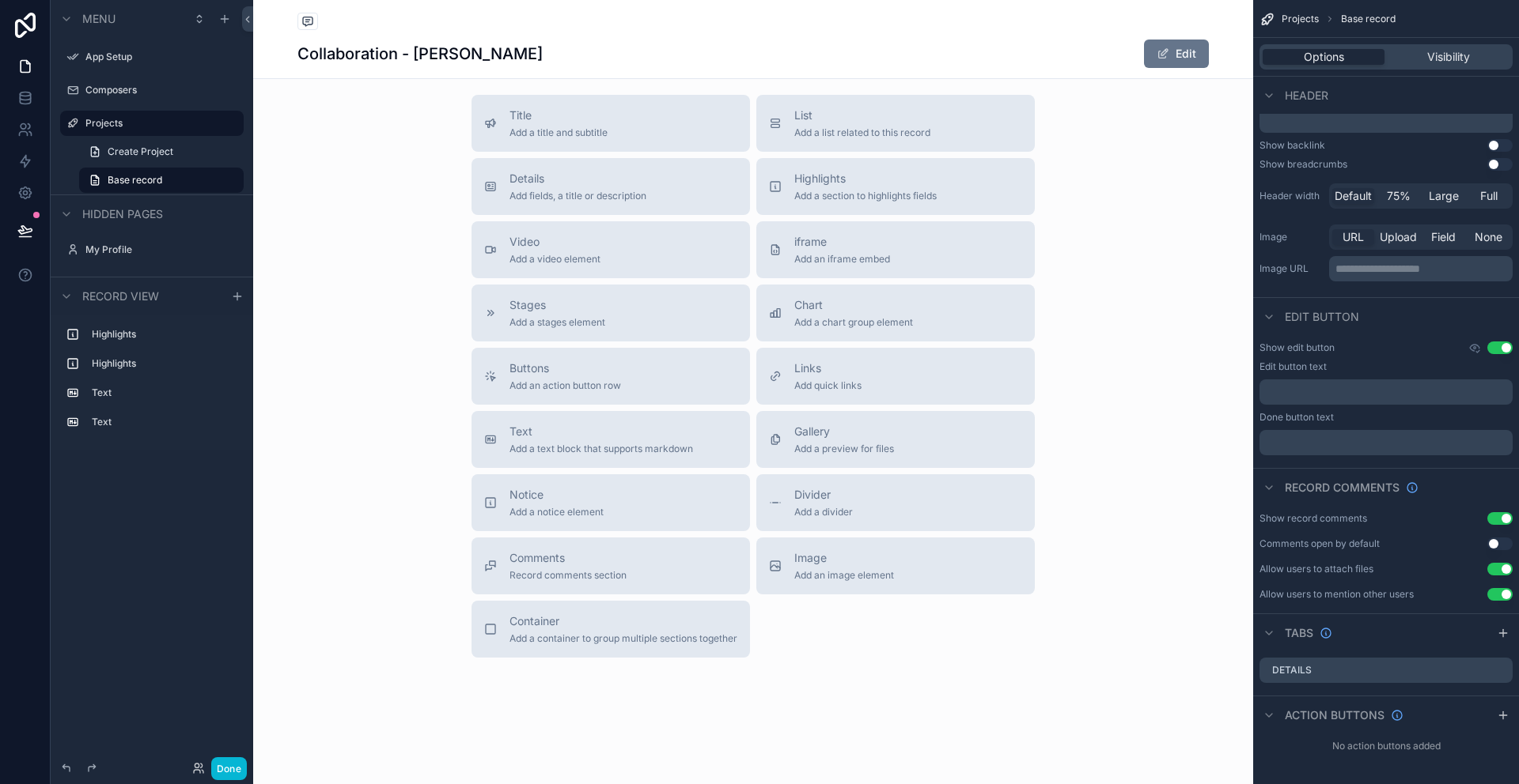
scroll to position [0, 0]
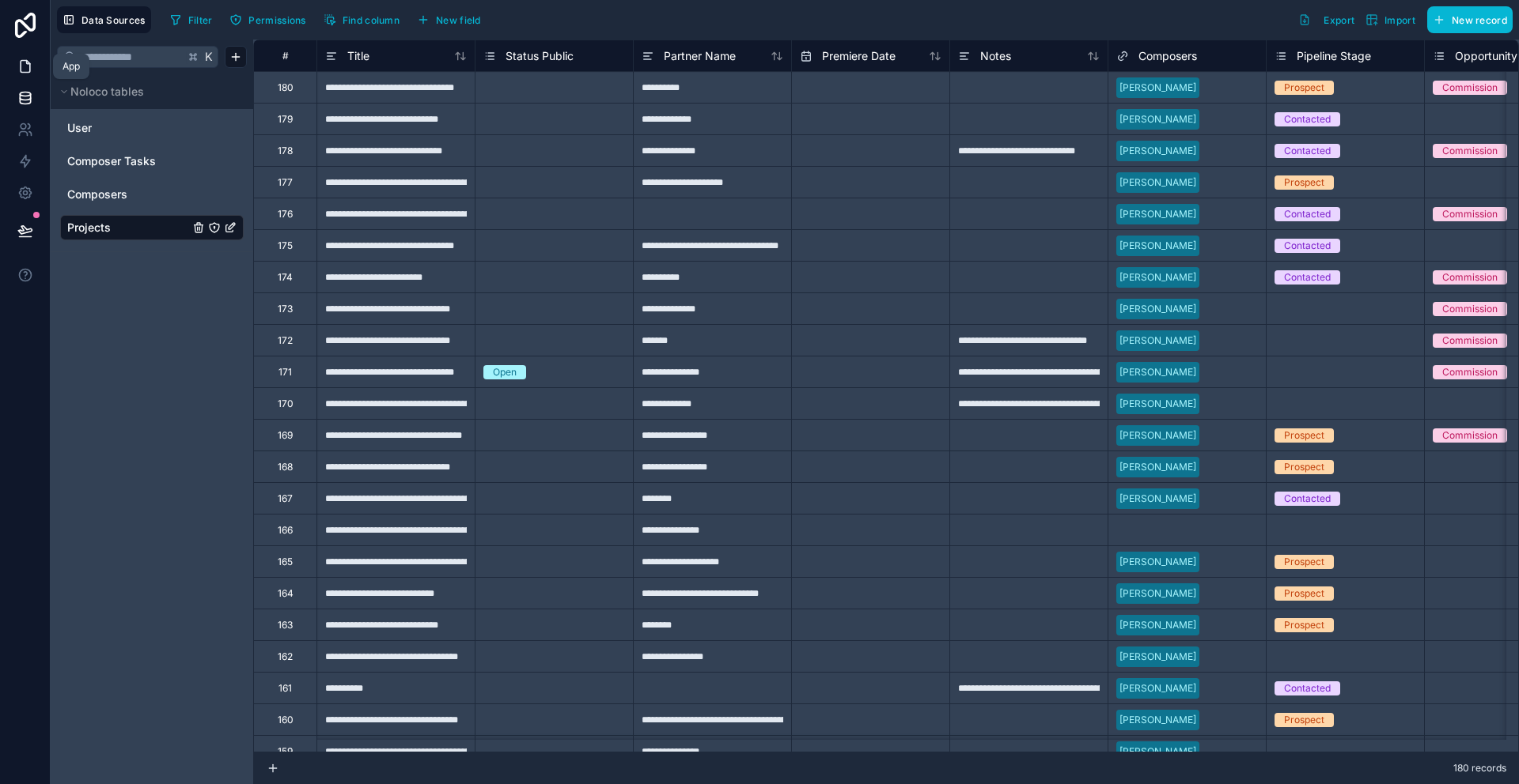
click at [25, 66] on icon at bounding box center [25, 66] width 16 height 16
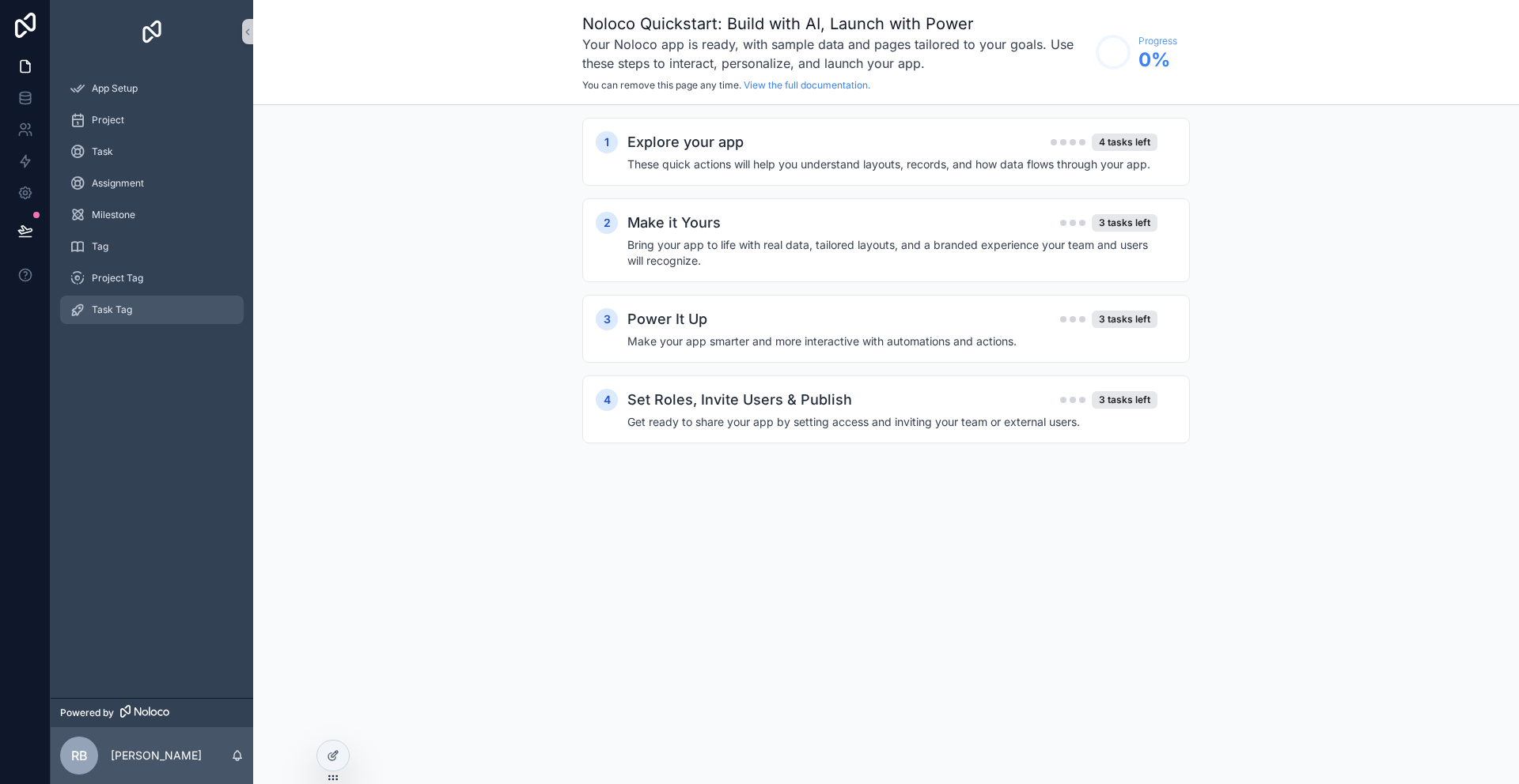
click at [114, 317] on div "Task Tag" at bounding box center [151, 309] width 165 height 25
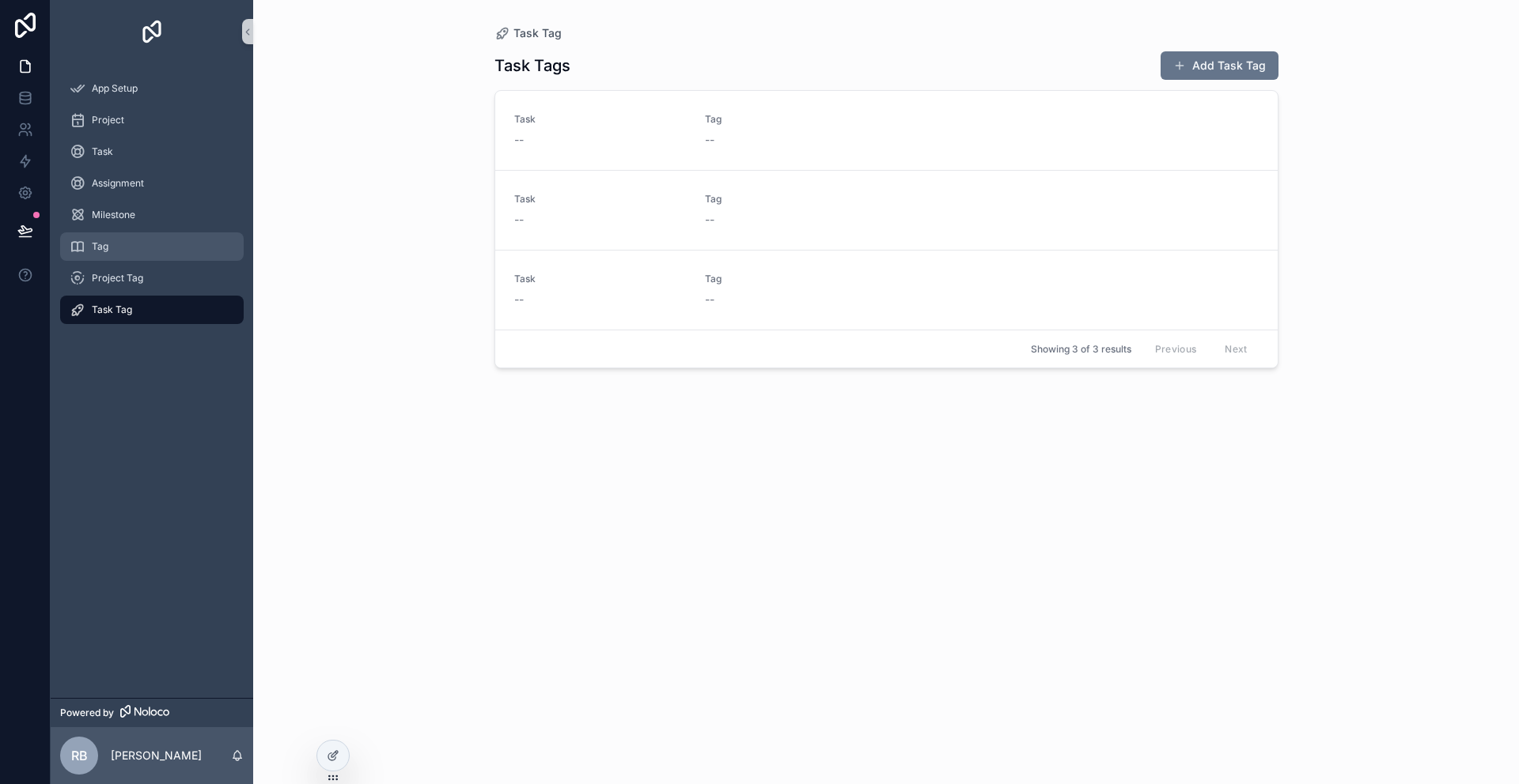
click at [142, 241] on div "Tag" at bounding box center [151, 246] width 165 height 25
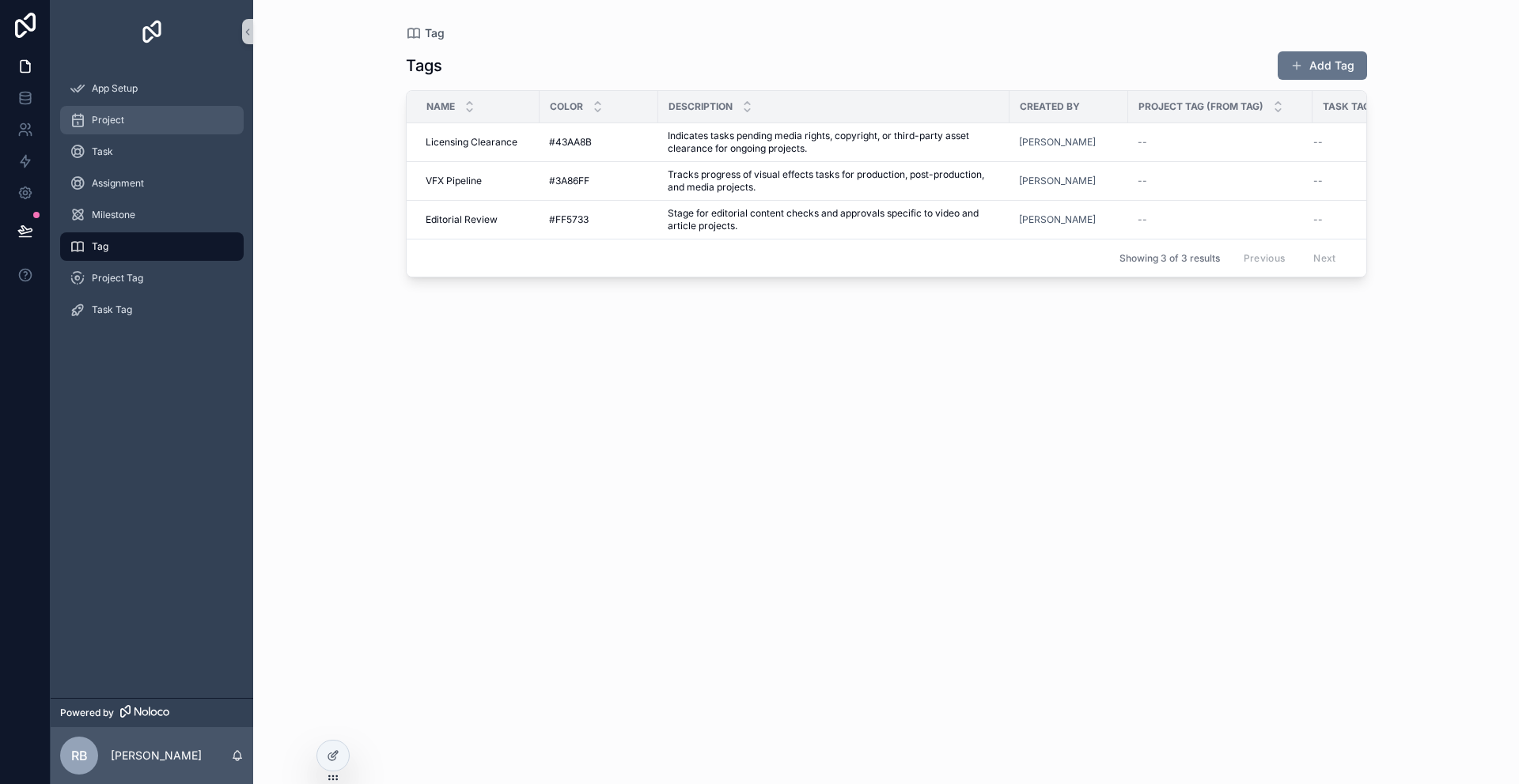
click at [153, 132] on div "Project" at bounding box center [151, 119] width 165 height 25
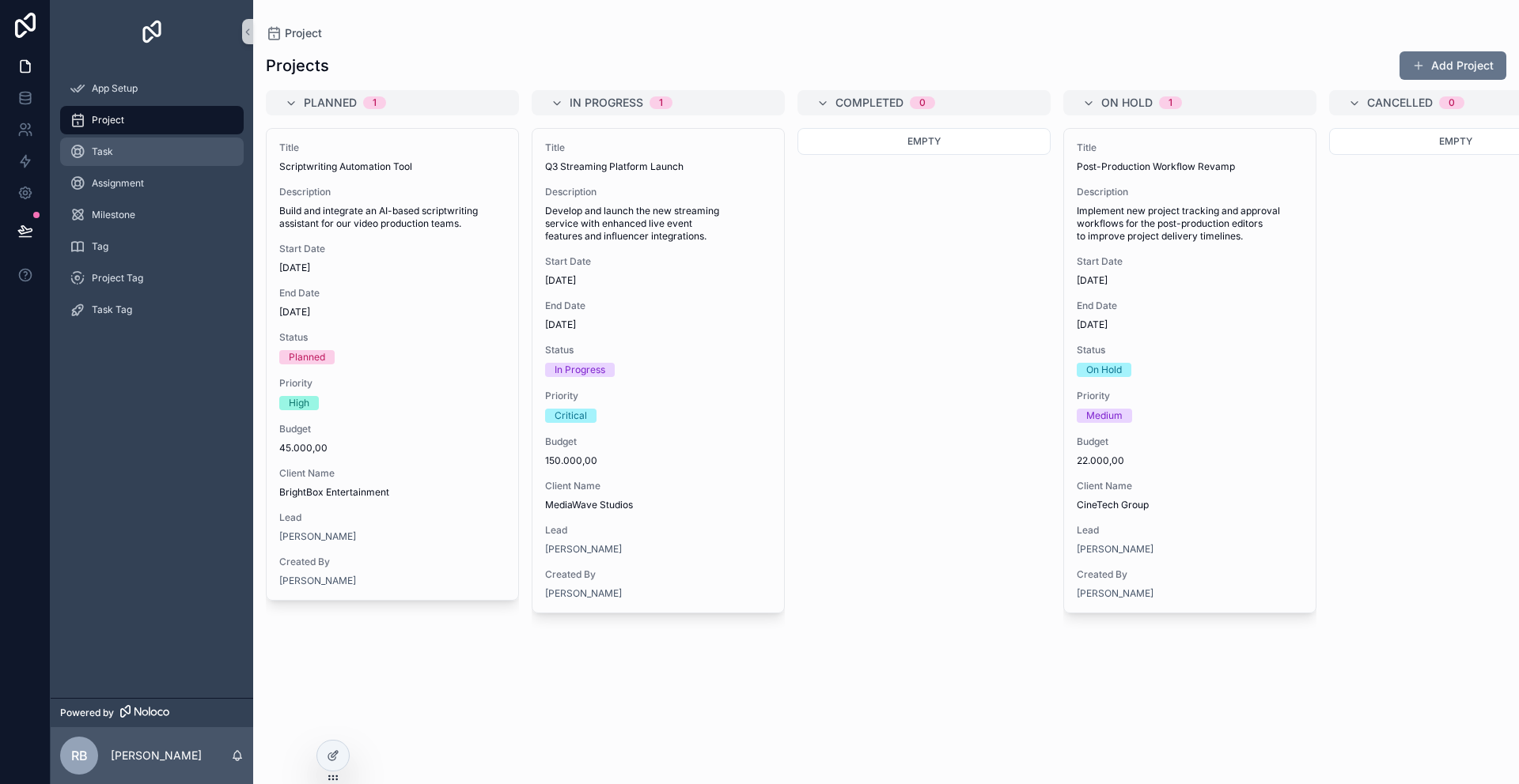
click at [111, 158] on div "Task" at bounding box center [151, 151] width 165 height 25
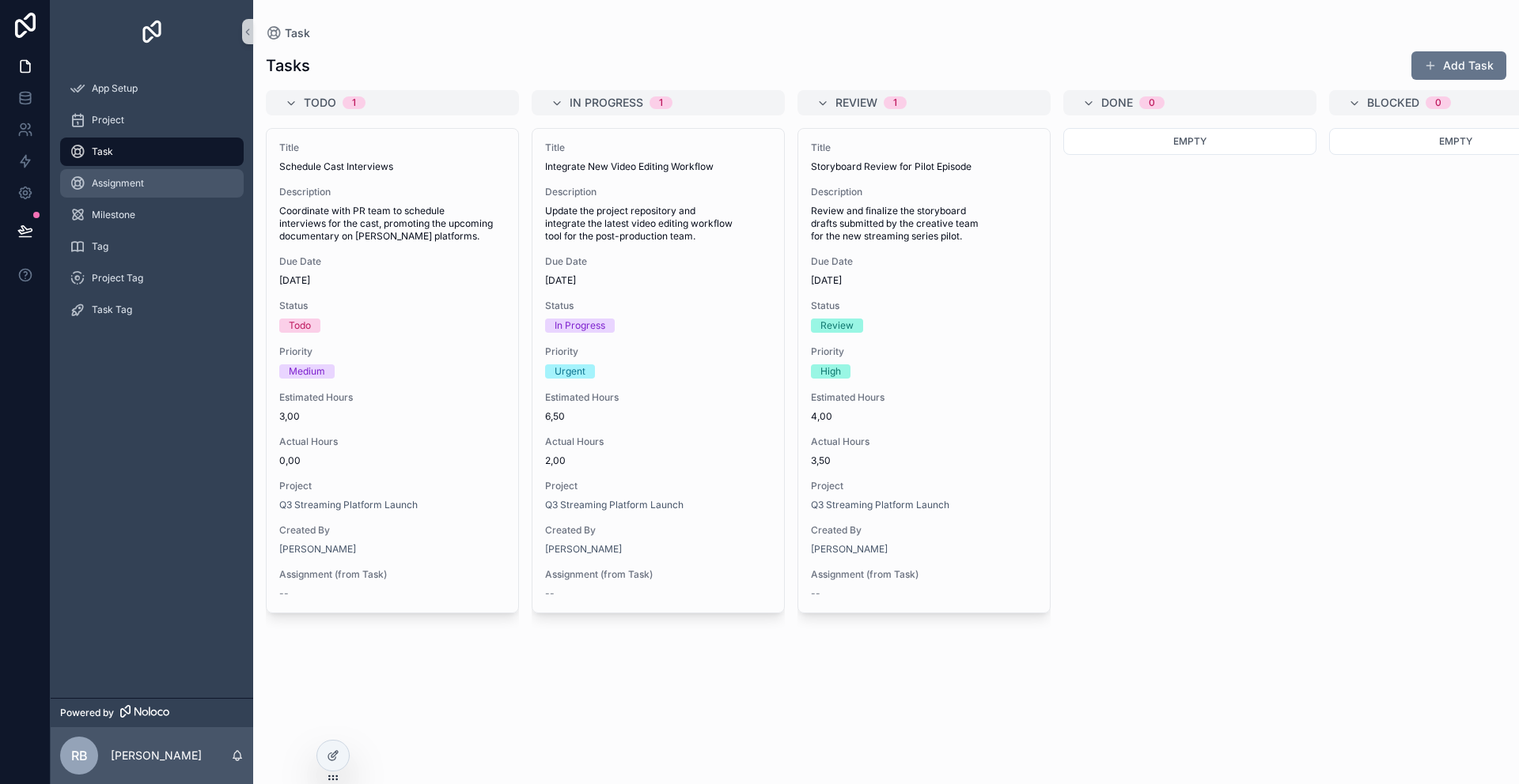
click at [119, 183] on span "Assignment" at bounding box center [119, 182] width 53 height 12
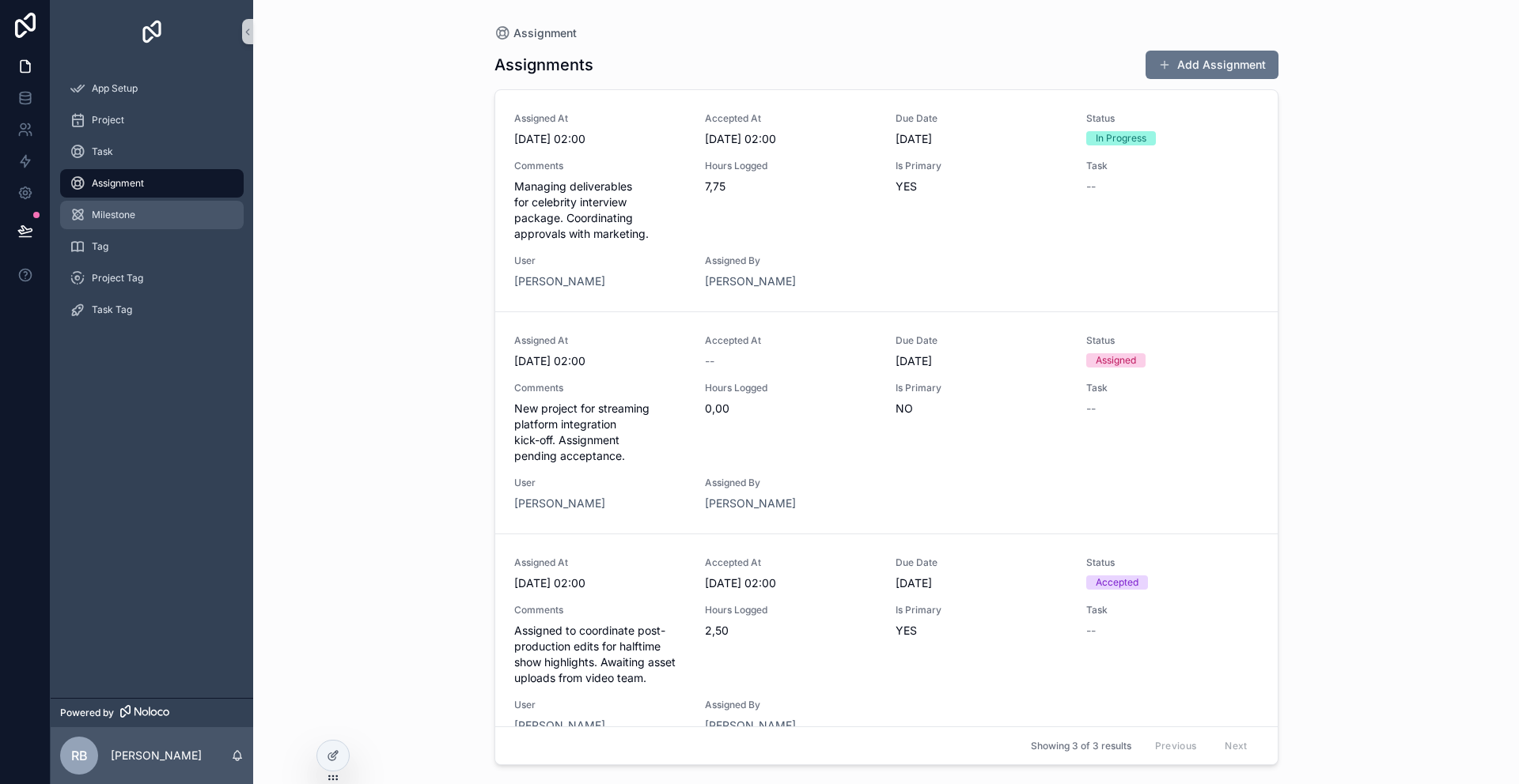
click at [119, 217] on span "Milestone" at bounding box center [114, 214] width 43 height 12
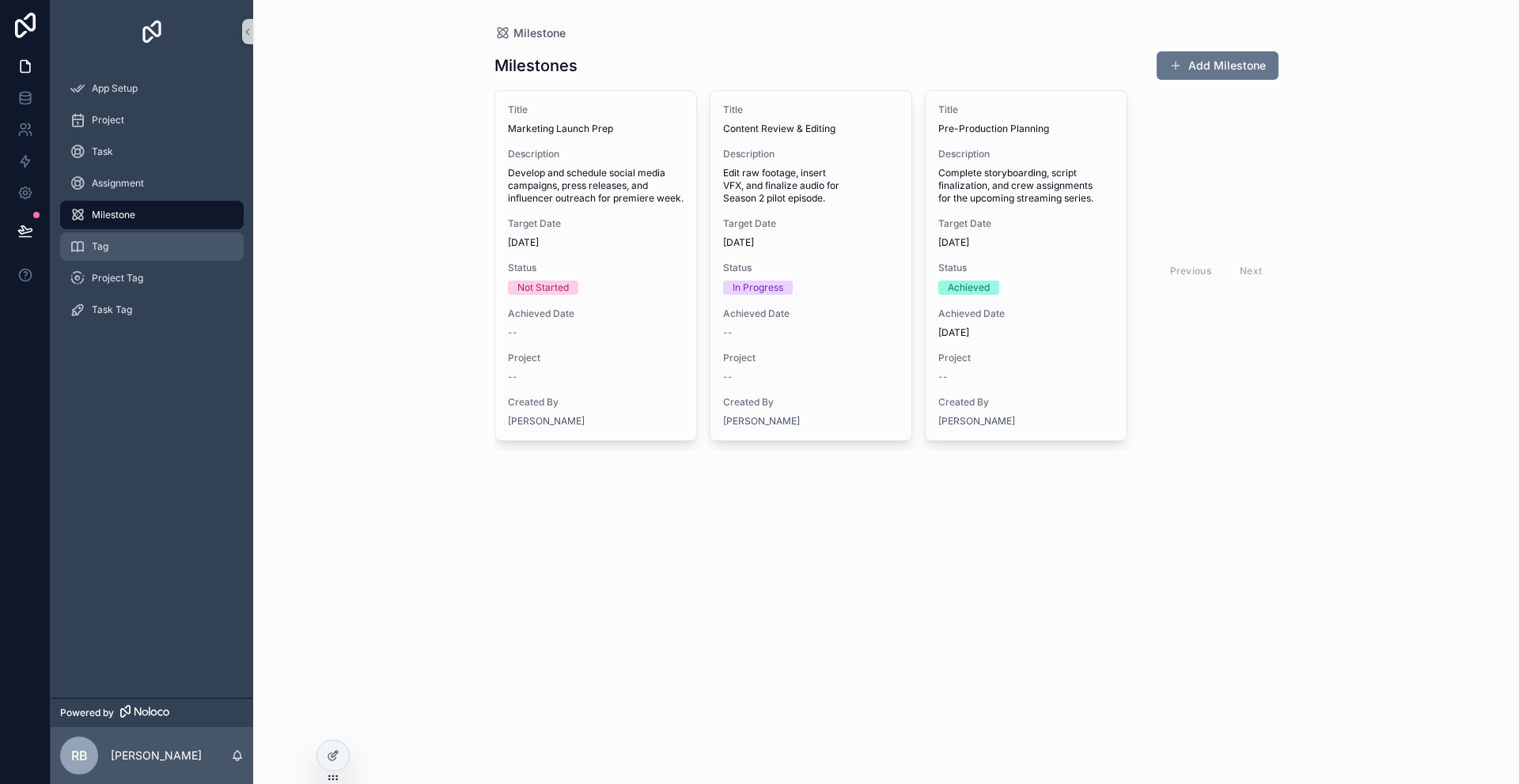
click at [113, 258] on div "Tag" at bounding box center [151, 246] width 165 height 25
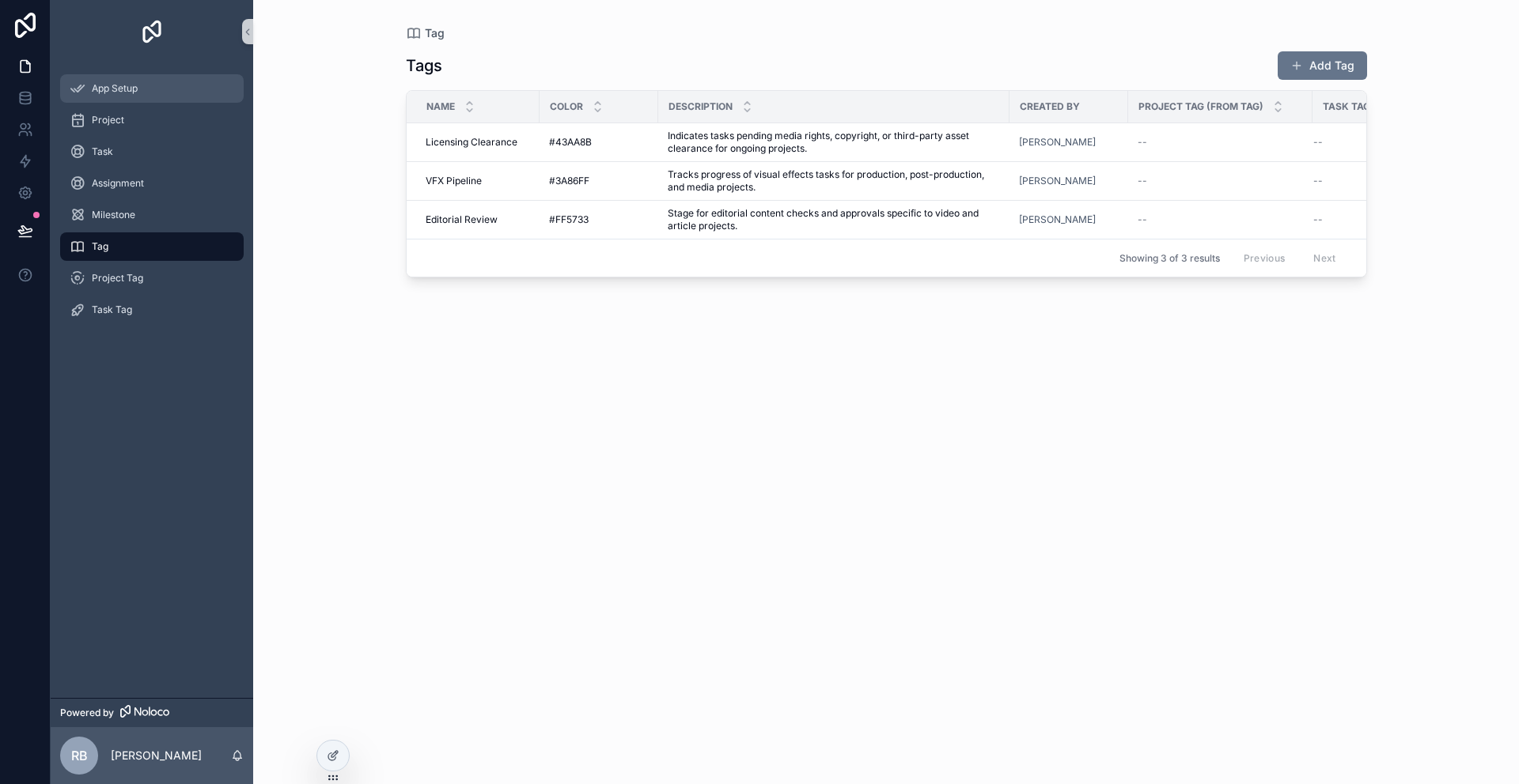
click at [122, 93] on span "App Setup" at bounding box center [115, 87] width 46 height 12
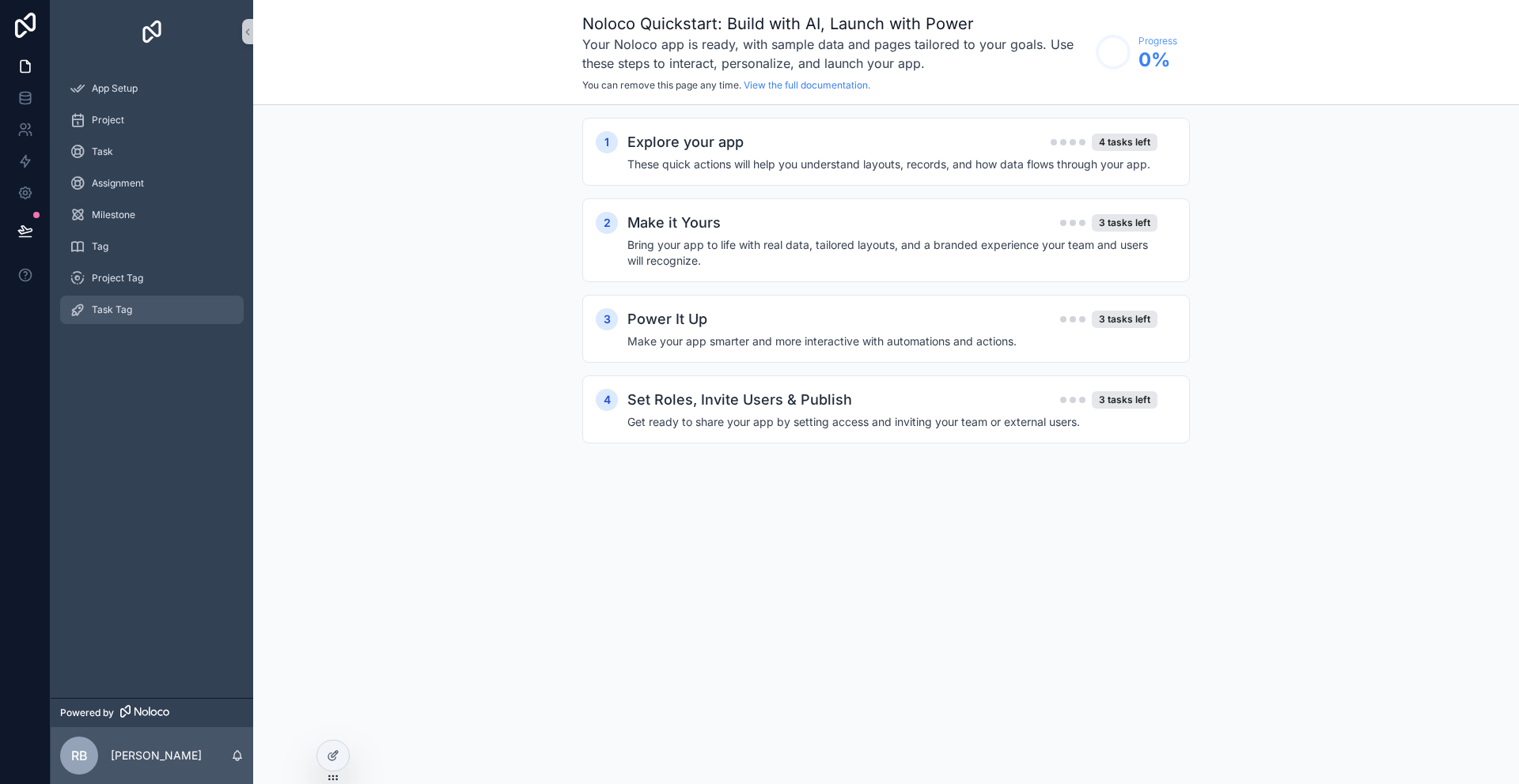
click at [108, 306] on span "Task Tag" at bounding box center [112, 309] width 40 height 12
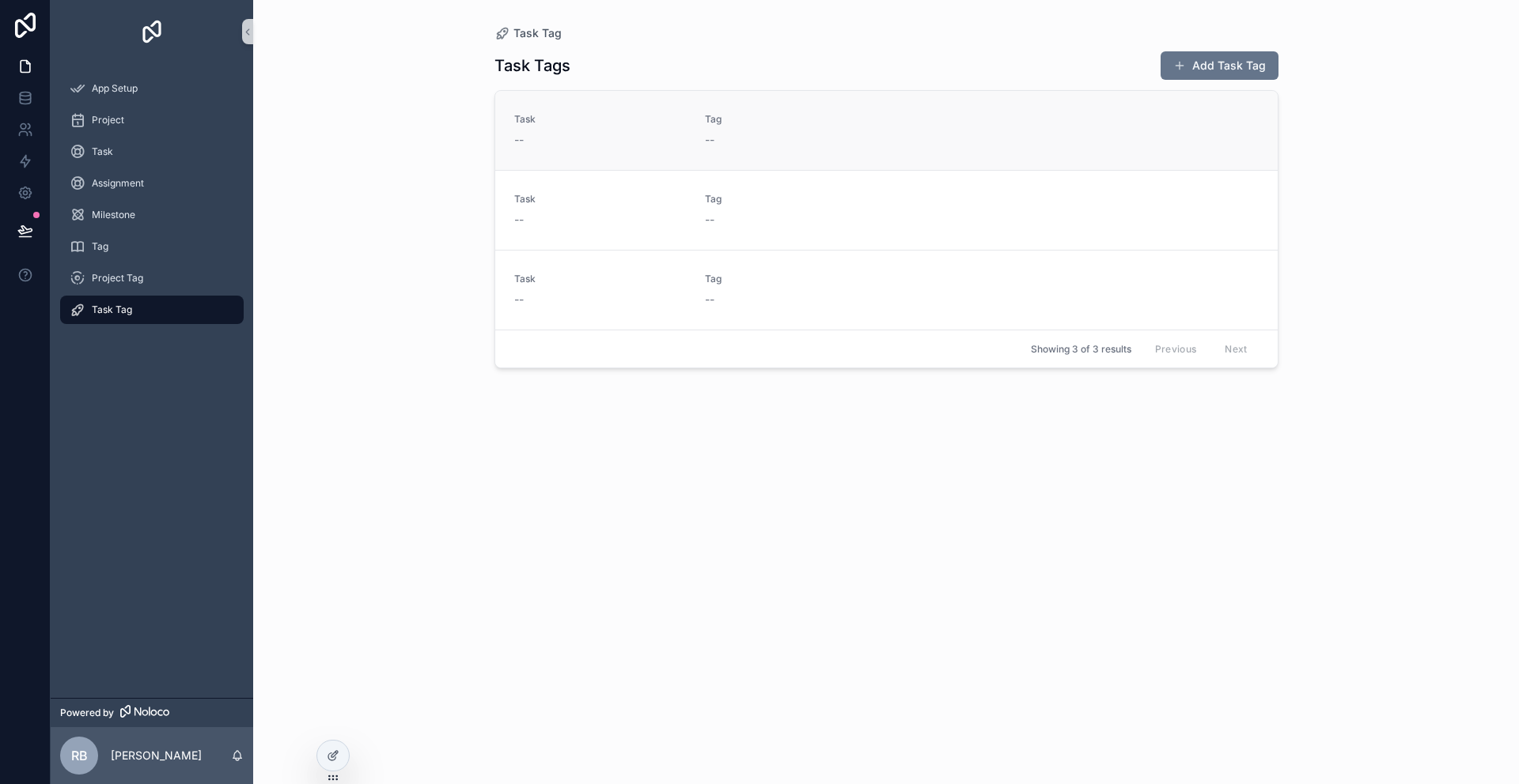
click at [519, 133] on span "--" at bounding box center [519, 139] width 9 height 16
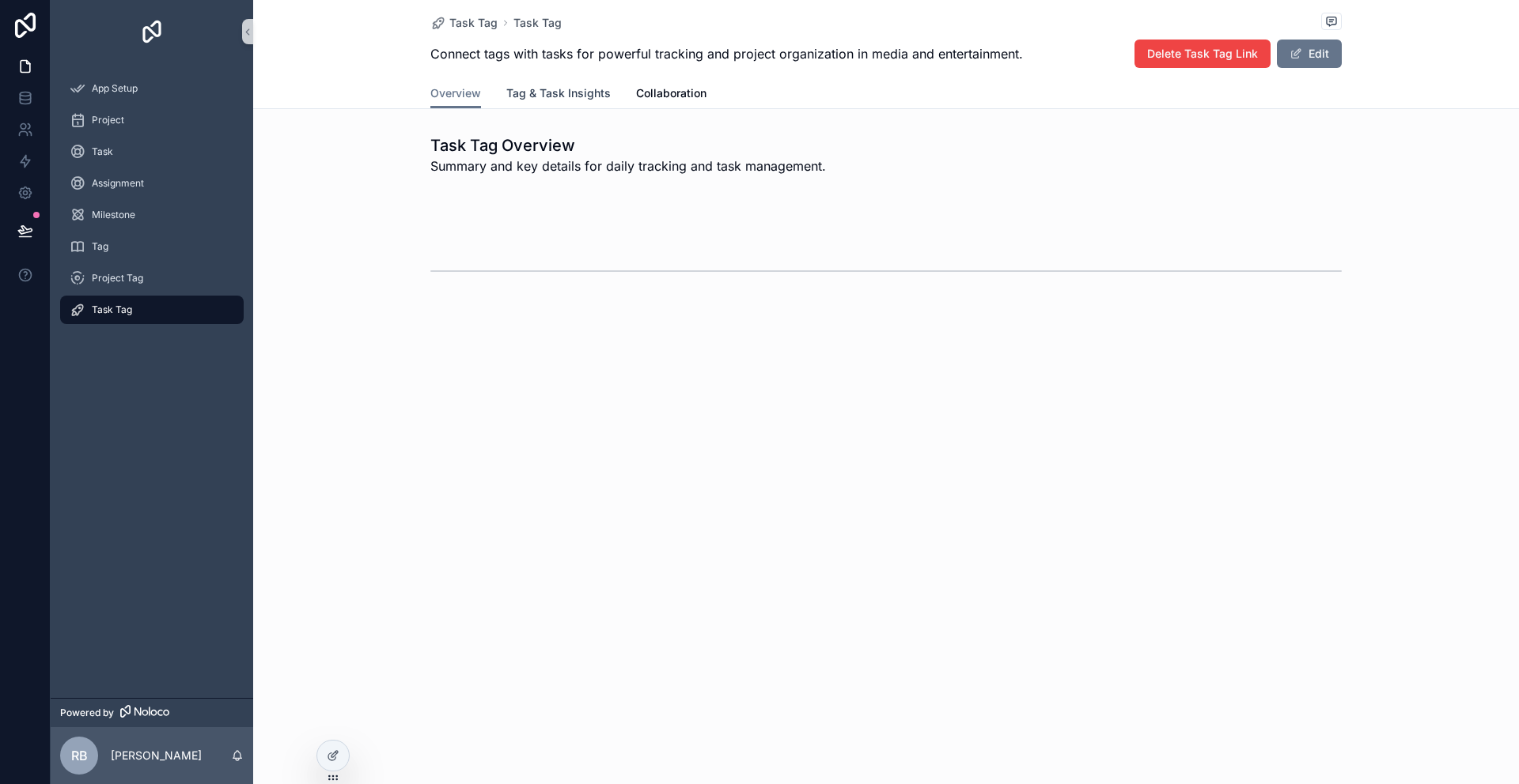
click at [570, 98] on span "Tag & Task Insights" at bounding box center [558, 93] width 104 height 16
click at [673, 87] on span "Collaboration" at bounding box center [671, 93] width 71 height 16
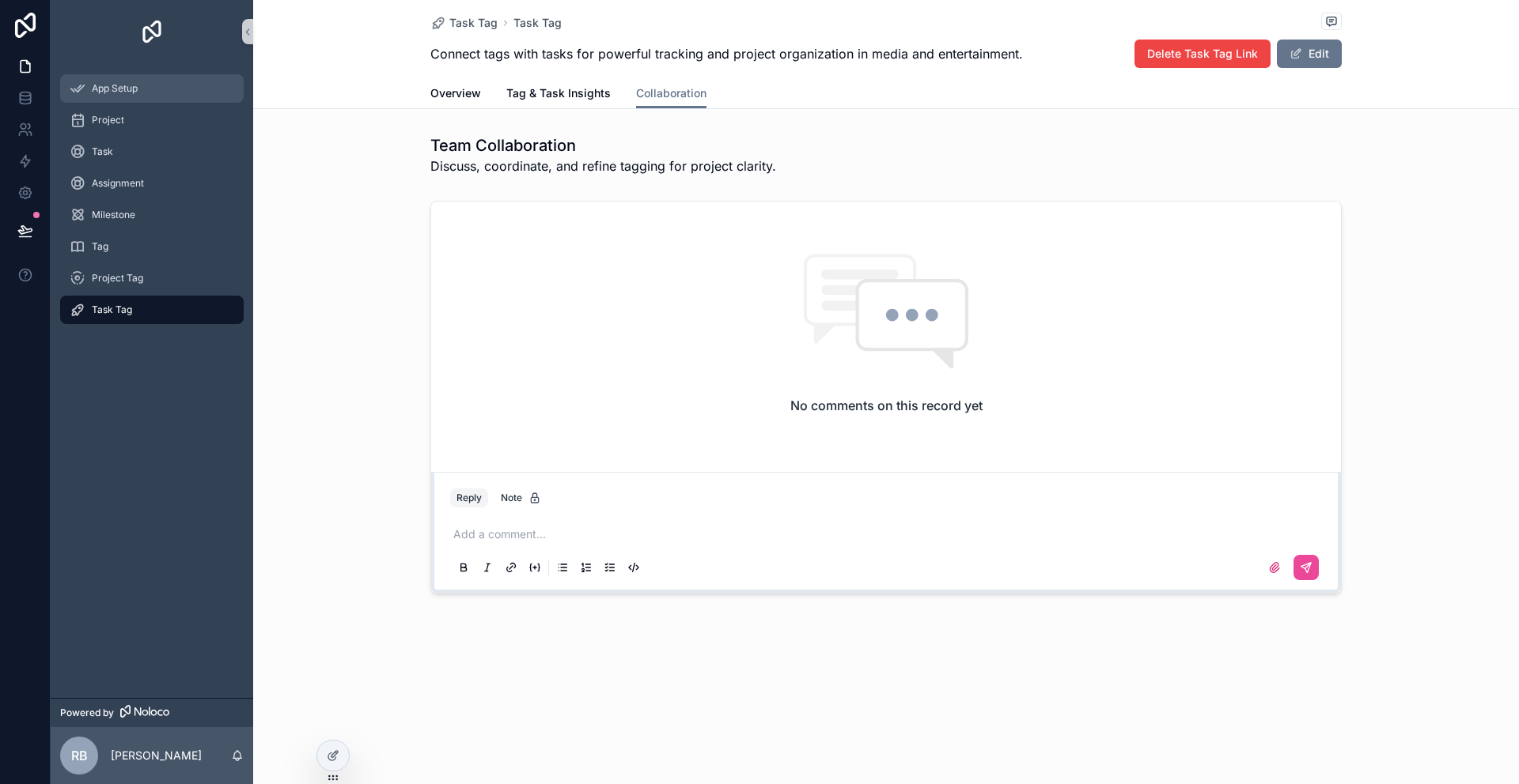
click at [135, 97] on div "App Setup" at bounding box center [151, 88] width 165 height 25
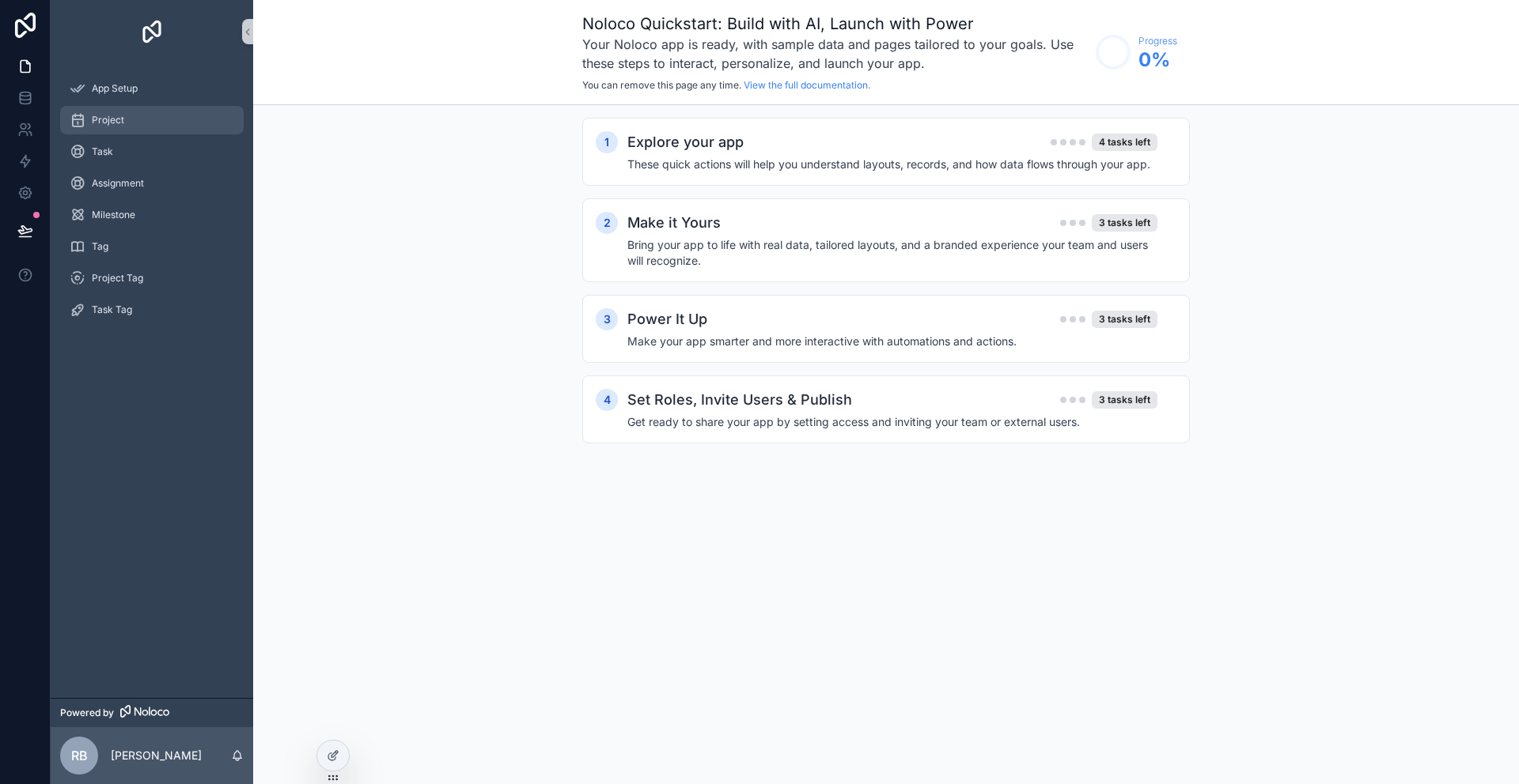
click at [116, 110] on div "Project" at bounding box center [151, 119] width 165 height 25
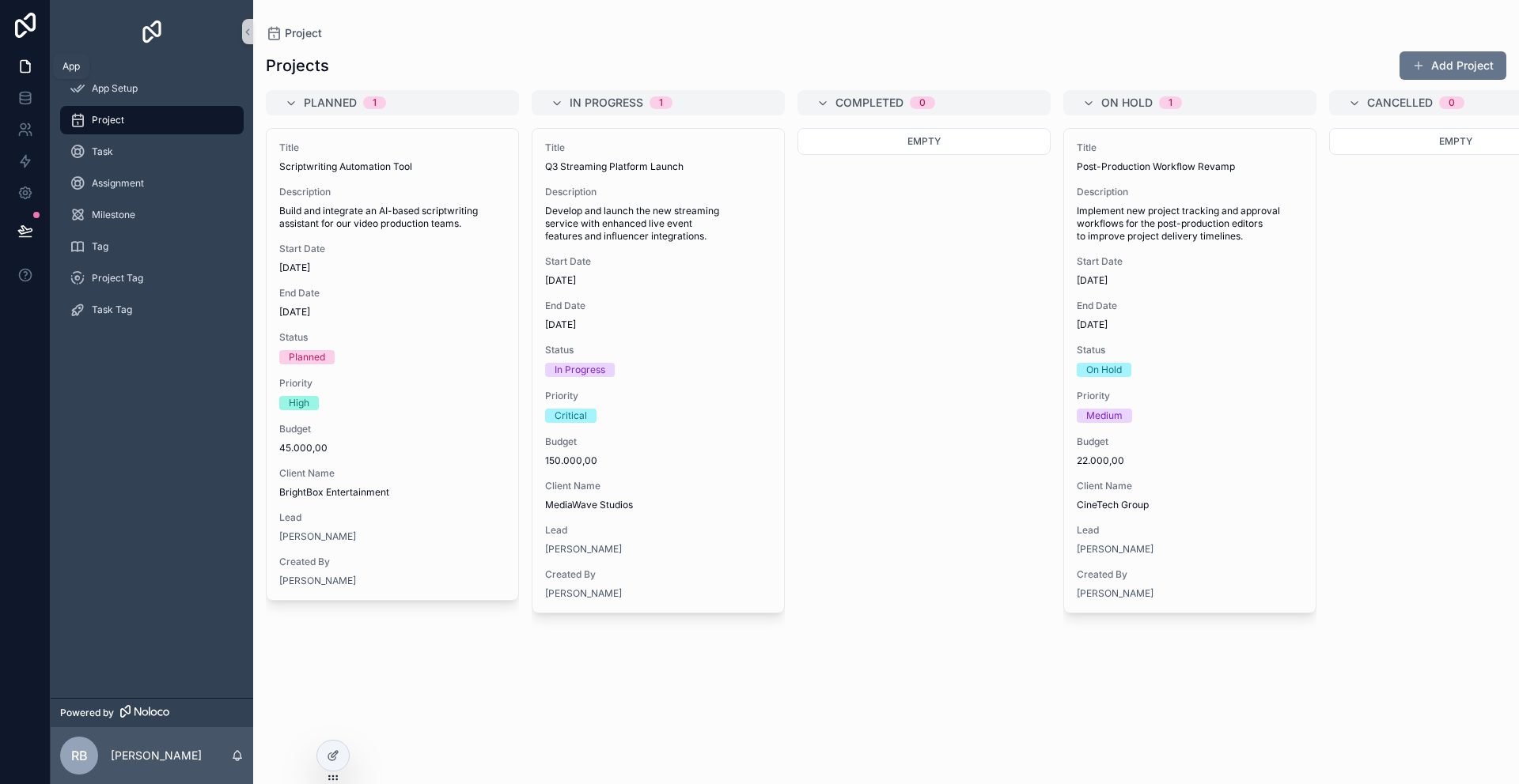
click at [23, 68] on icon at bounding box center [25, 66] width 16 height 16
click at [23, 66] on icon at bounding box center [25, 66] width 16 height 16
click at [27, 61] on icon at bounding box center [25, 67] width 9 height 12
click at [24, 103] on icon at bounding box center [24, 101] width 10 height 7
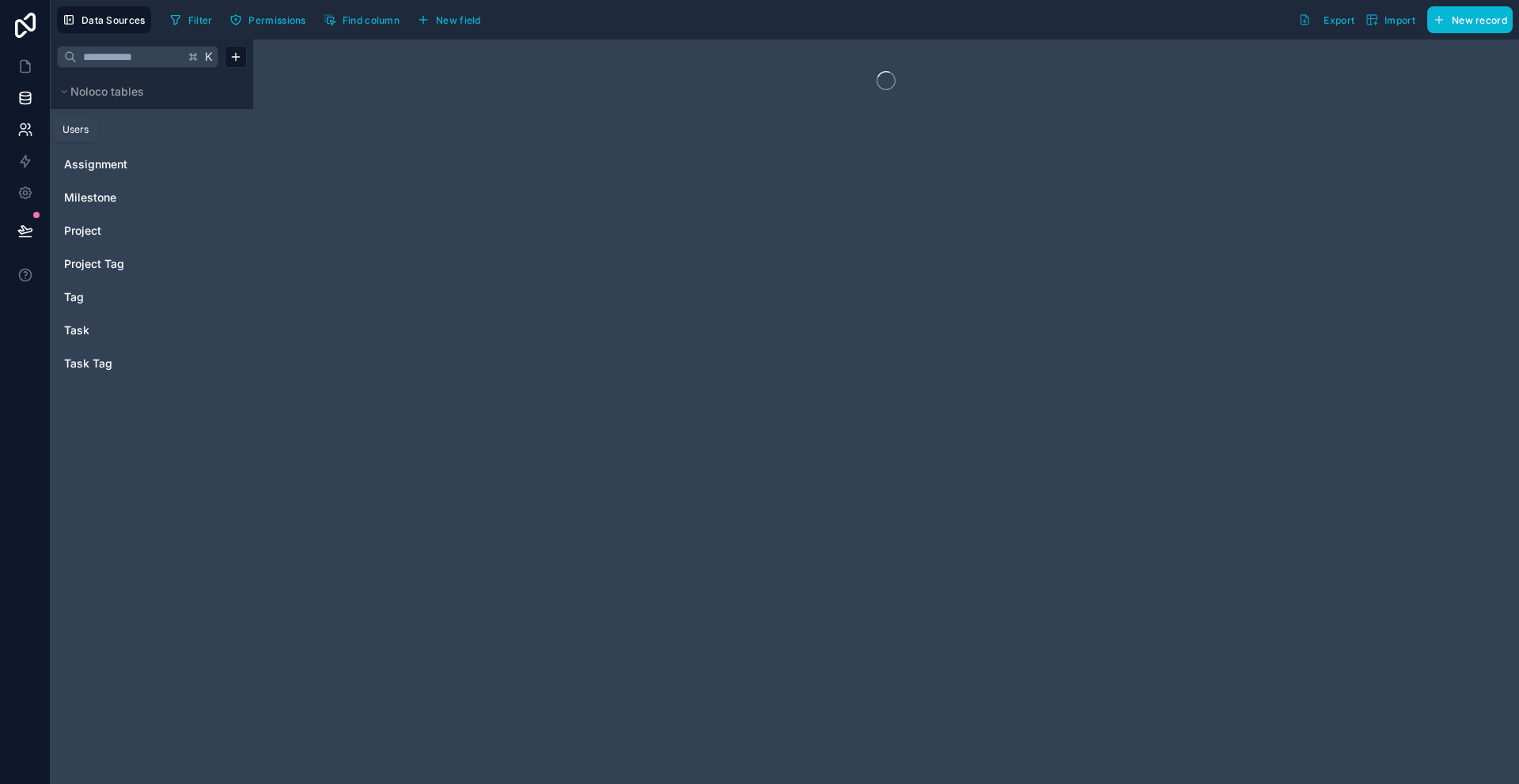
click at [24, 133] on icon at bounding box center [25, 130] width 16 height 16
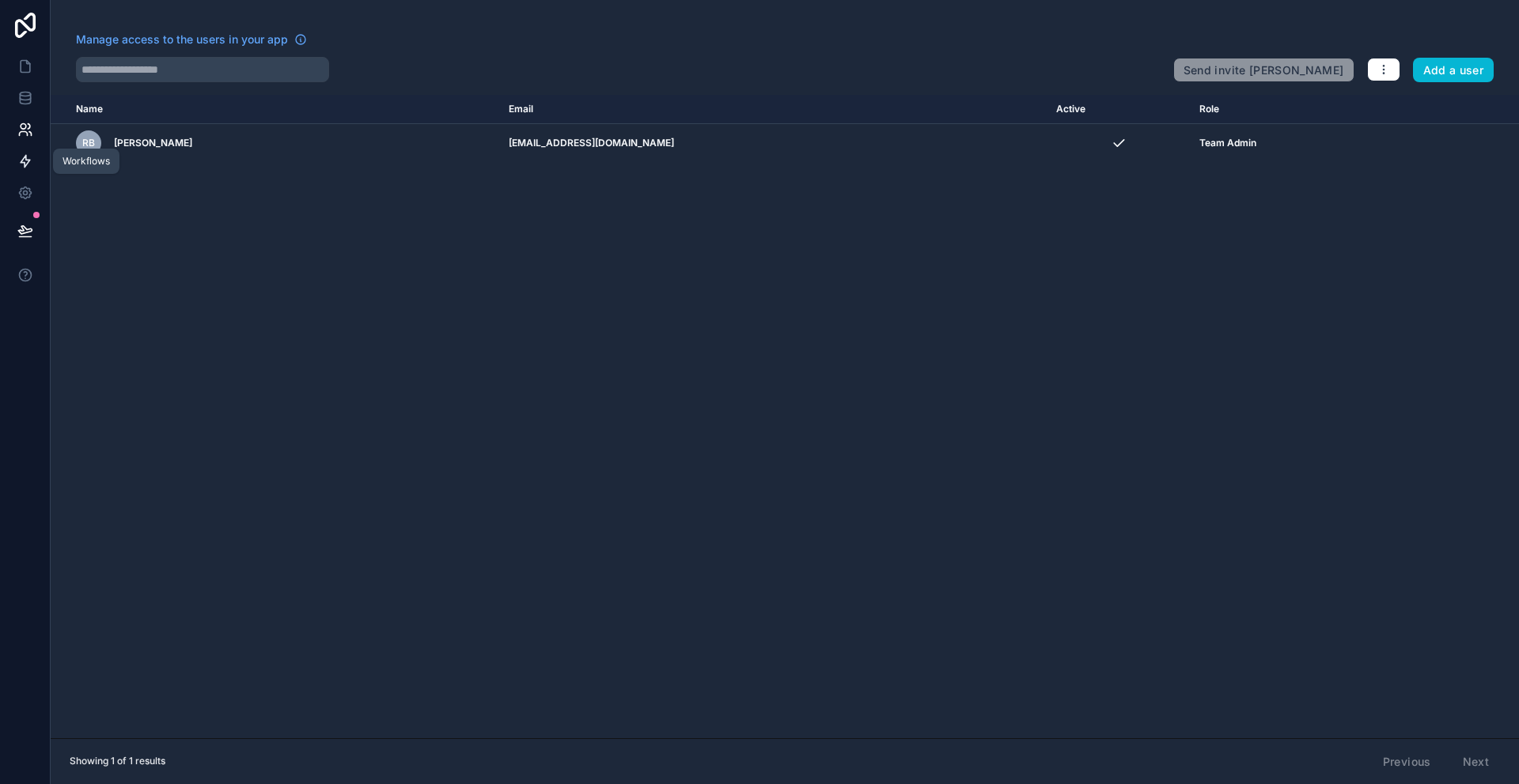
click at [24, 160] on icon at bounding box center [25, 161] width 16 height 16
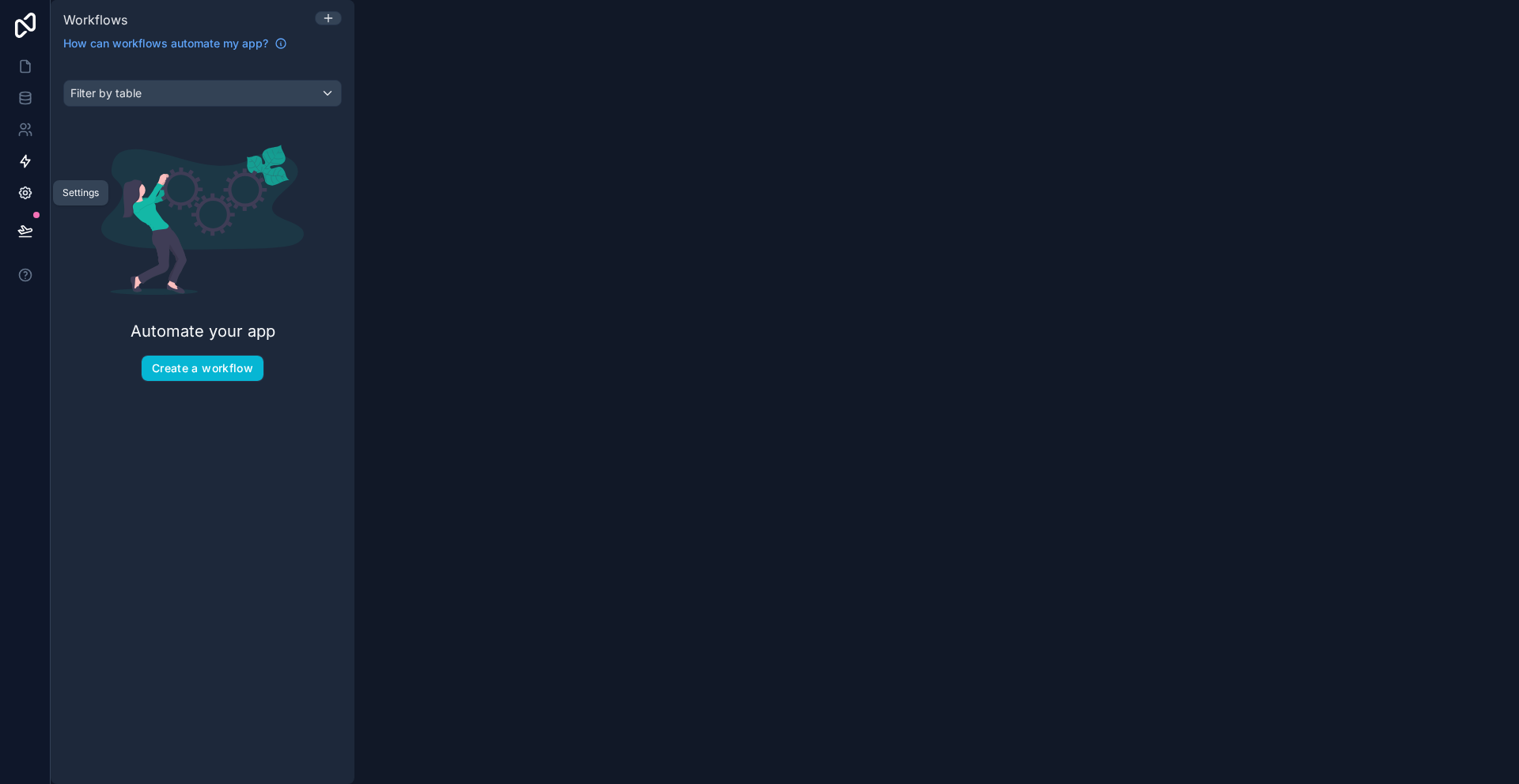
click at [24, 195] on icon at bounding box center [24, 194] width 4 height 4
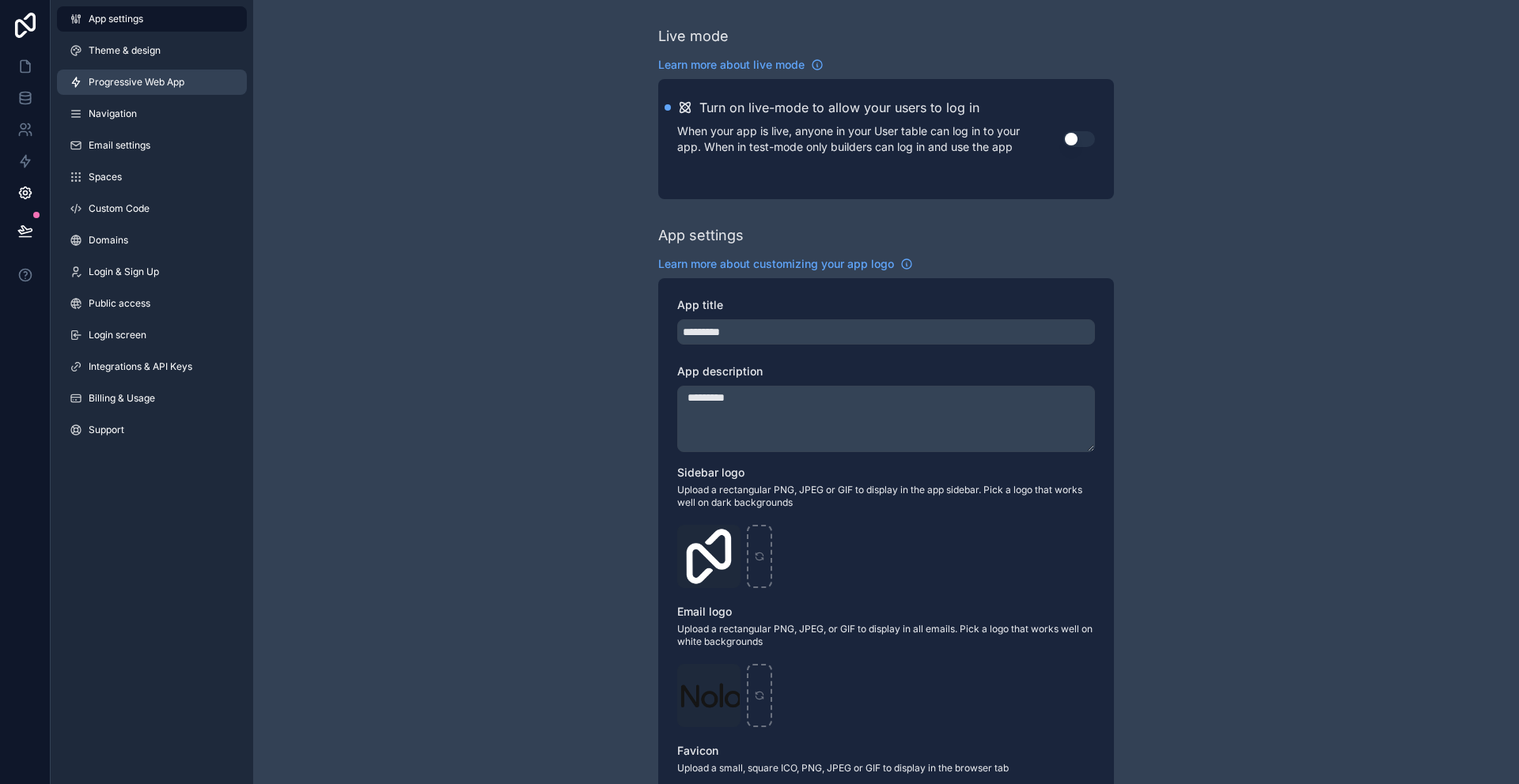
click at [103, 87] on span "Progressive Web App" at bounding box center [136, 82] width 96 height 12
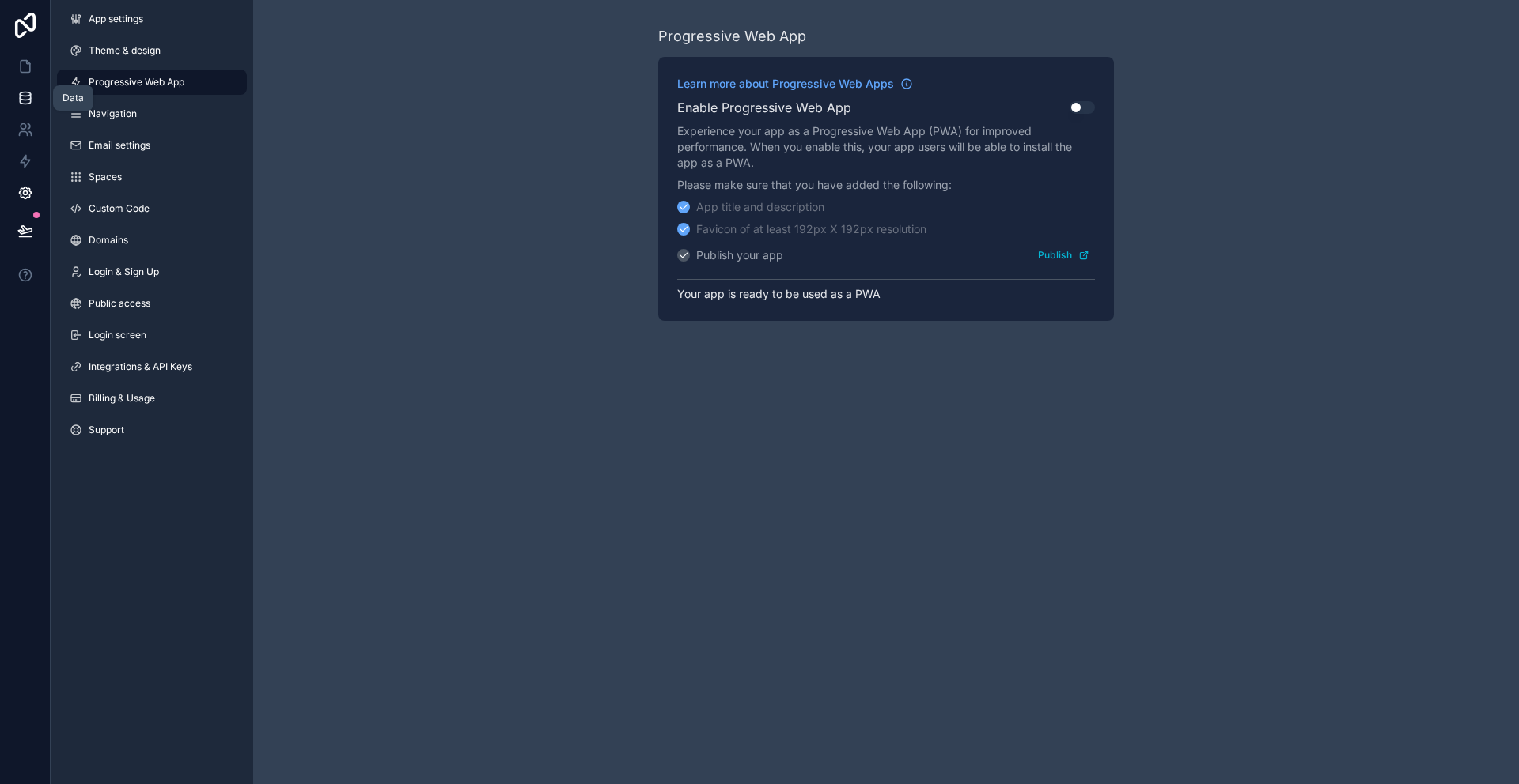
click at [46, 105] on link at bounding box center [24, 98] width 50 height 32
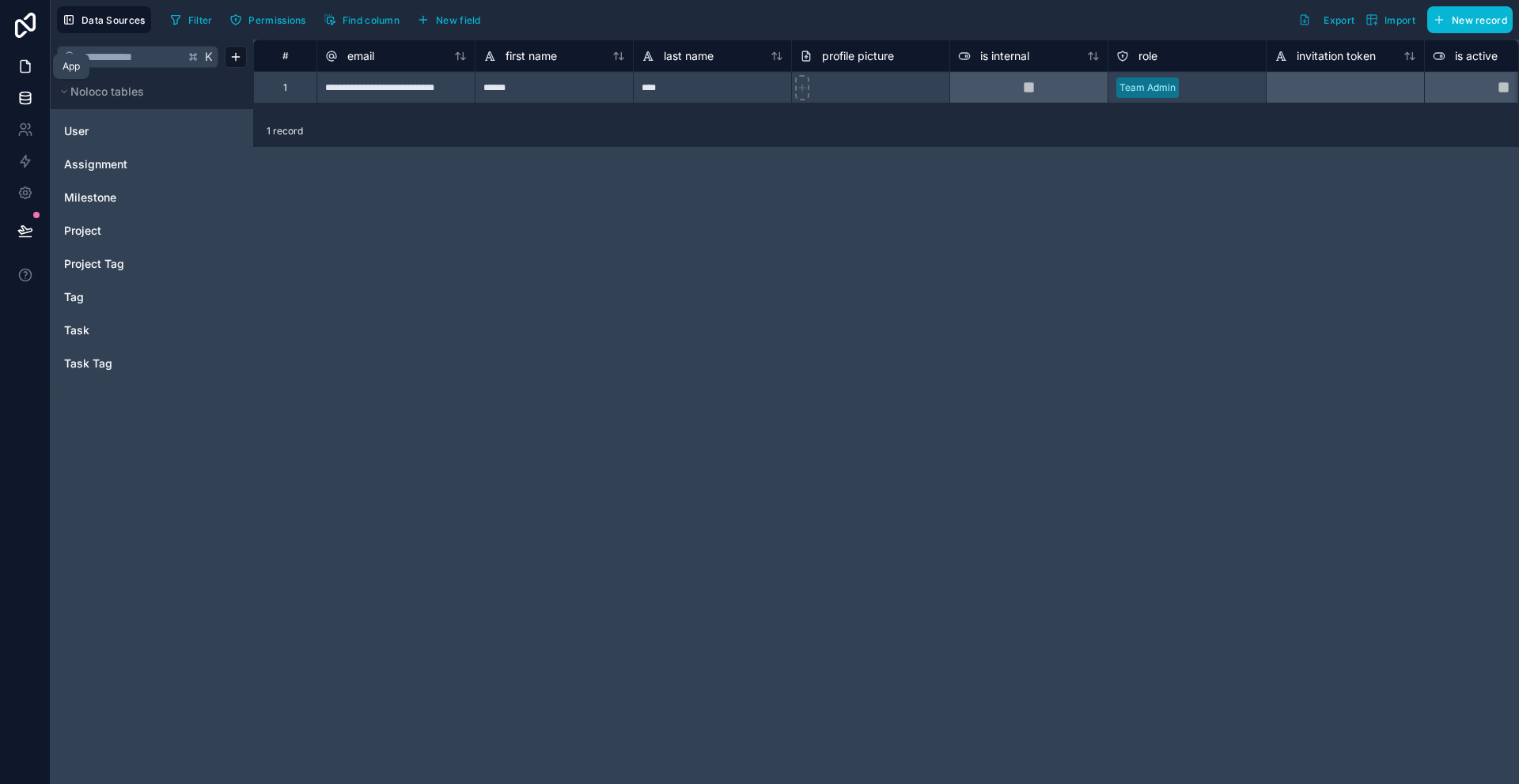
click at [14, 71] on link at bounding box center [24, 67] width 50 height 32
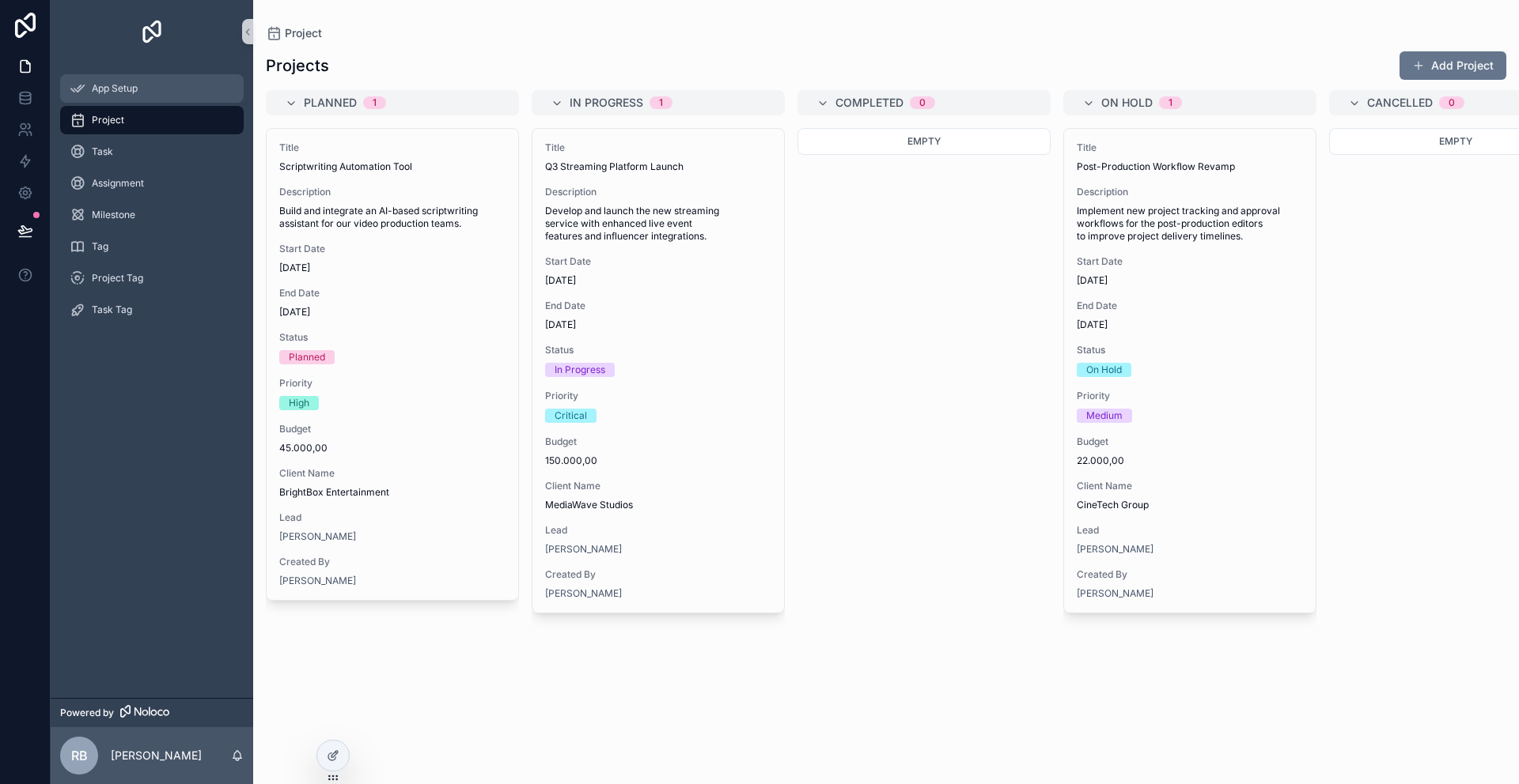
click at [125, 84] on span "App Setup" at bounding box center [115, 87] width 46 height 12
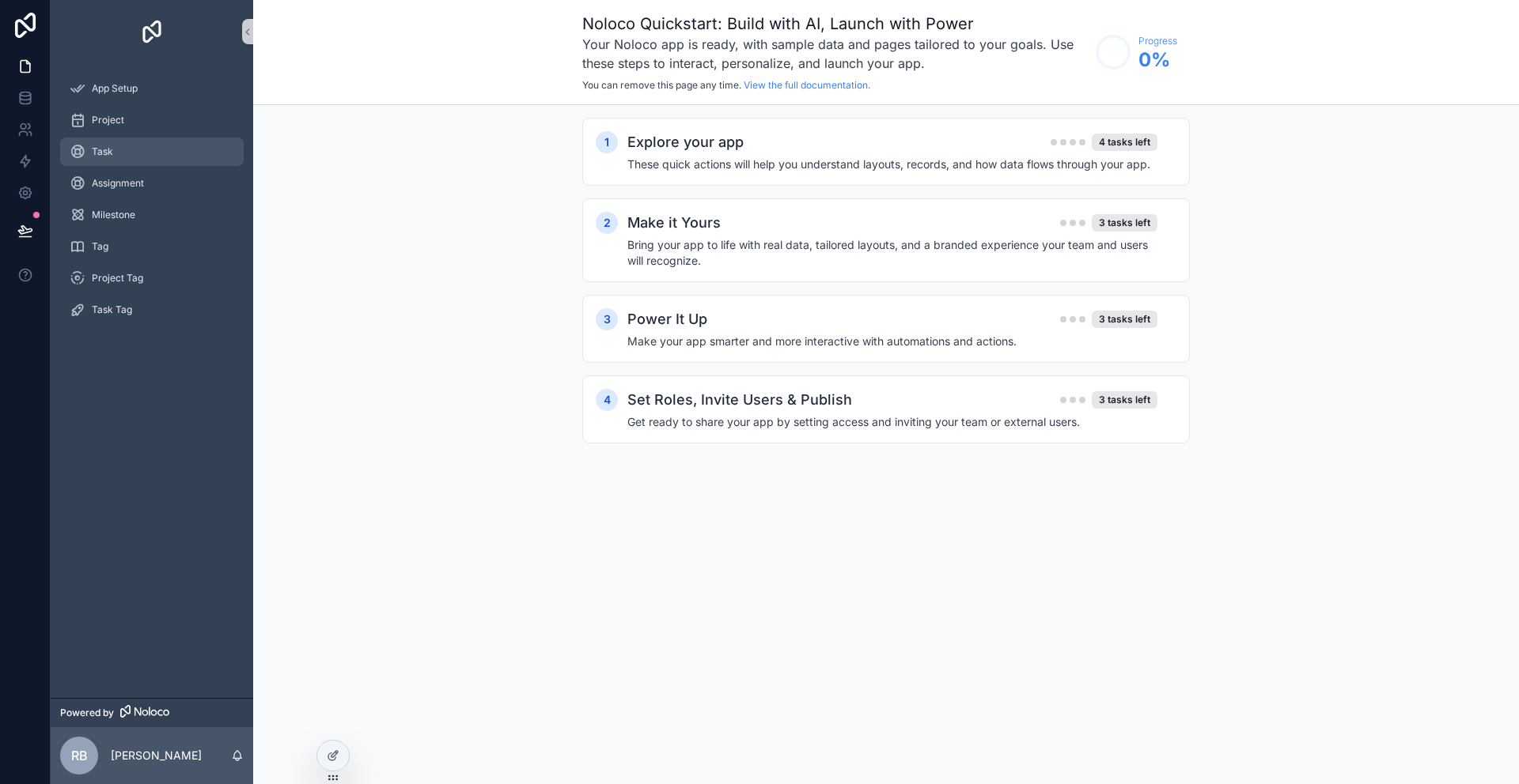
click at [117, 162] on div "Task" at bounding box center [151, 151] width 165 height 25
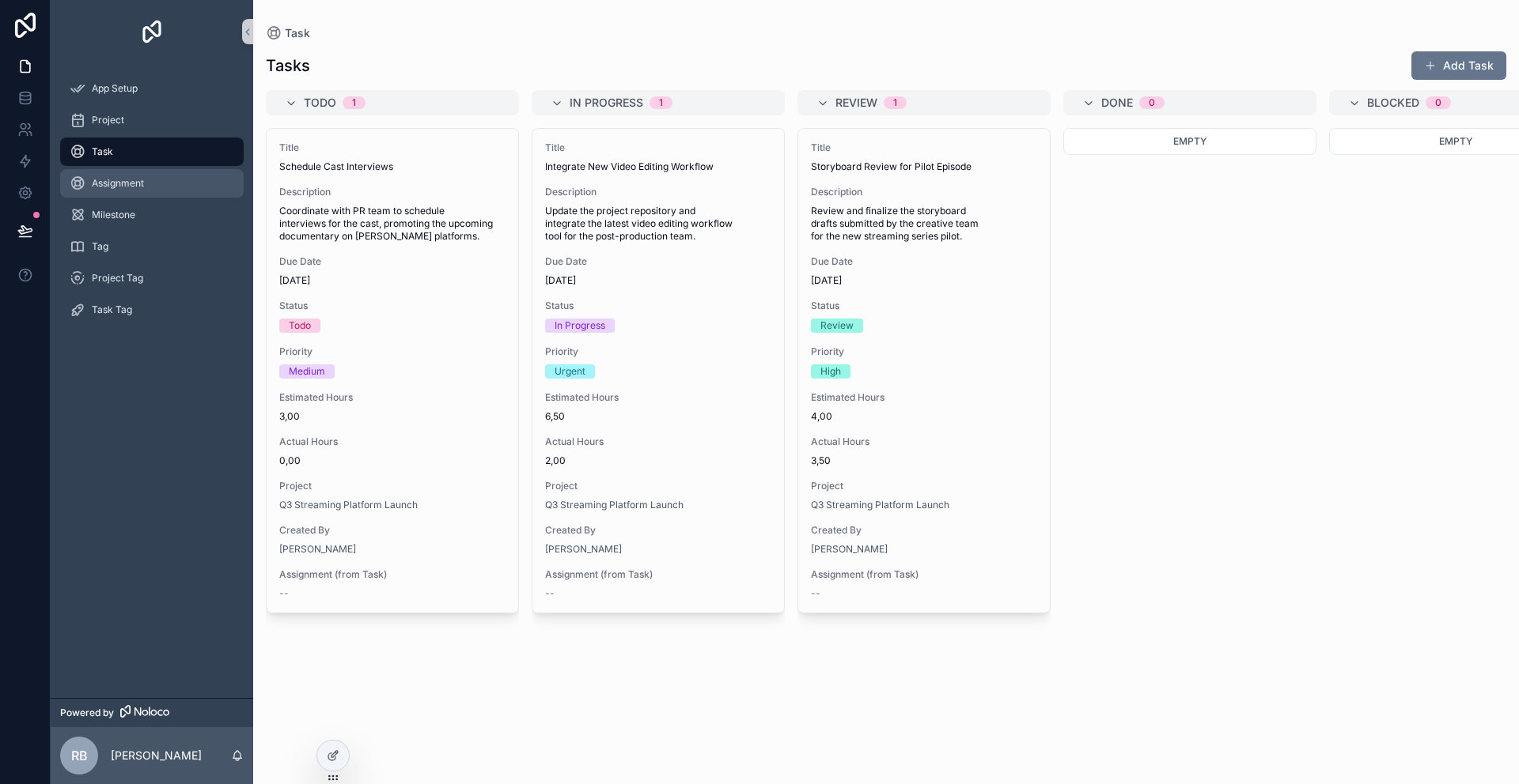
click at [137, 193] on div "Assignment" at bounding box center [151, 183] width 165 height 25
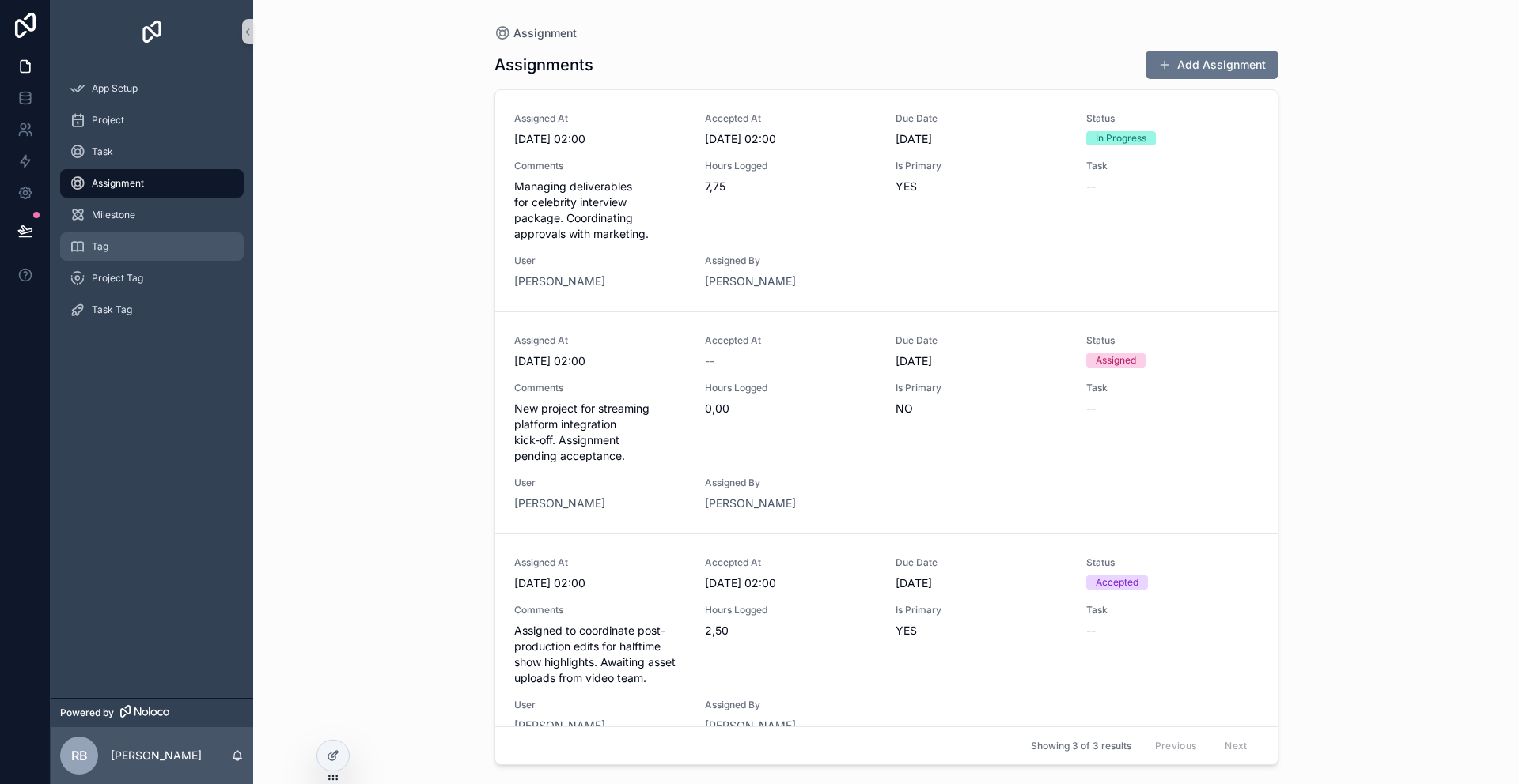
click at [118, 251] on div "Tag" at bounding box center [151, 246] width 165 height 25
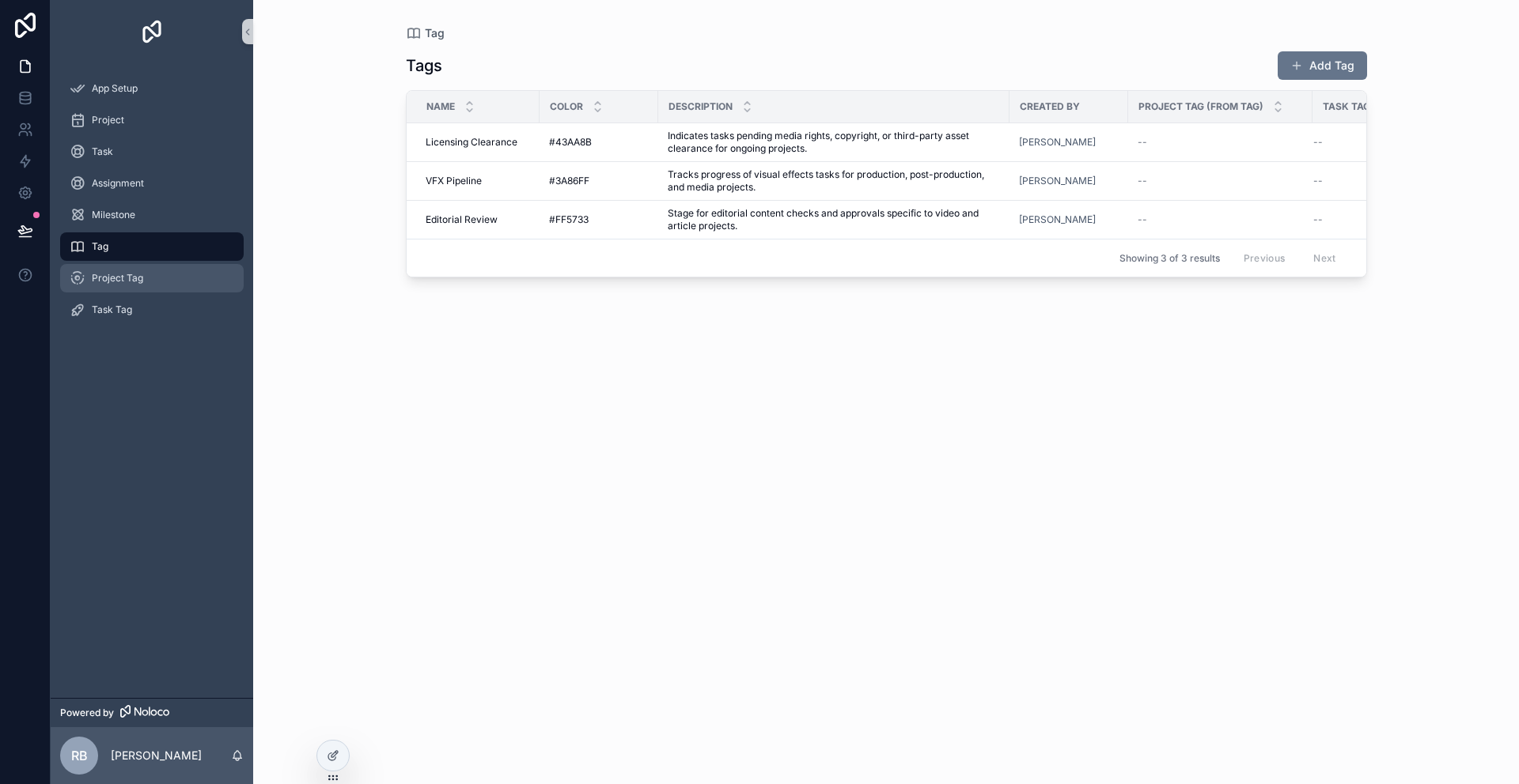
click at [119, 272] on span "Project Tag" at bounding box center [118, 277] width 52 height 12
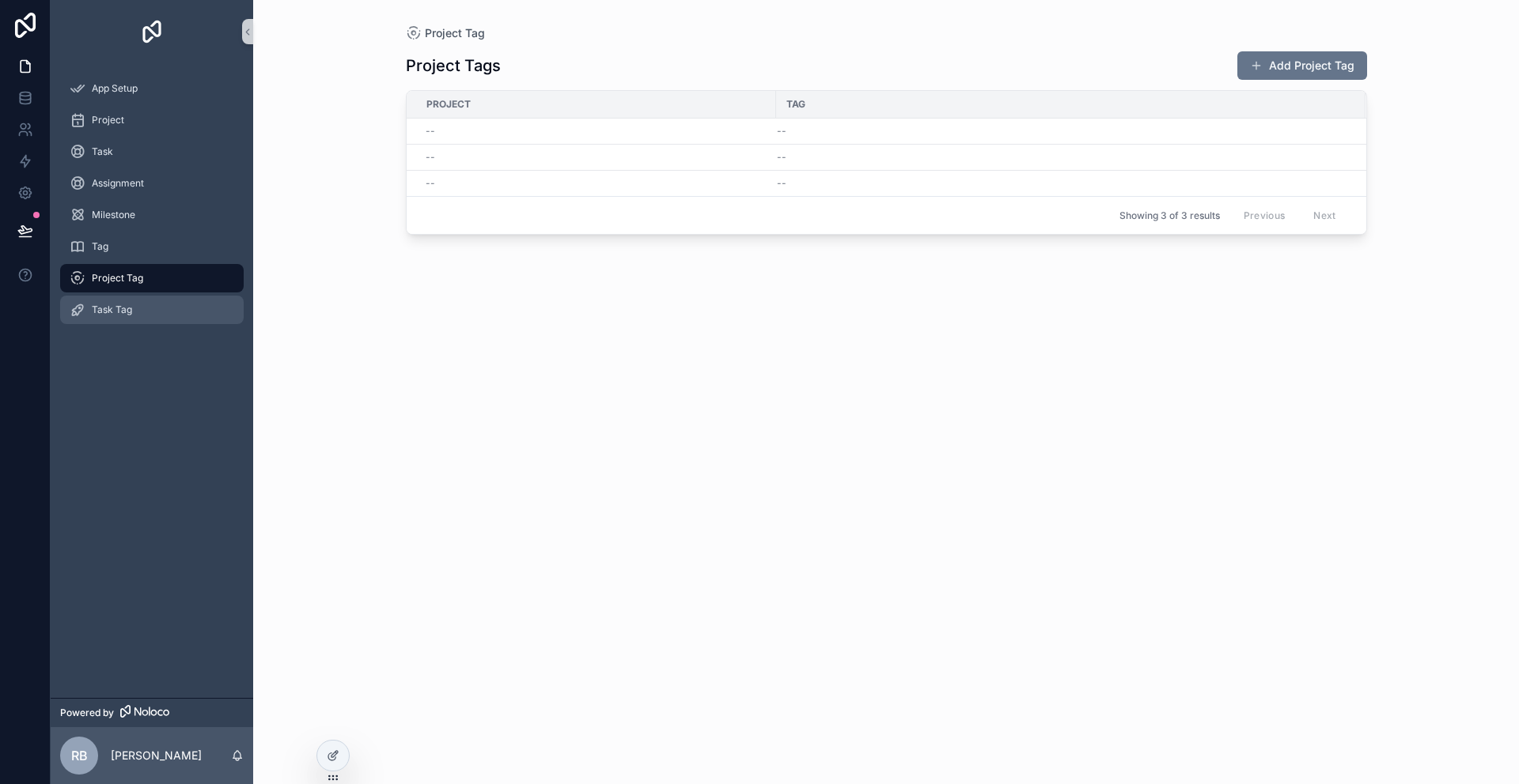
click at [119, 306] on span "Task Tag" at bounding box center [112, 309] width 40 height 12
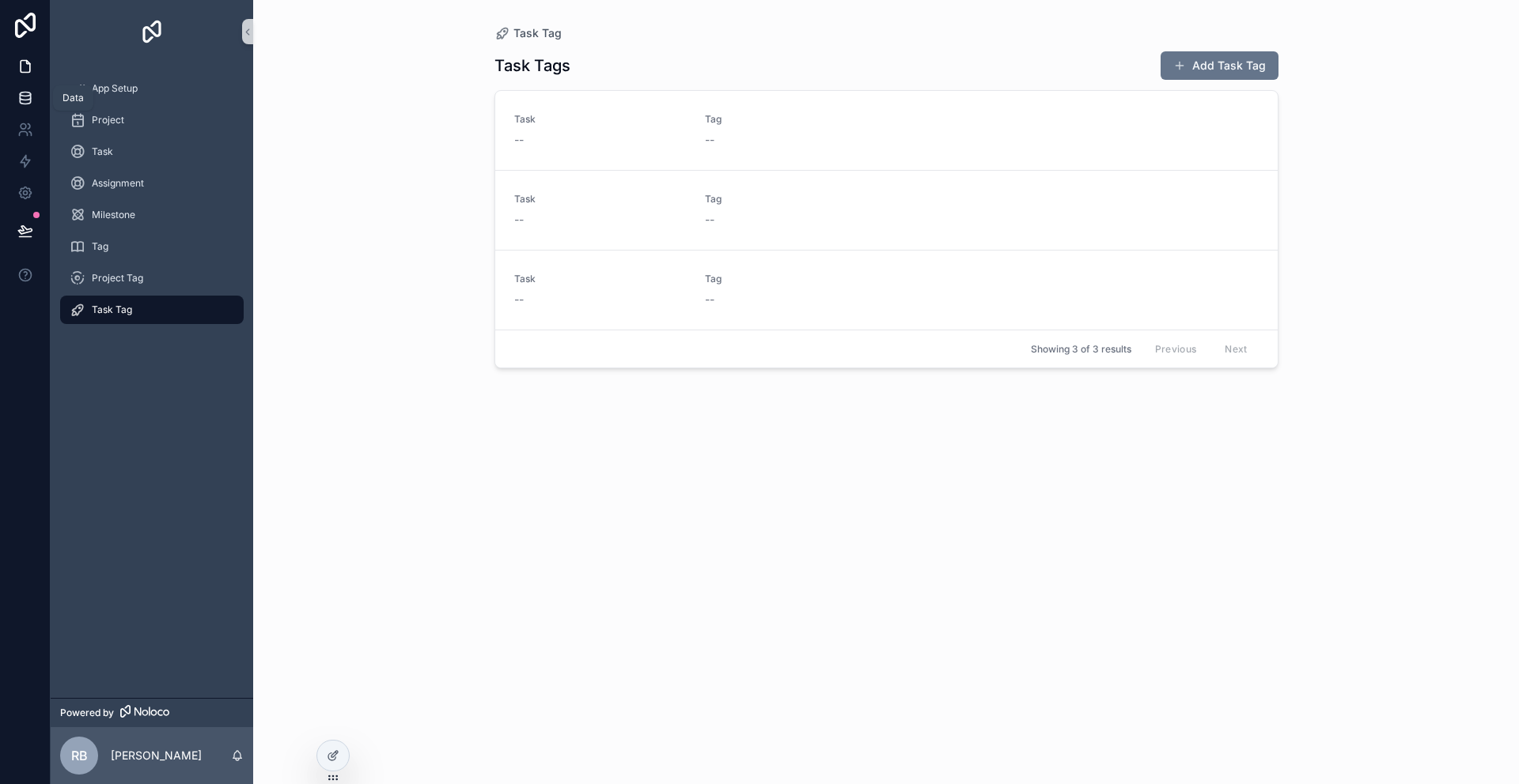
click at [23, 99] on icon at bounding box center [24, 97] width 10 height 7
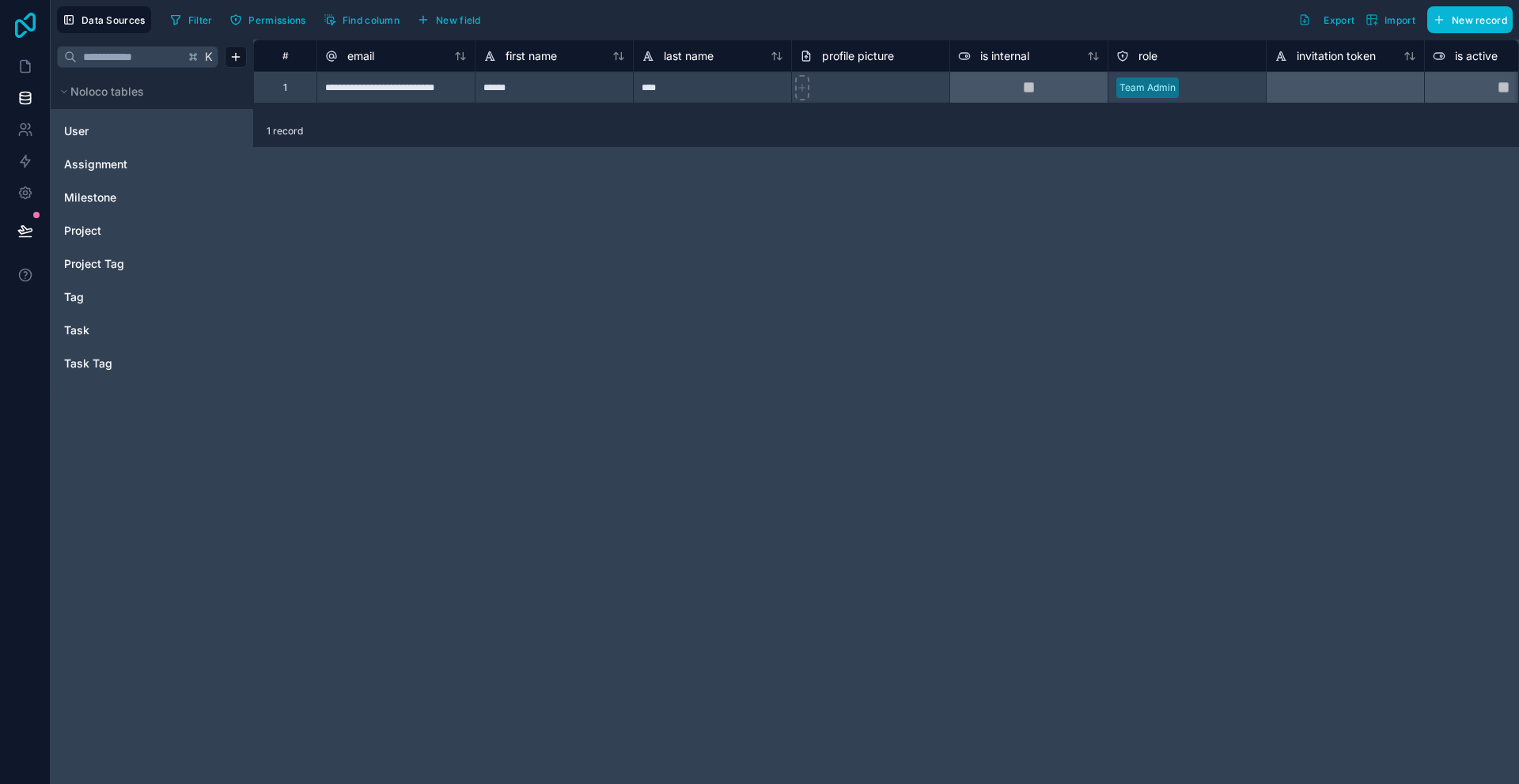
click at [27, 21] on icon at bounding box center [25, 24] width 32 height 25
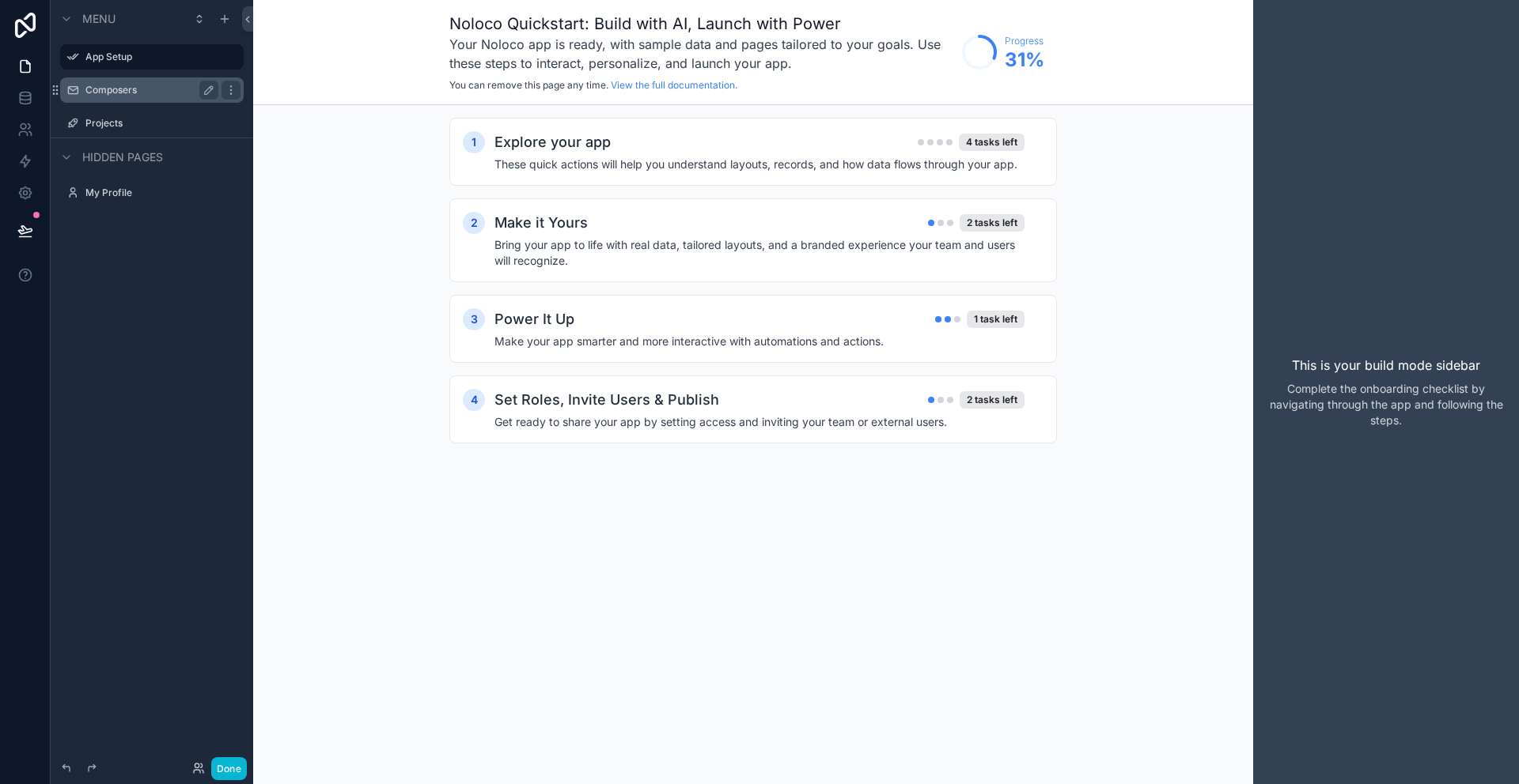
click at [103, 84] on label "Composers" at bounding box center [149, 89] width 127 height 12
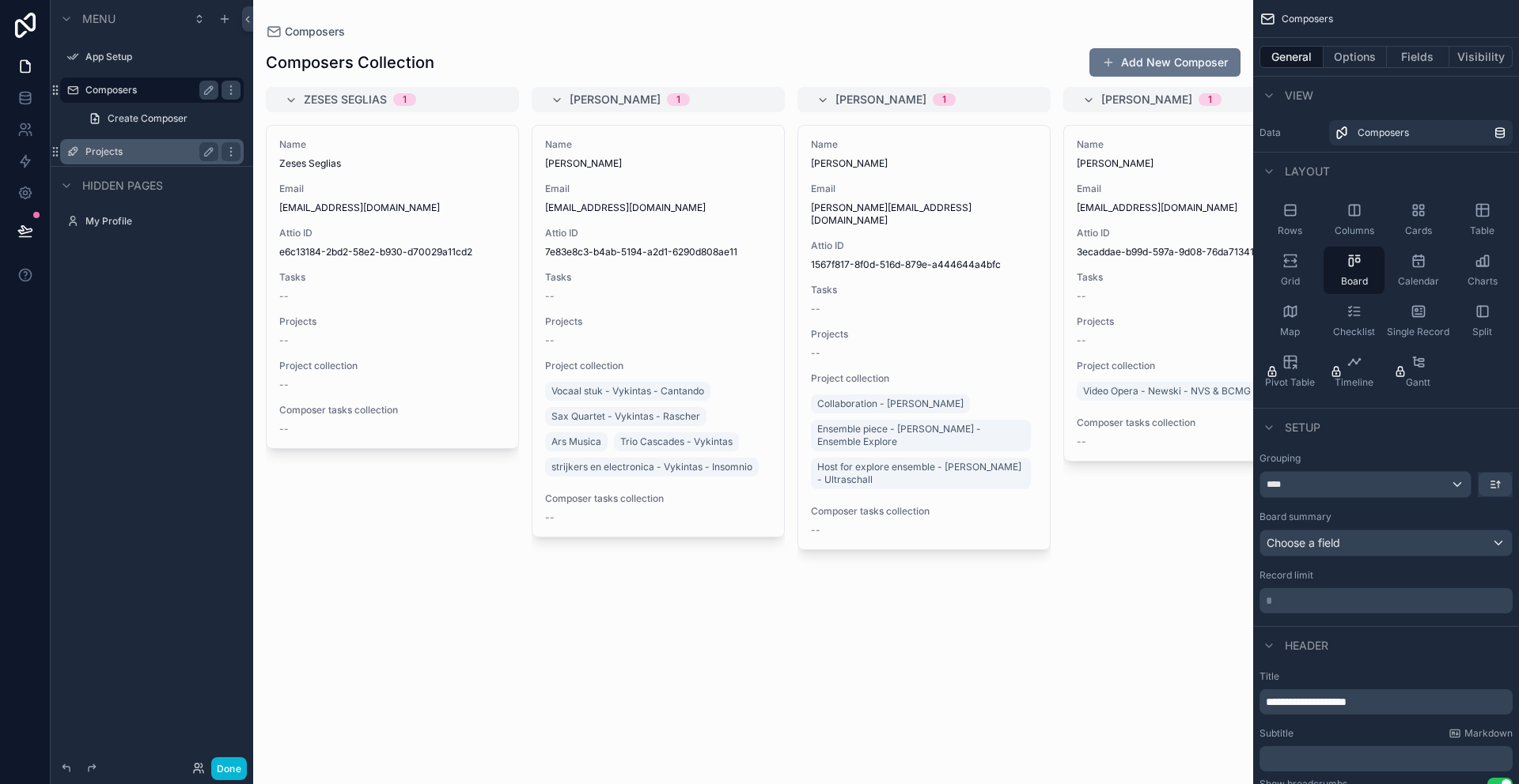
click at [124, 160] on div "Projects" at bounding box center [151, 151] width 133 height 19
click at [117, 156] on label "Projects" at bounding box center [149, 151] width 127 height 12
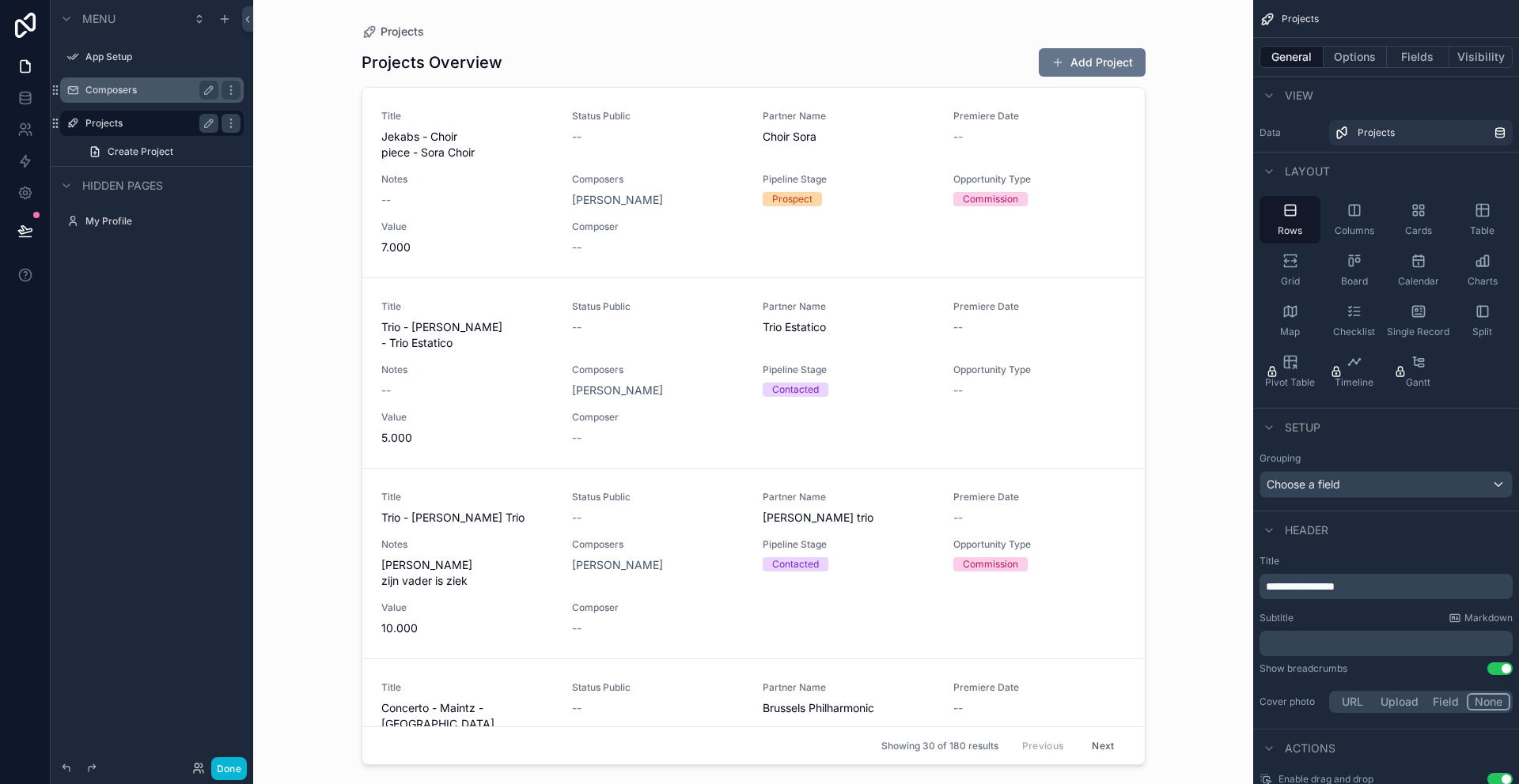
click at [526, 119] on div "scrollable content" at bounding box center [753, 383] width 810 height 765
click at [625, 202] on span "[PERSON_NAME]" at bounding box center [617, 199] width 91 height 16
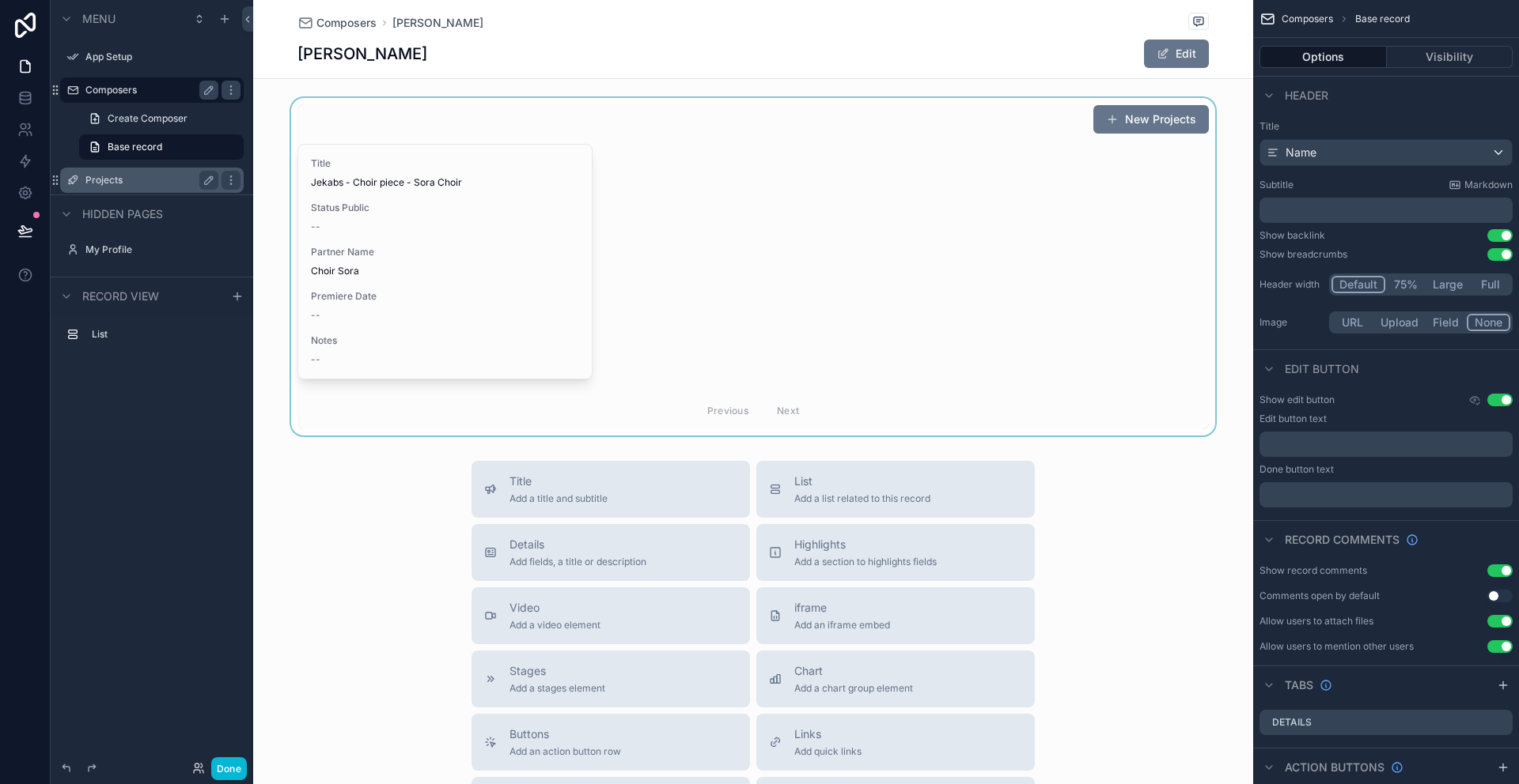
click at [381, 163] on div "scrollable content" at bounding box center [752, 266] width 1000 height 337
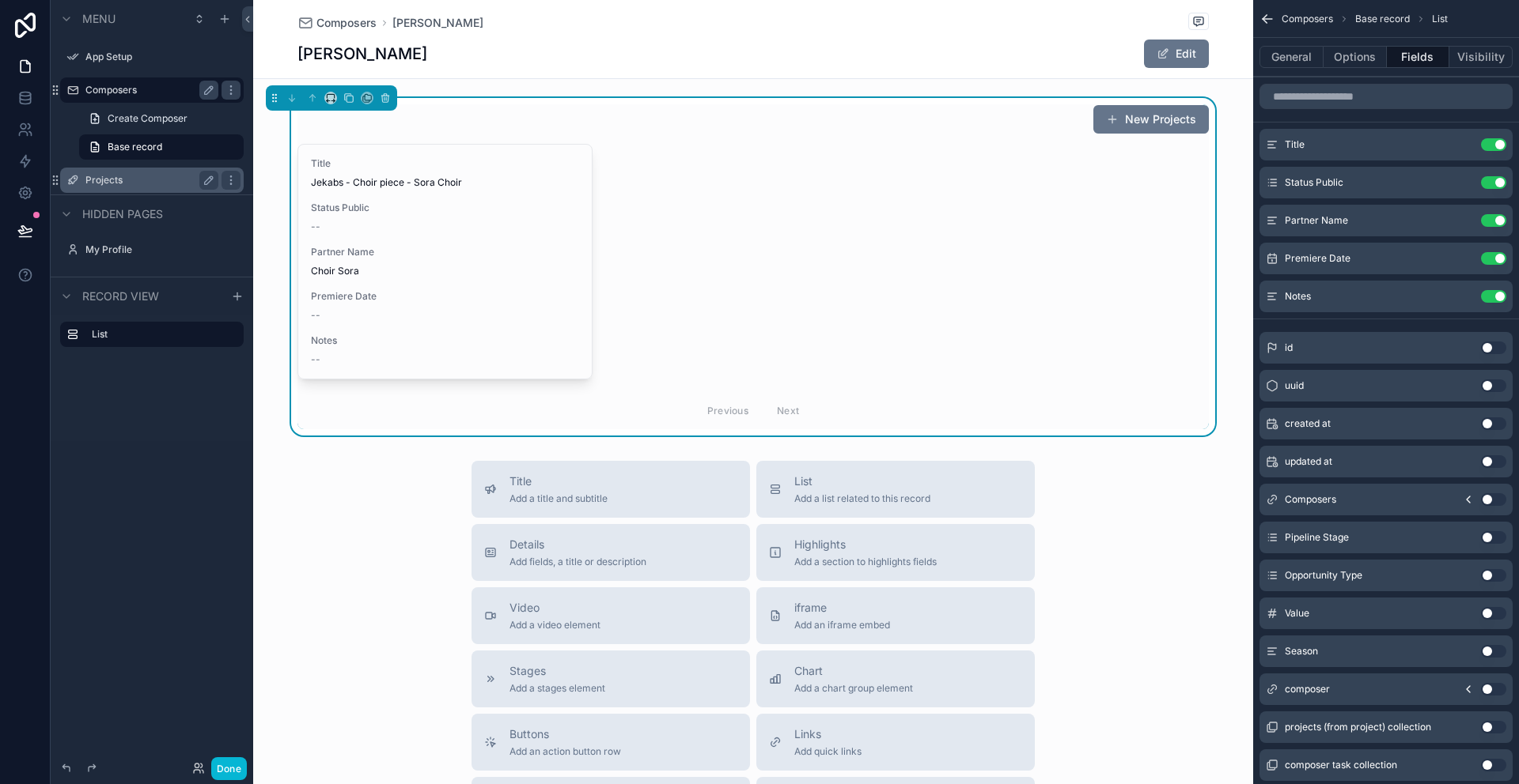
click at [720, 223] on div "Title Jekabs - Choir piece - Sora Choir Status Public -- Partner Name Choir Sor…" at bounding box center [752, 287] width 911 height 286
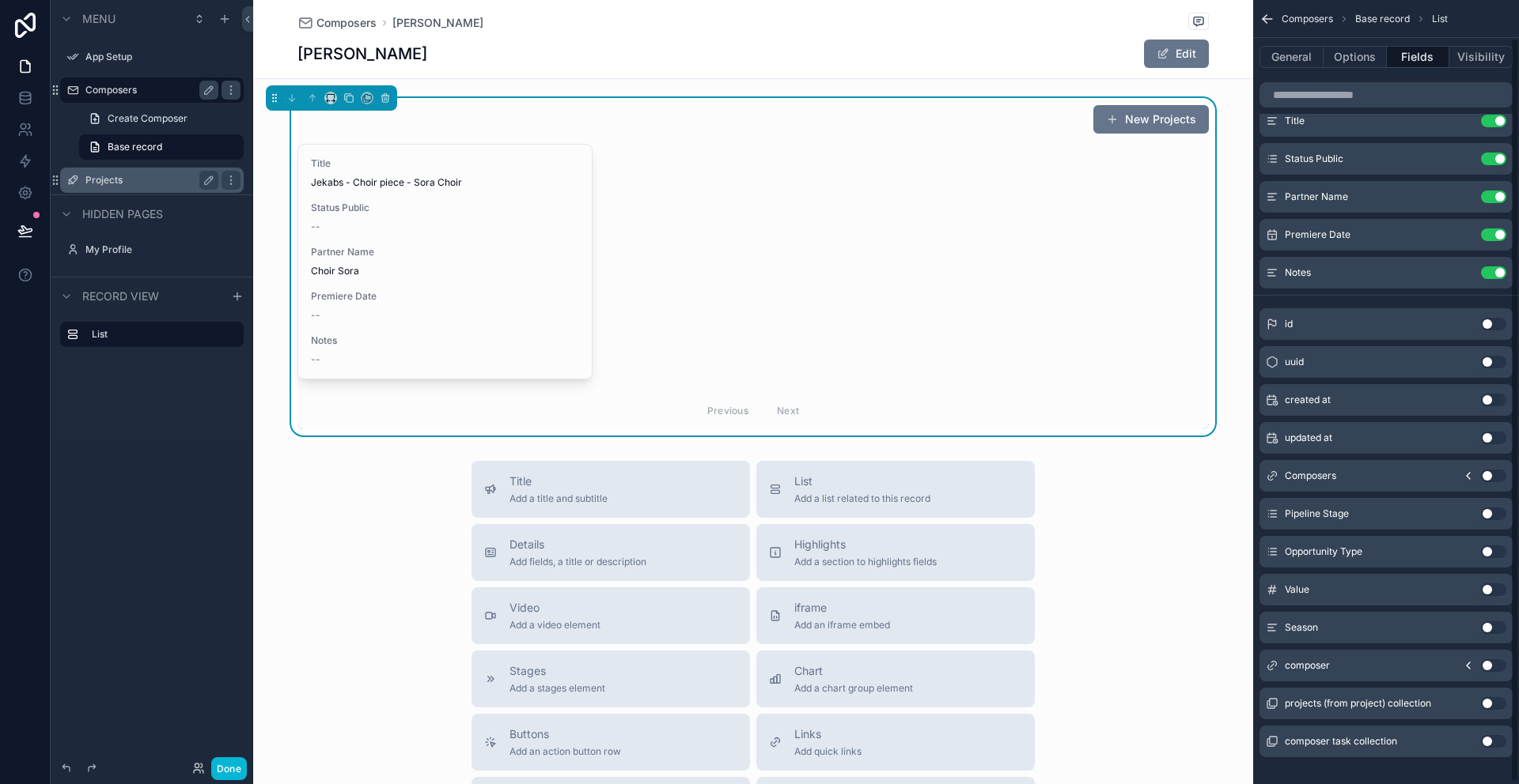
scroll to position [41, 0]
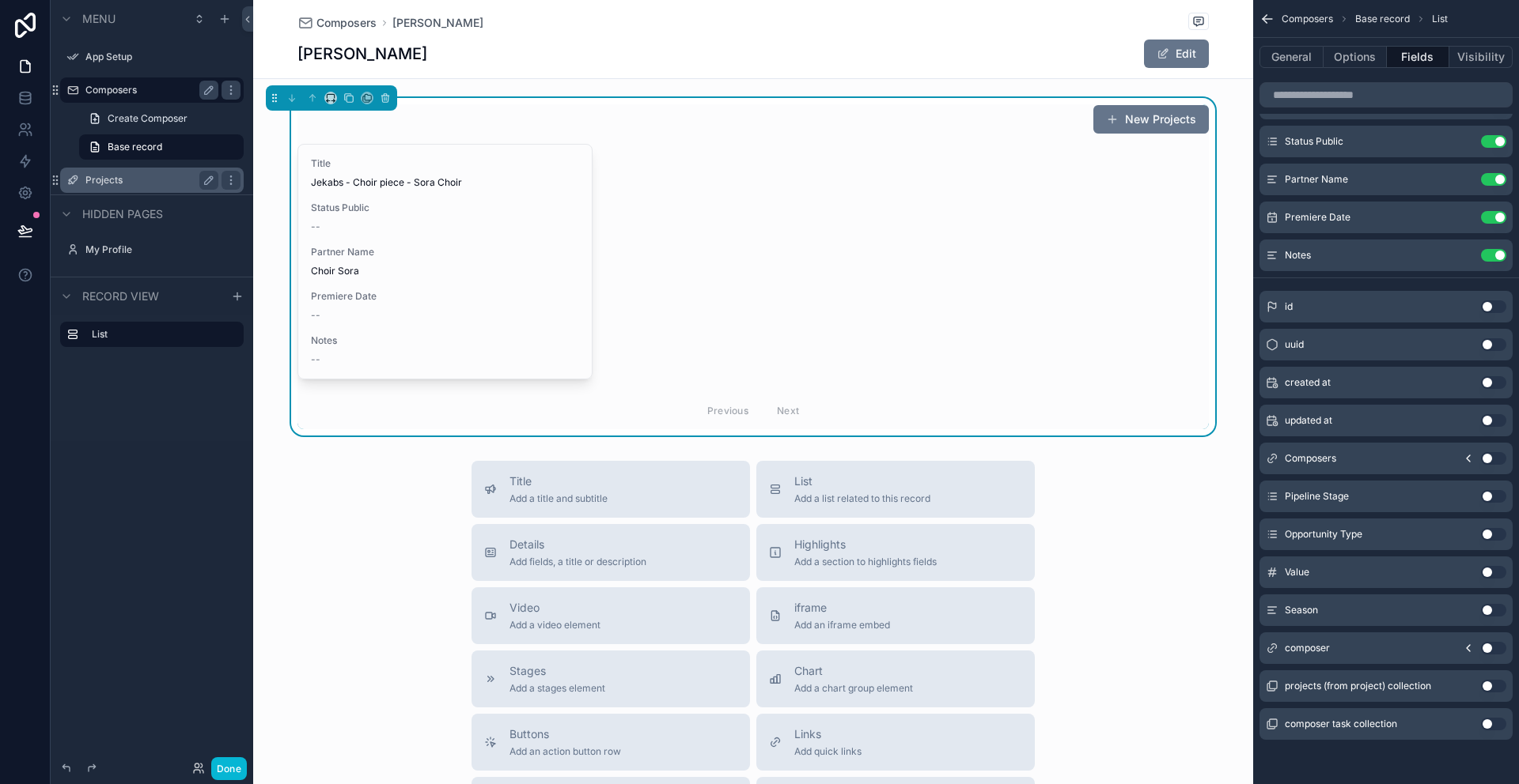
click at [1497, 689] on button "Use setting" at bounding box center [1494, 685] width 25 height 12
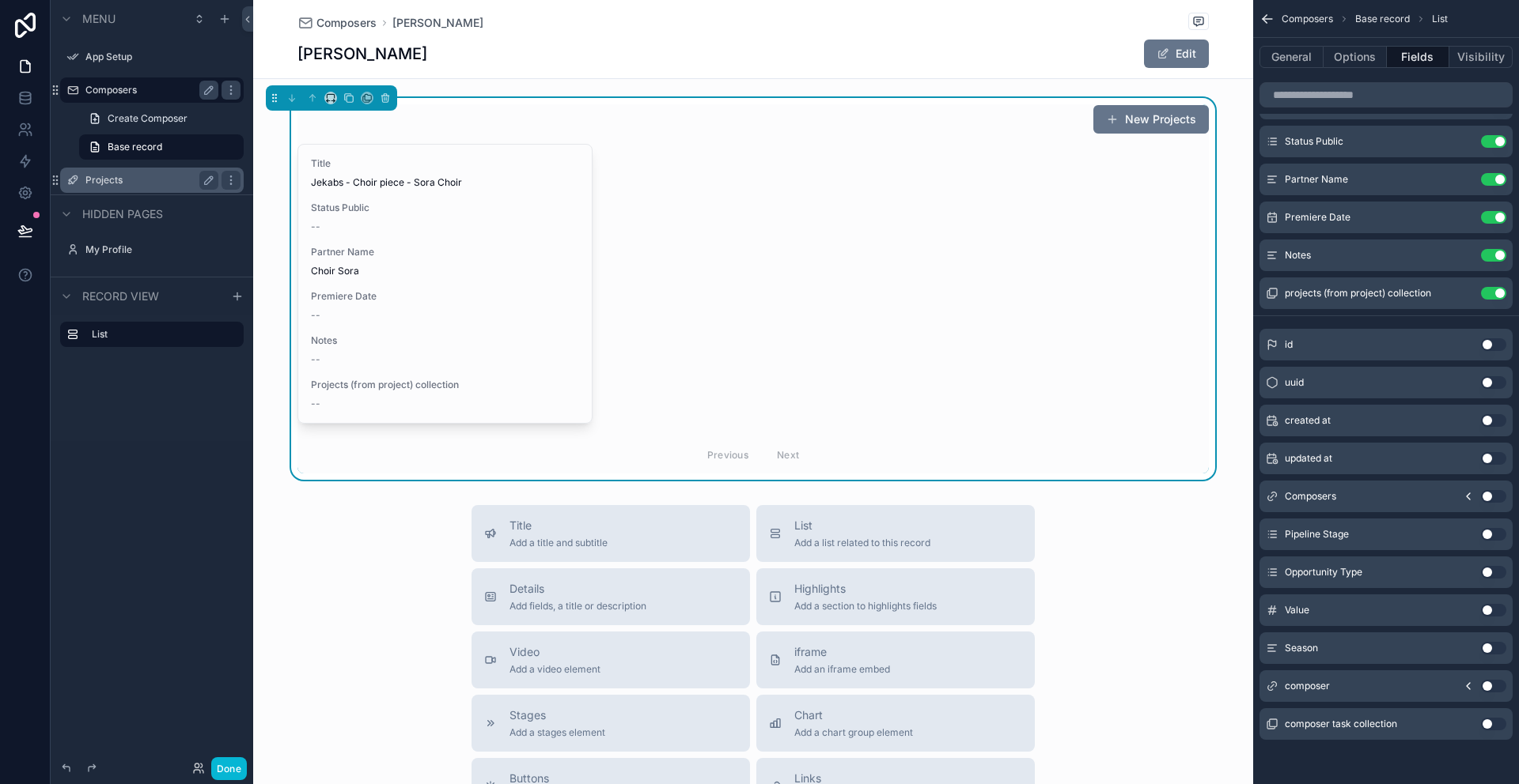
click at [705, 245] on div "Title Jekabs - Choir piece - Sora Choir Status Public -- Partner Name Choir Sor…" at bounding box center [752, 308] width 911 height 330
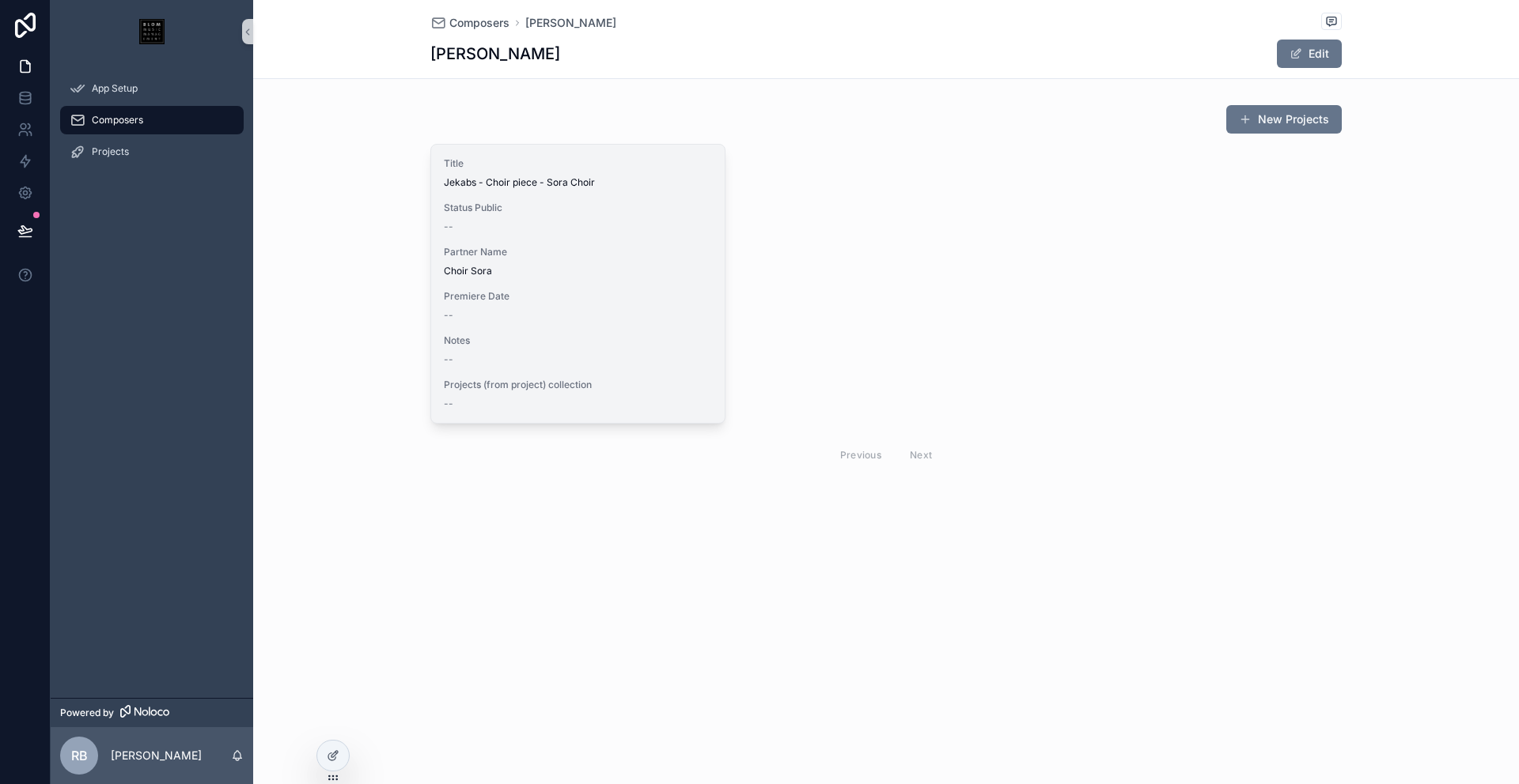
click at [605, 221] on div "--" at bounding box center [578, 227] width 268 height 12
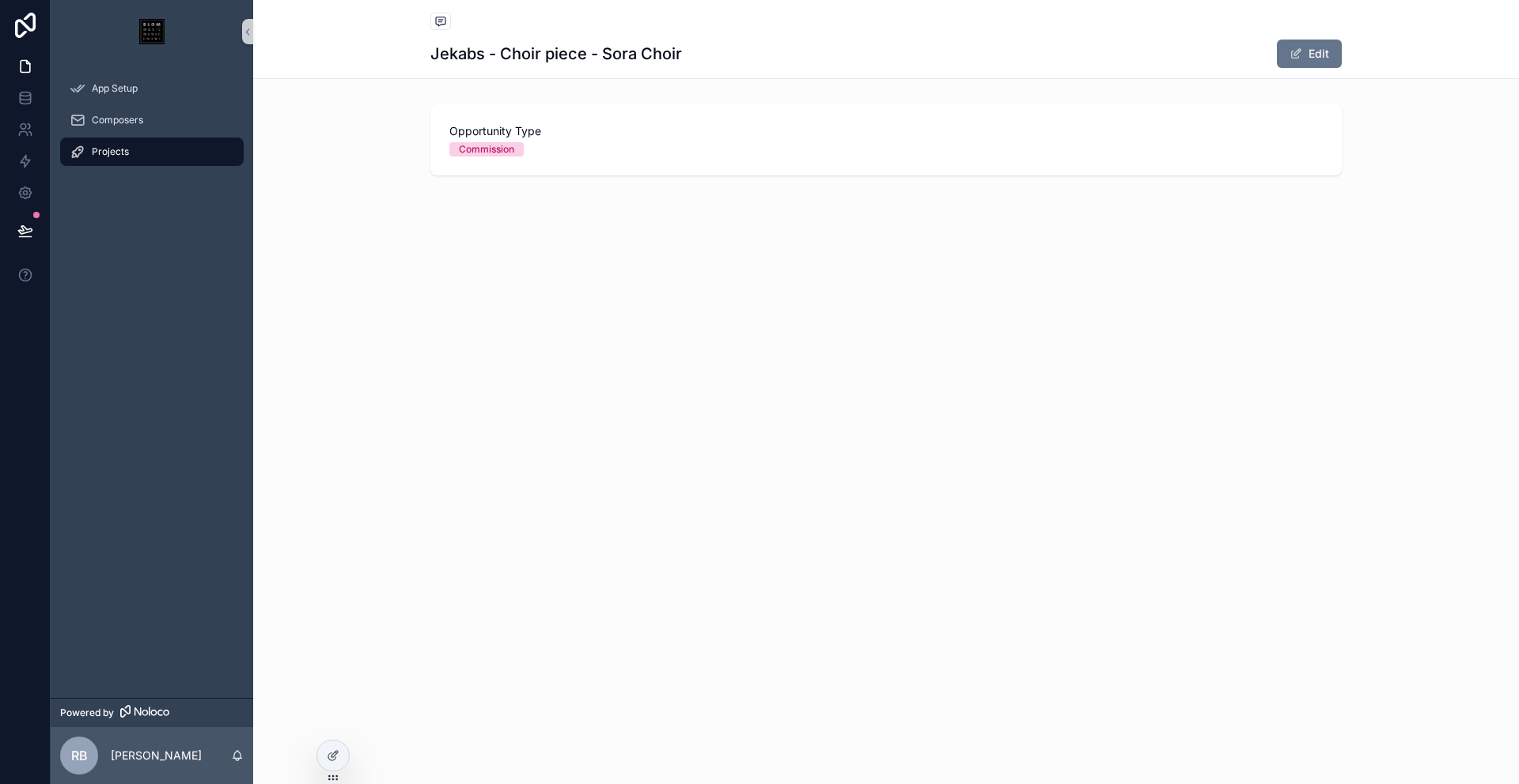
click at [135, 151] on div "Projects" at bounding box center [151, 151] width 165 height 25
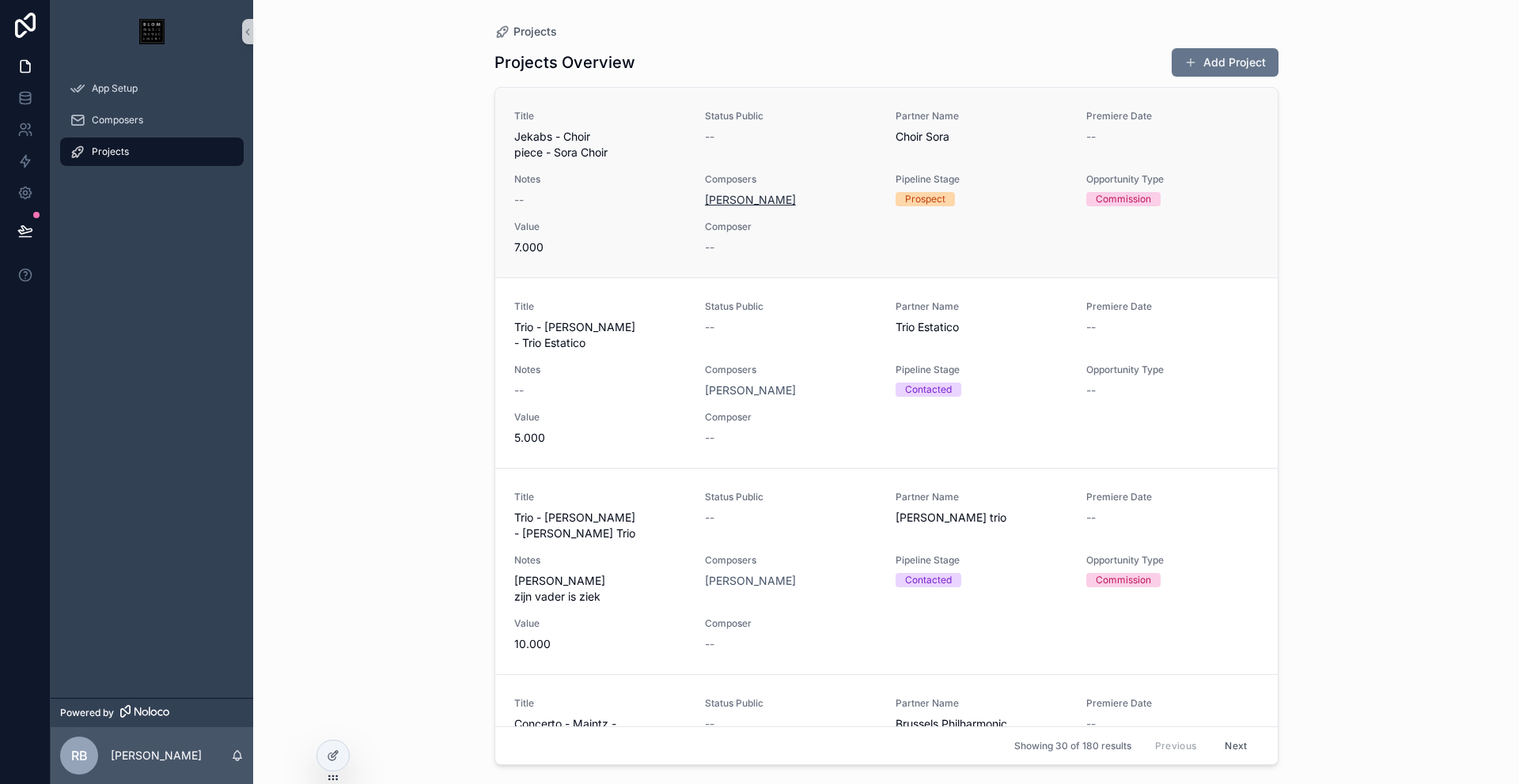
click at [708, 203] on span "[PERSON_NAME]" at bounding box center [751, 199] width 91 height 16
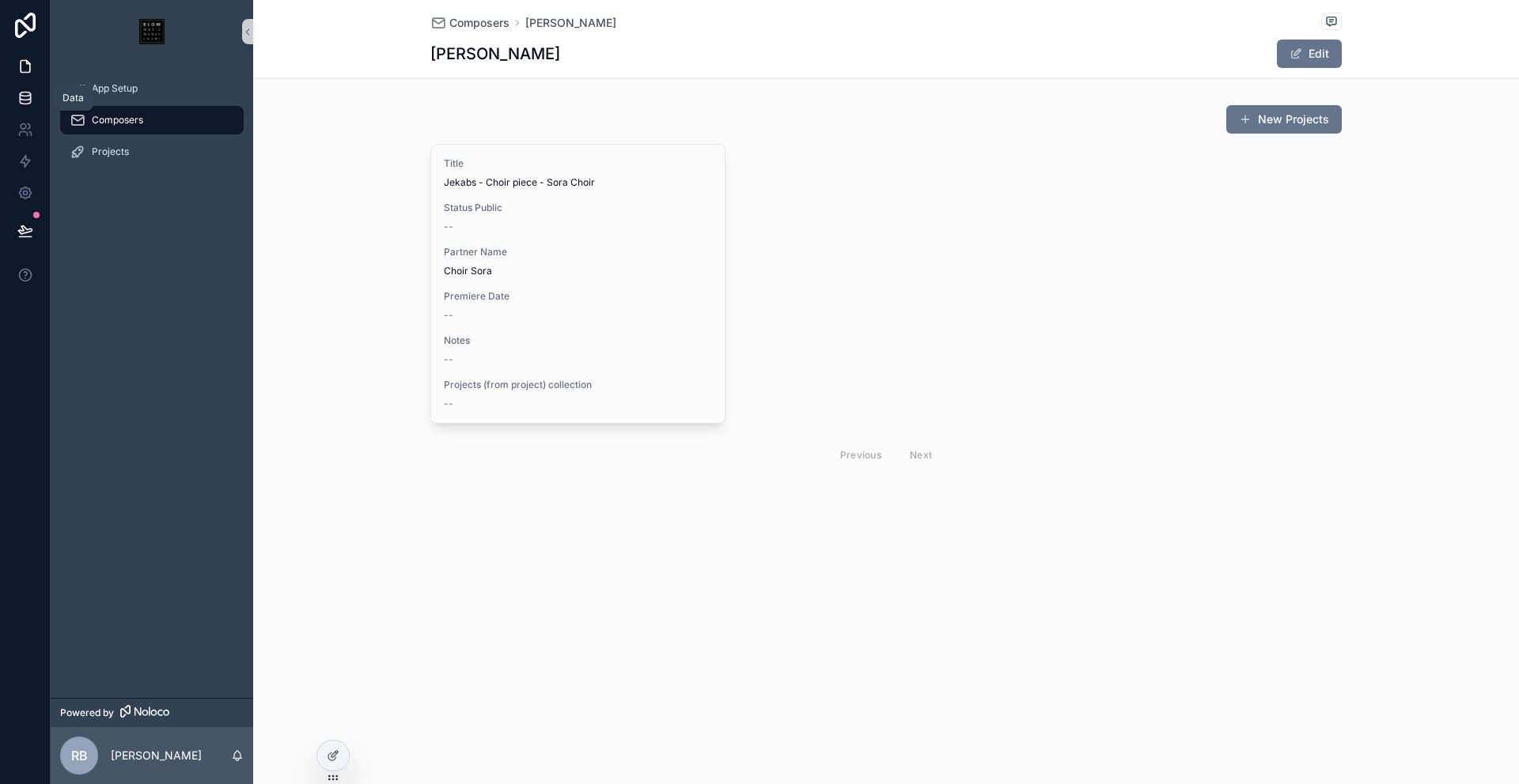
click at [24, 89] on link at bounding box center [24, 98] width 50 height 32
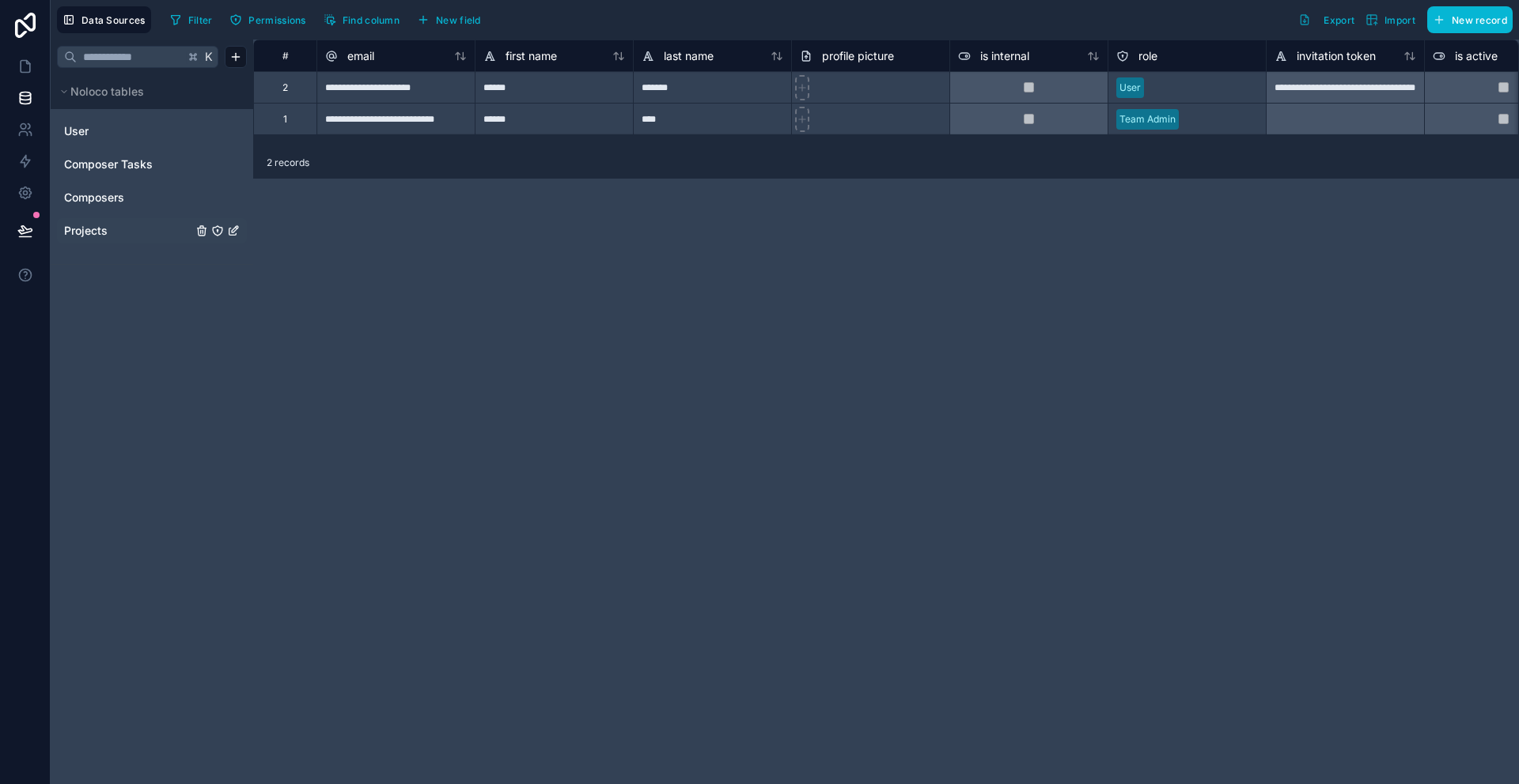
click at [92, 234] on span "Projects" at bounding box center [86, 230] width 43 height 16
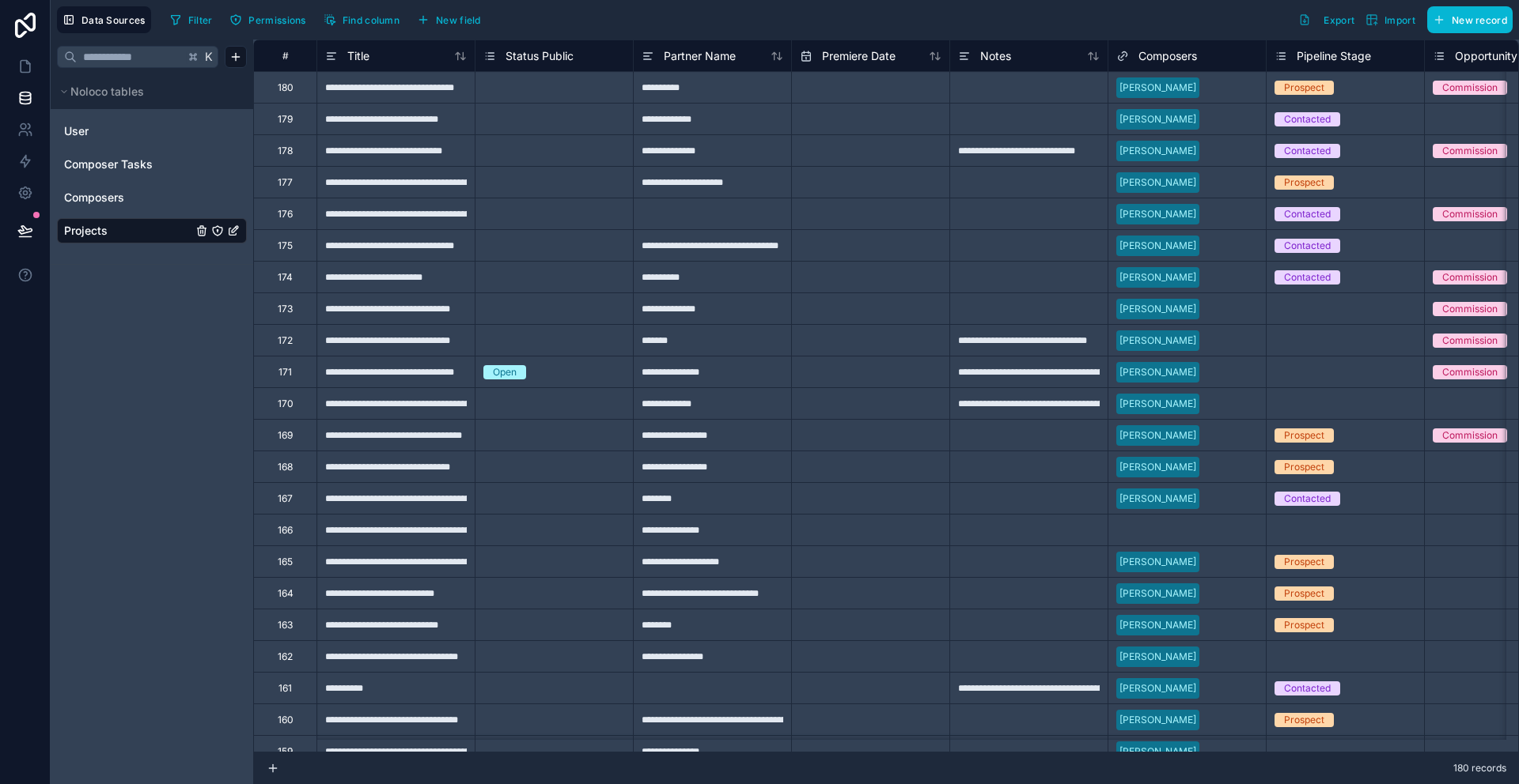
click at [106, 230] on span "Projects" at bounding box center [86, 230] width 43 height 16
drag, startPoint x: 112, startPoint y: 229, endPoint x: 217, endPoint y: 229, distance: 105.0
click at [113, 229] on link "Projects" at bounding box center [128, 230] width 128 height 16
click at [233, 229] on icon "Projects" at bounding box center [232, 230] width 12 height 12
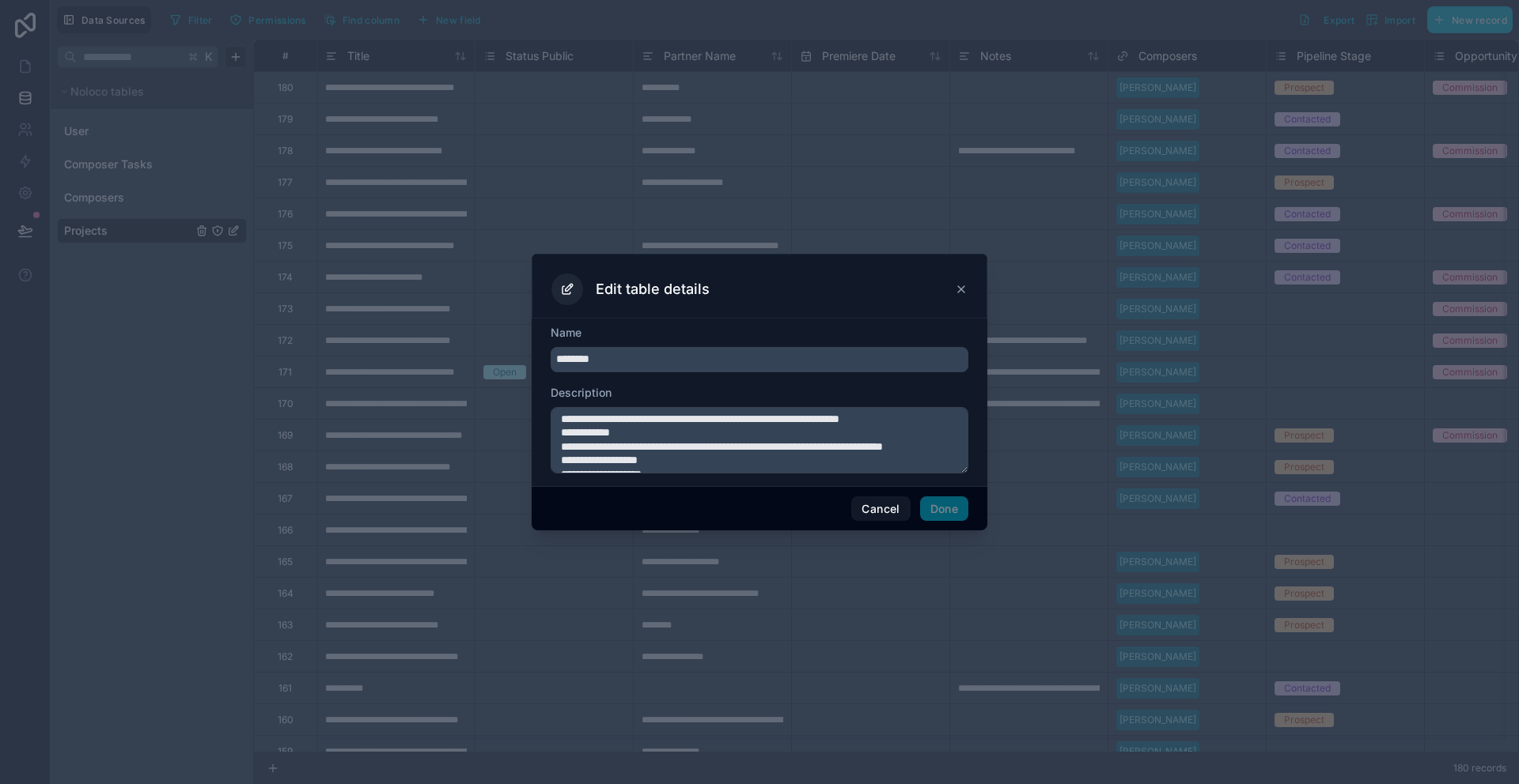
drag, startPoint x: 666, startPoint y: 356, endPoint x: 263, endPoint y: 358, distance: 403.0
click at [263, 358] on div "**********" at bounding box center [759, 392] width 1519 height 784
type input "**********"
click at [950, 515] on button "Done" at bounding box center [943, 509] width 48 height 25
